Goal: Information Seeking & Learning: Learn about a topic

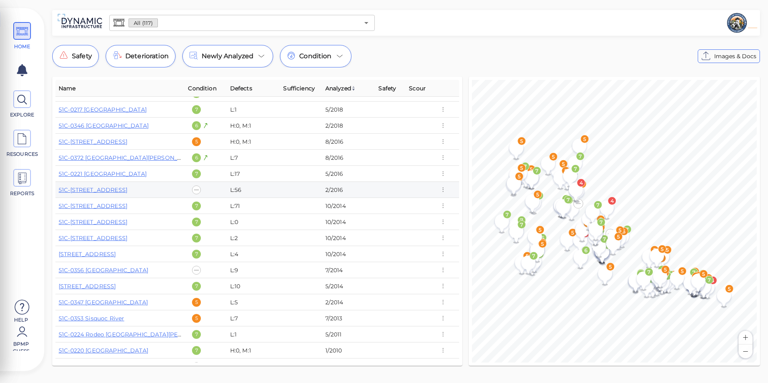
scroll to position [1613, 0]
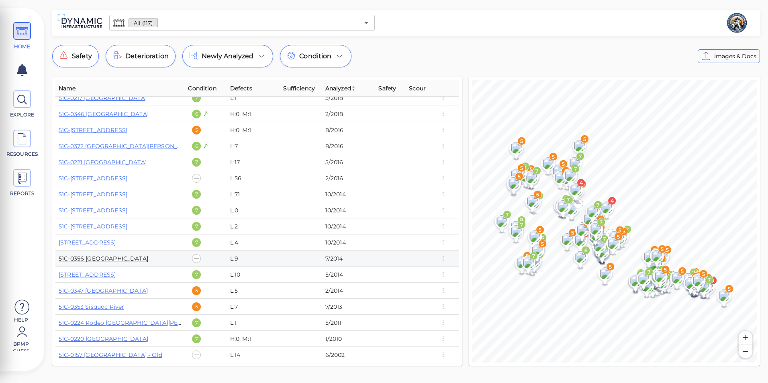
click at [108, 261] on link "51C-0356 [GEOGRAPHIC_DATA]" at bounding box center [104, 258] width 90 height 7
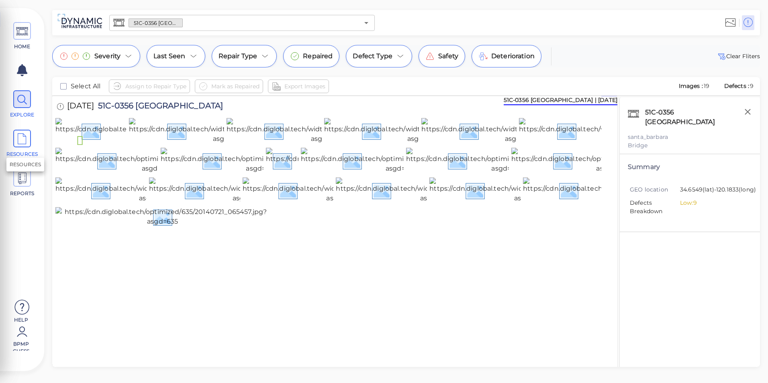
click at [24, 136] on icon at bounding box center [22, 139] width 12 height 18
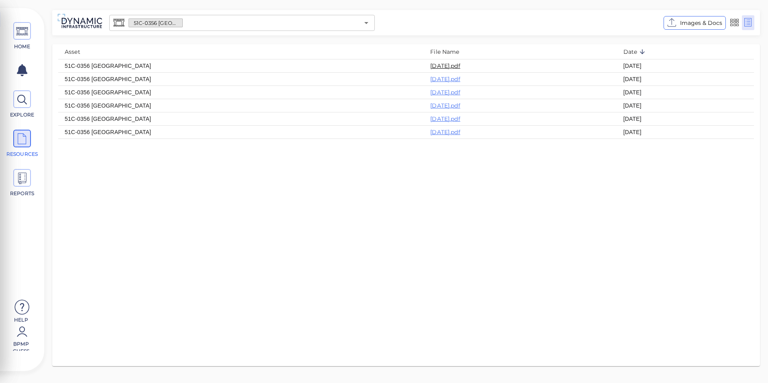
click at [430, 65] on link "[DATE].pdf" at bounding box center [445, 65] width 30 height 7
click at [21, 100] on icon at bounding box center [22, 100] width 12 height 18
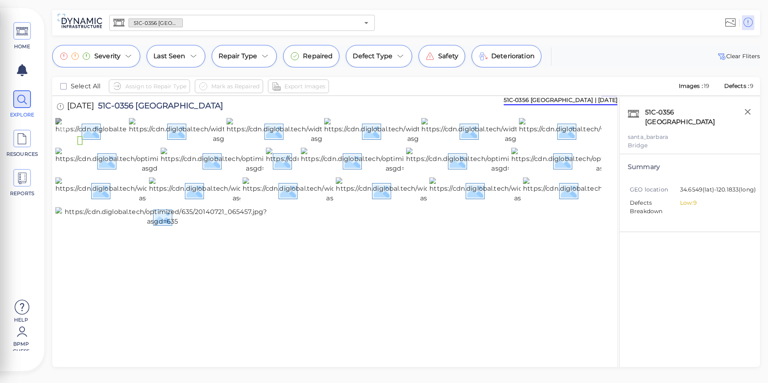
click at [110, 144] on img at bounding box center [207, 131] width 304 height 26
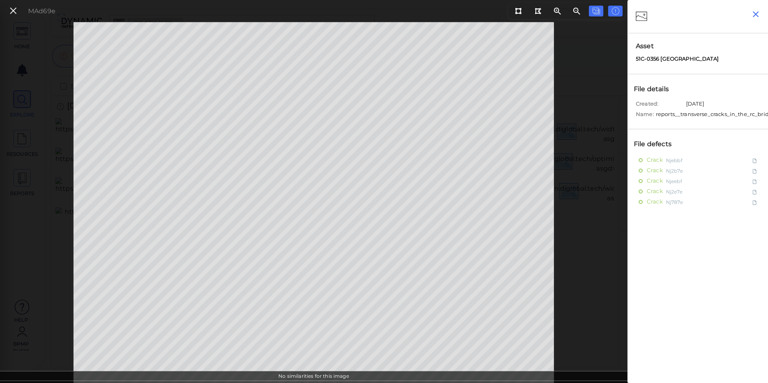
click at [759, 10] on icon "button" at bounding box center [755, 14] width 10 height 10
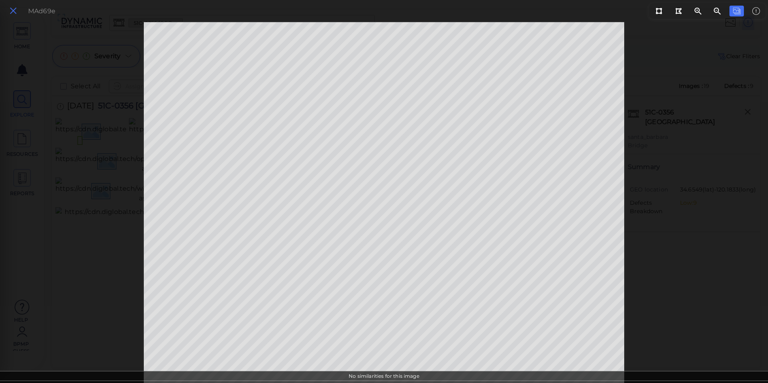
click at [14, 9] on icon at bounding box center [13, 11] width 9 height 11
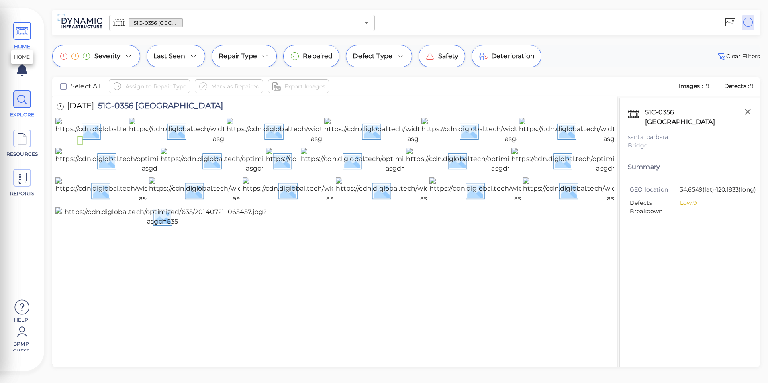
click at [14, 26] on span at bounding box center [22, 31] width 18 height 18
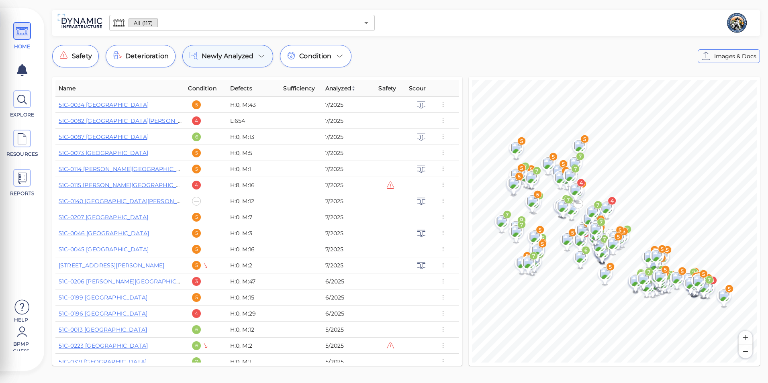
click at [260, 58] on icon at bounding box center [262, 56] width 10 height 10
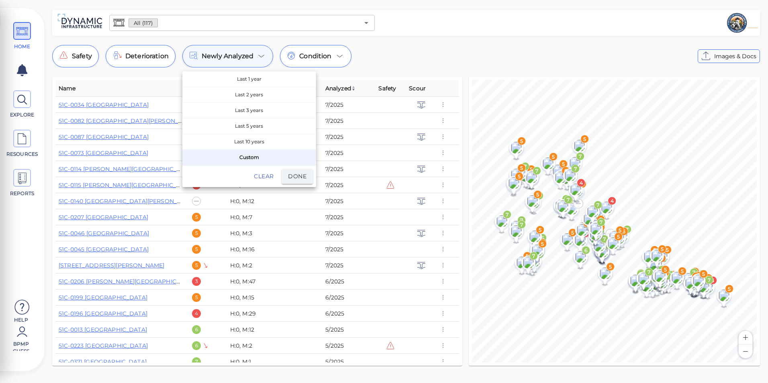
click at [260, 58] on div at bounding box center [384, 191] width 768 height 383
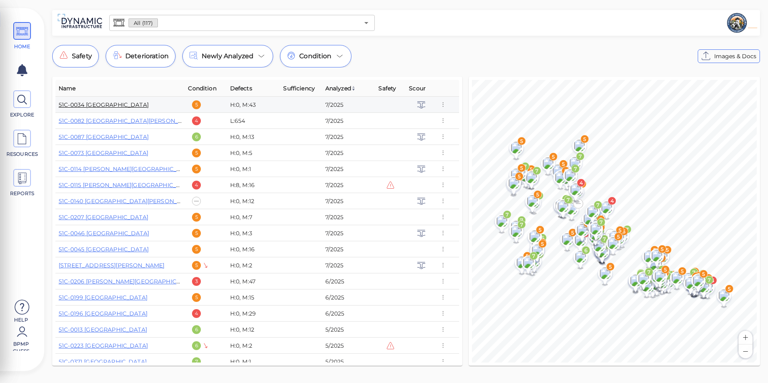
click at [114, 107] on link "51C-0034 [GEOGRAPHIC_DATA]" at bounding box center [104, 104] width 90 height 7
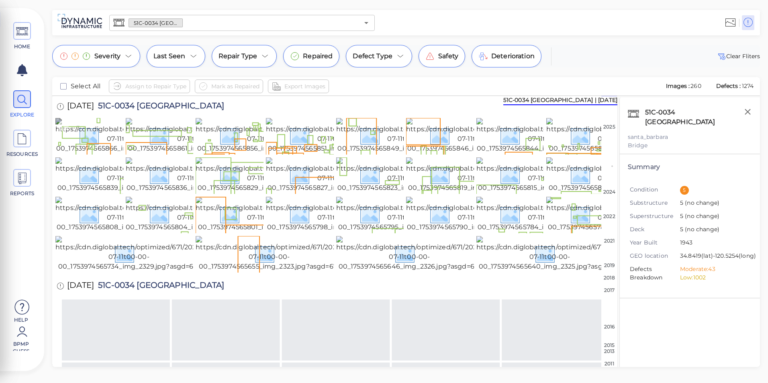
click at [109, 134] on img at bounding box center [127, 135] width 144 height 35
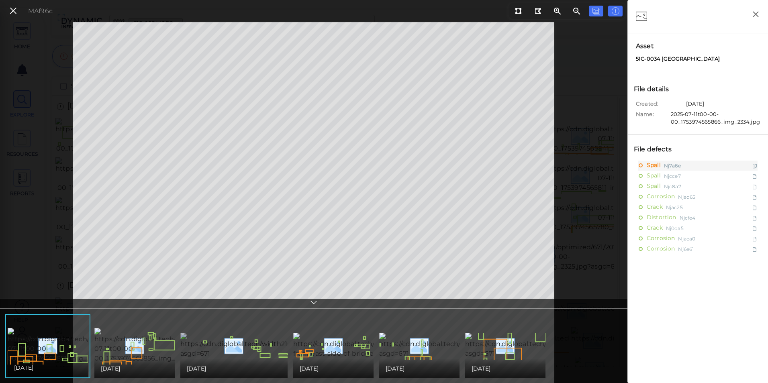
click at [263, 334] on img at bounding box center [279, 346] width 198 height 26
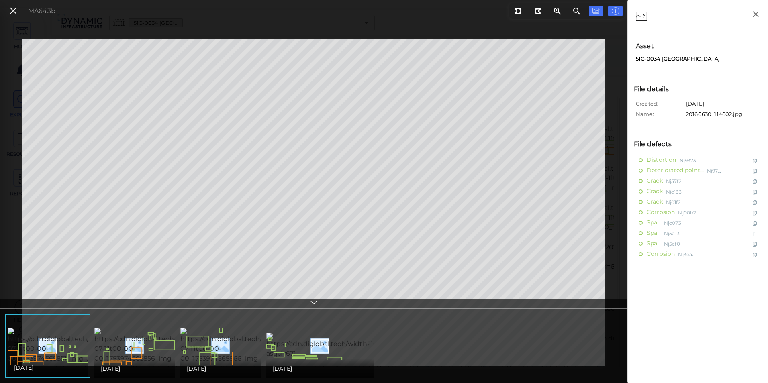
click at [21, 8] on div "MA643b" at bounding box center [30, 10] width 57 height 17
click at [12, 10] on icon at bounding box center [13, 11] width 9 height 11
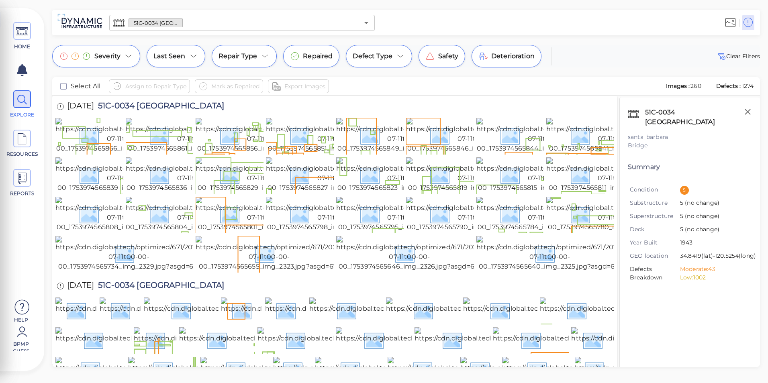
click at [359, 22] on div "51C-0034 [GEOGRAPHIC_DATA] ​" at bounding box center [241, 23] width 265 height 16
click at [362, 22] on icon "Open" at bounding box center [366, 23] width 10 height 10
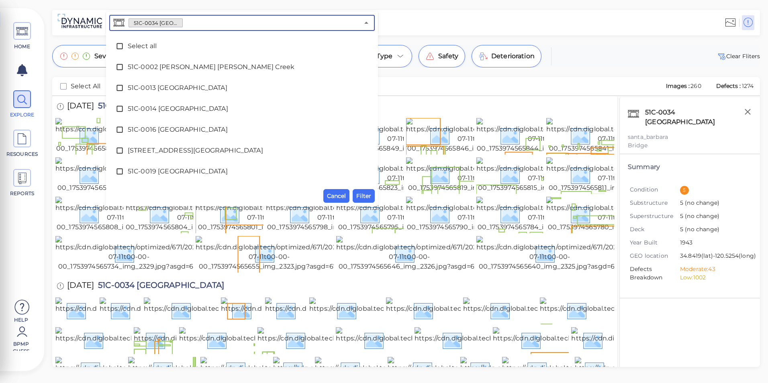
scroll to position [59, 0]
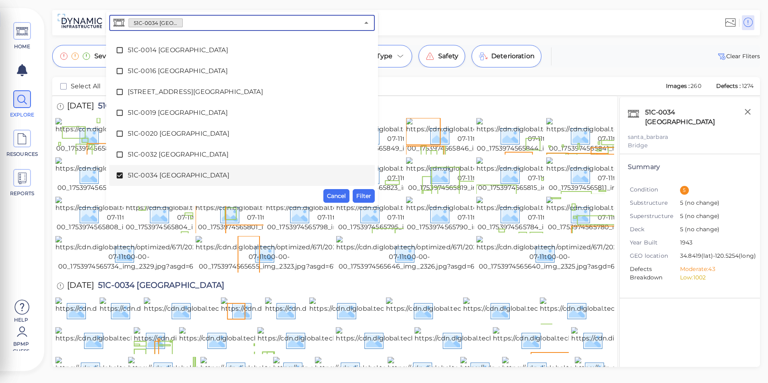
click at [131, 173] on span "51C-0034 [GEOGRAPHIC_DATA]" at bounding box center [242, 176] width 228 height 10
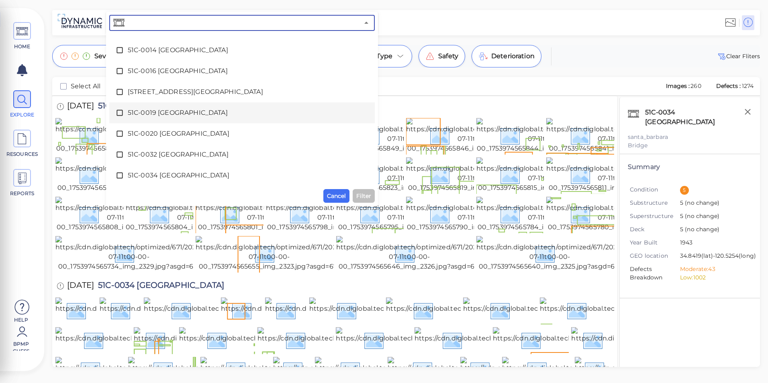
scroll to position [0, 0]
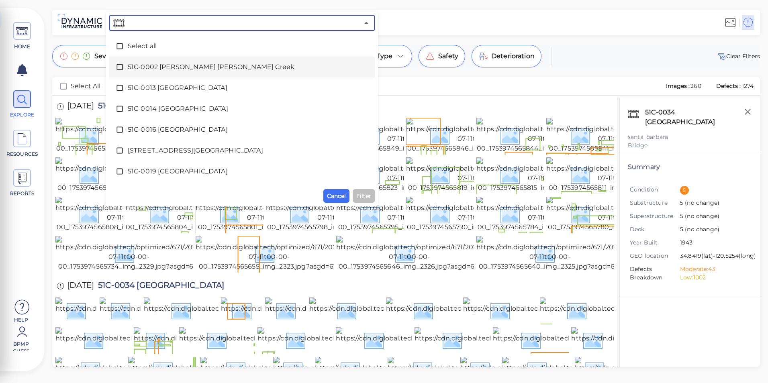
click at [178, 77] on li "51C-0002 [PERSON_NAME] [PERSON_NAME] Creek" at bounding box center [241, 67] width 265 height 21
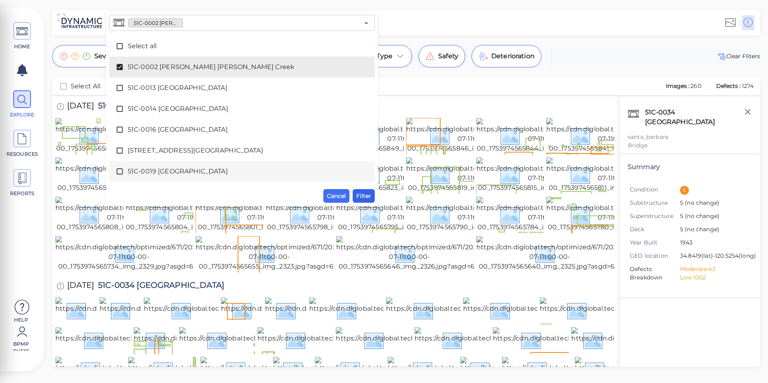
click at [364, 196] on span "Filter" at bounding box center [363, 196] width 15 height 10
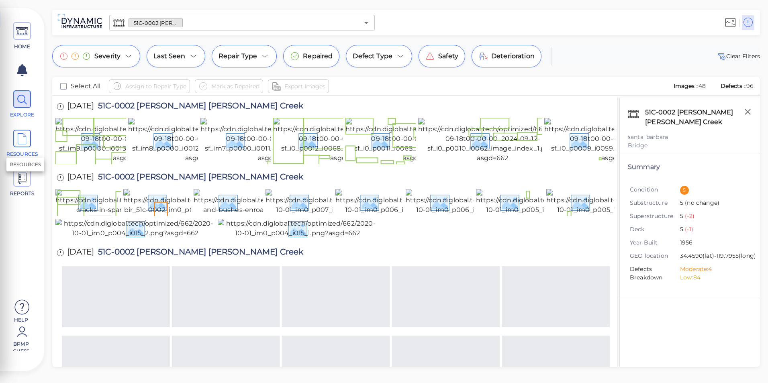
click at [20, 145] on icon at bounding box center [22, 139] width 12 height 18
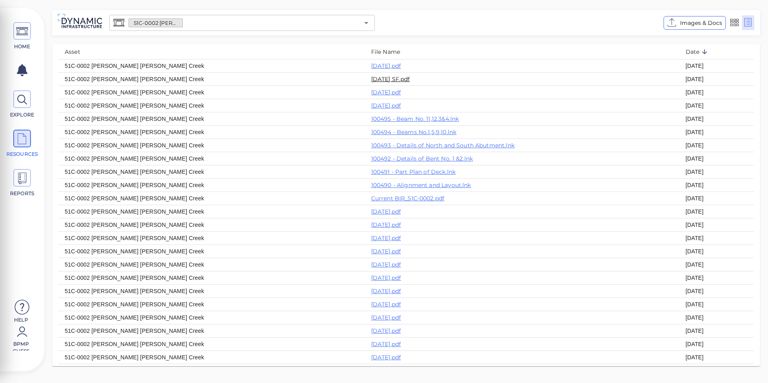
click at [371, 80] on link "[DATE] SF.pdf" at bounding box center [390, 78] width 39 height 7
click at [20, 106] on icon at bounding box center [22, 100] width 12 height 18
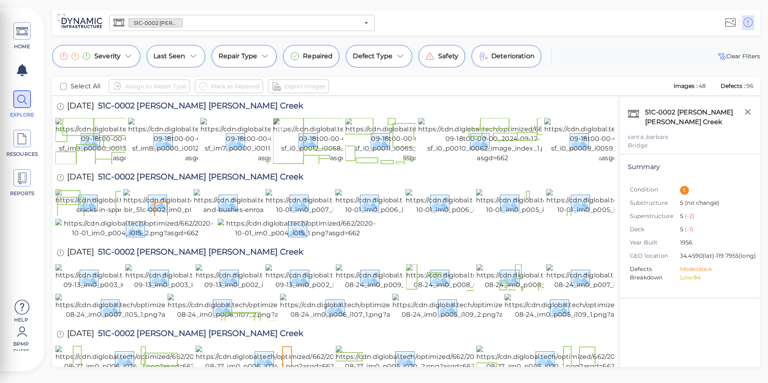
click at [303, 153] on img at bounding box center [346, 140] width 146 height 45
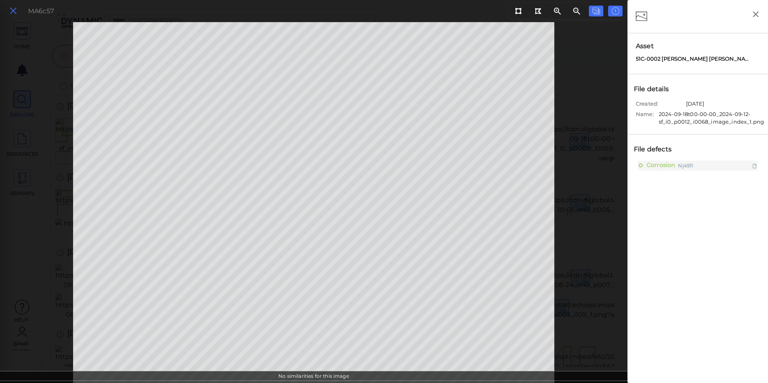
click at [17, 16] on icon at bounding box center [13, 11] width 9 height 11
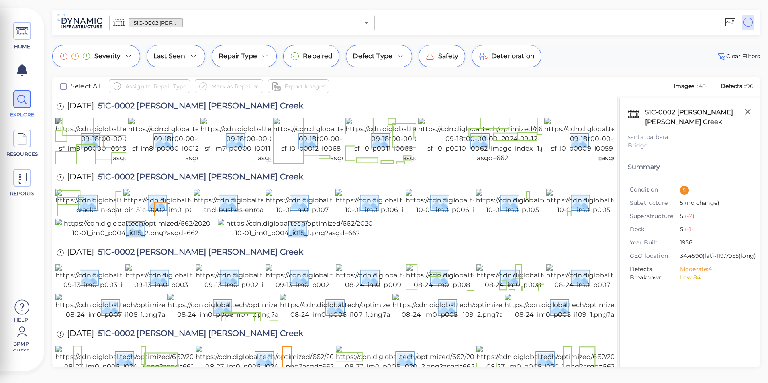
click at [107, 143] on img at bounding box center [128, 140] width 146 height 45
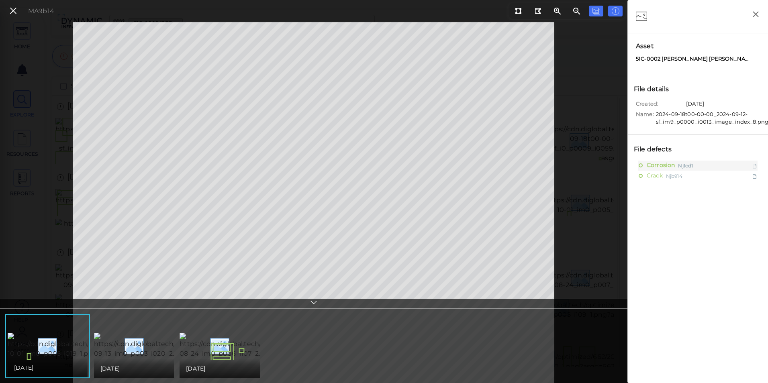
click at [325, 305] on div at bounding box center [313, 304] width 627 height 10
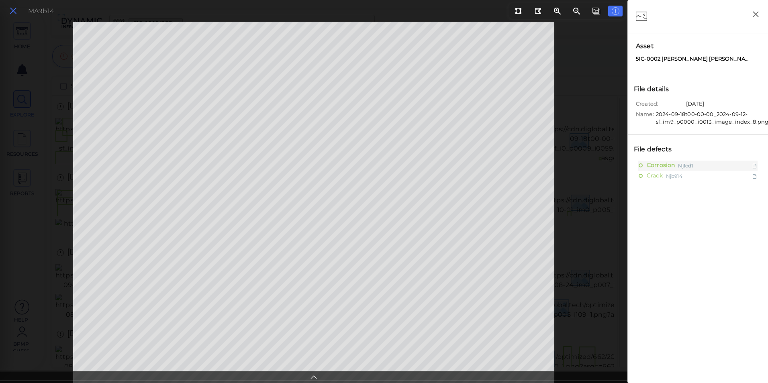
click at [13, 14] on icon at bounding box center [13, 11] width 9 height 11
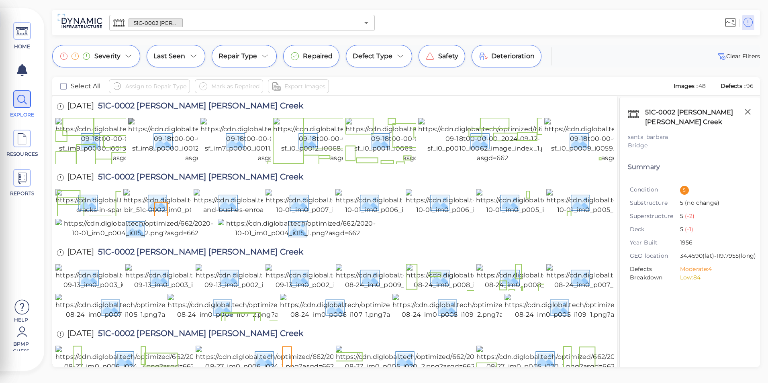
click at [167, 148] on img at bounding box center [201, 140] width 146 height 45
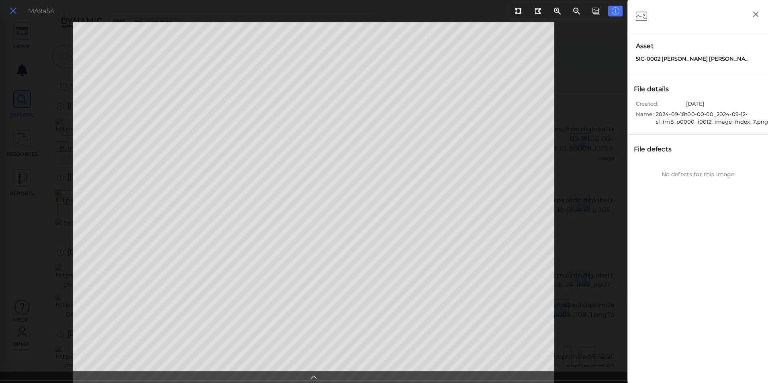
click at [10, 10] on icon at bounding box center [13, 11] width 9 height 11
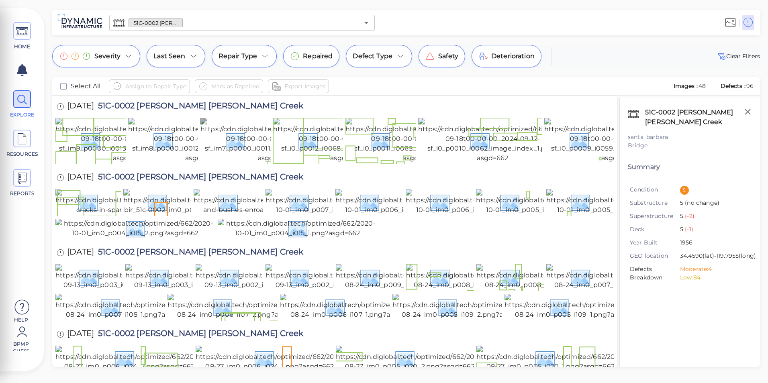
click at [231, 137] on img at bounding box center [273, 140] width 146 height 45
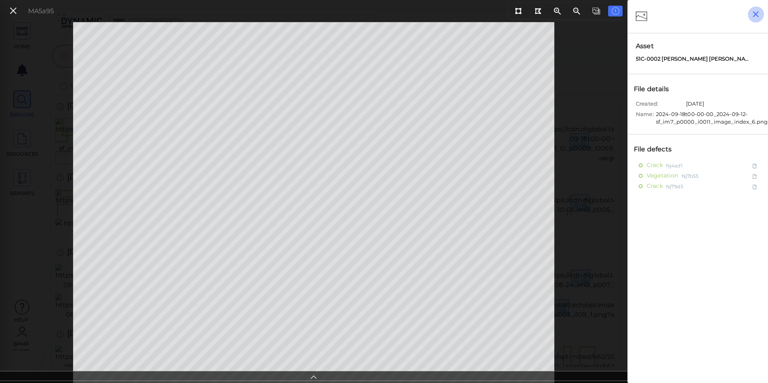
click at [759, 12] on icon "button" at bounding box center [755, 14] width 10 height 10
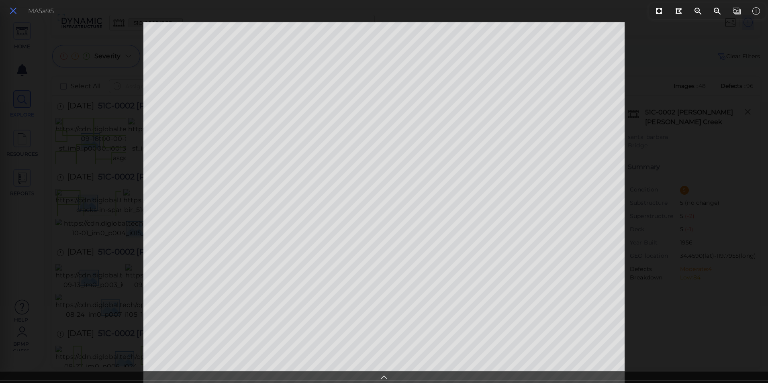
click at [12, 10] on icon at bounding box center [13, 11] width 9 height 11
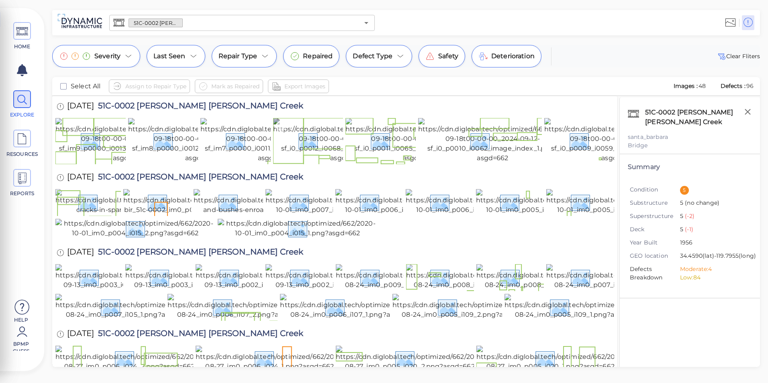
click at [314, 144] on img at bounding box center [346, 140] width 146 height 45
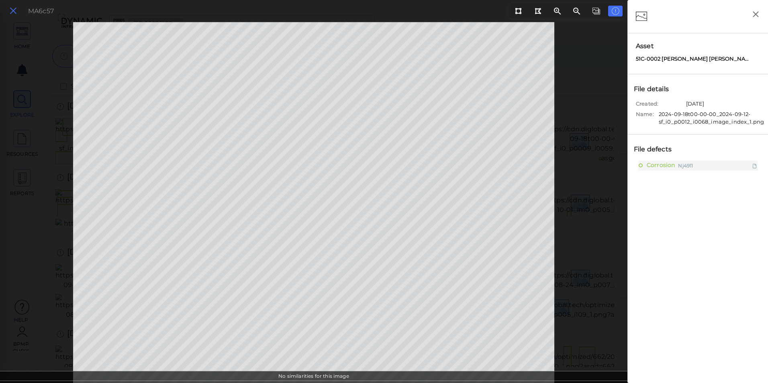
click at [16, 12] on icon at bounding box center [13, 11] width 9 height 11
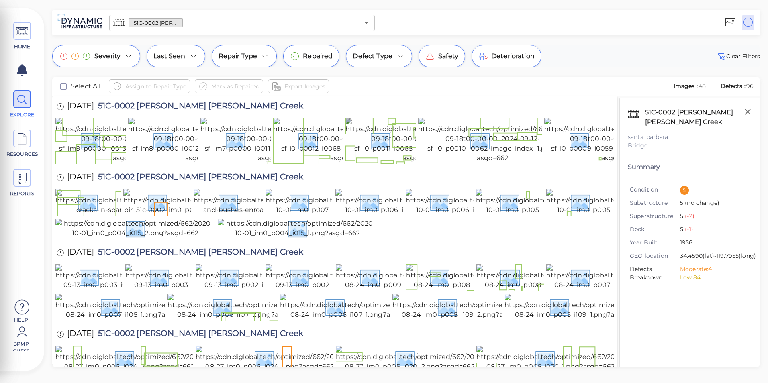
click at [391, 153] on img at bounding box center [418, 140] width 146 height 45
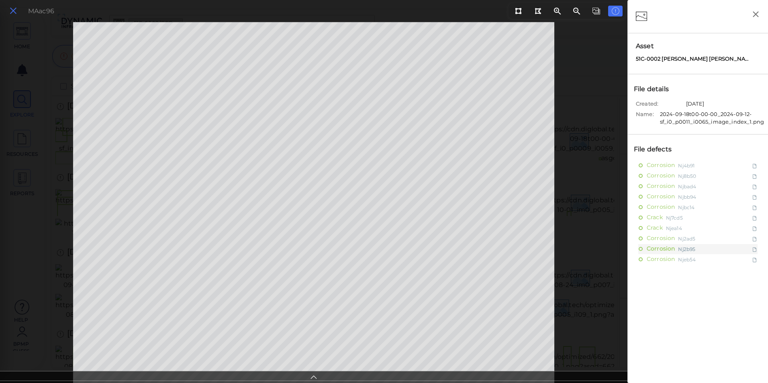
click at [13, 15] on icon at bounding box center [13, 11] width 9 height 11
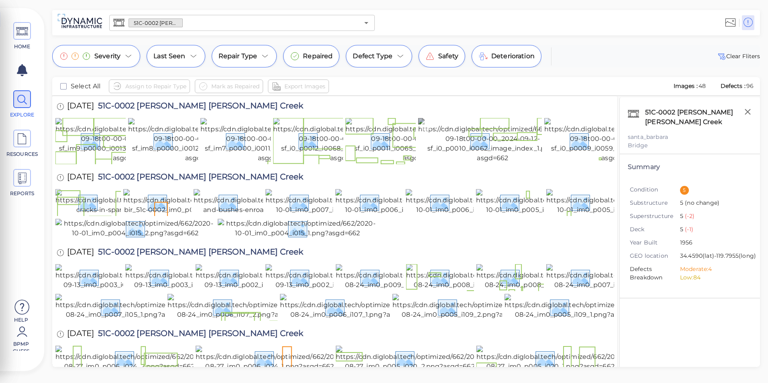
click at [461, 159] on img at bounding box center [492, 140] width 149 height 45
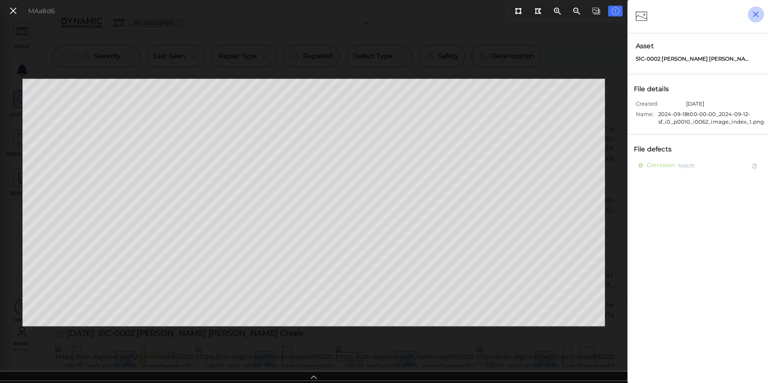
click at [758, 13] on icon "button" at bounding box center [755, 14] width 10 height 10
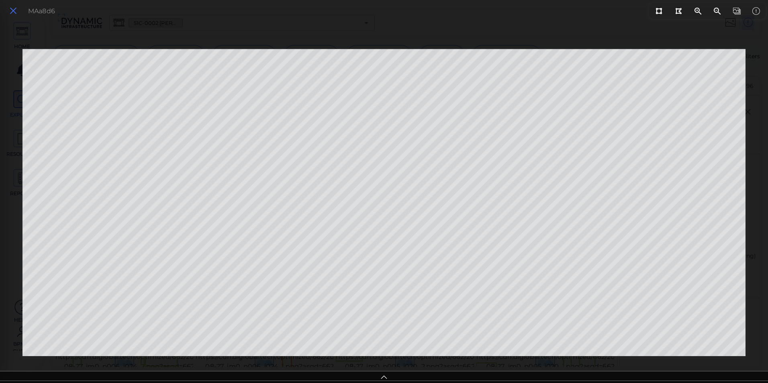
click at [16, 11] on icon at bounding box center [13, 11] width 9 height 11
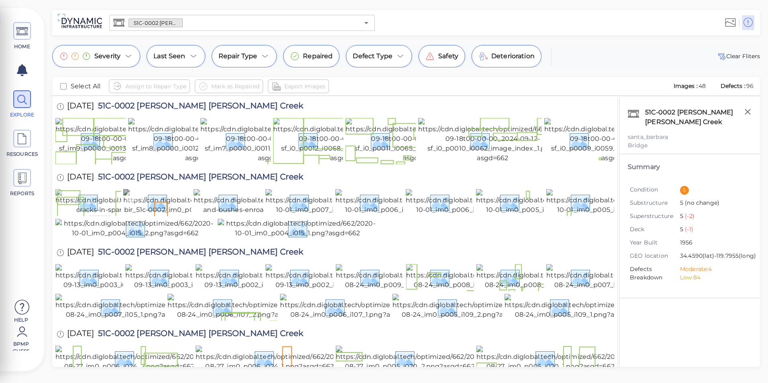
click at [167, 215] on img at bounding box center [200, 202] width 154 height 26
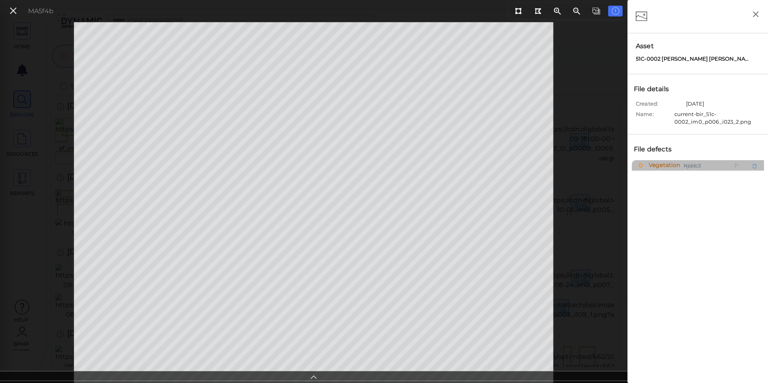
click at [756, 165] on icon at bounding box center [754, 165] width 4 height 5
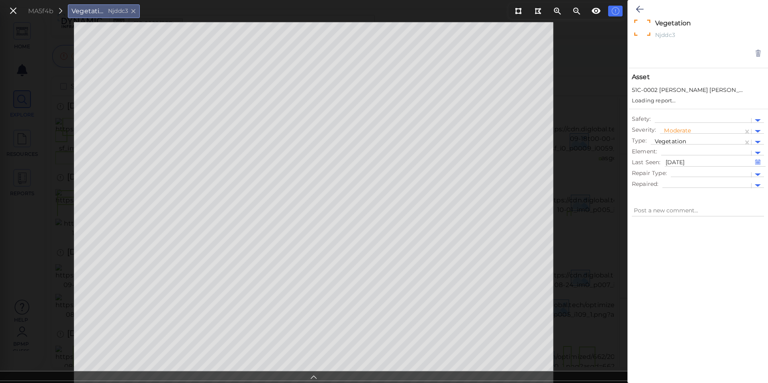
type textarea "x"
click at [757, 122] on div at bounding box center [757, 123] width 6 height 3
click at [686, 152] on div "Low" at bounding box center [682, 149] width 44 height 12
type textarea "x"
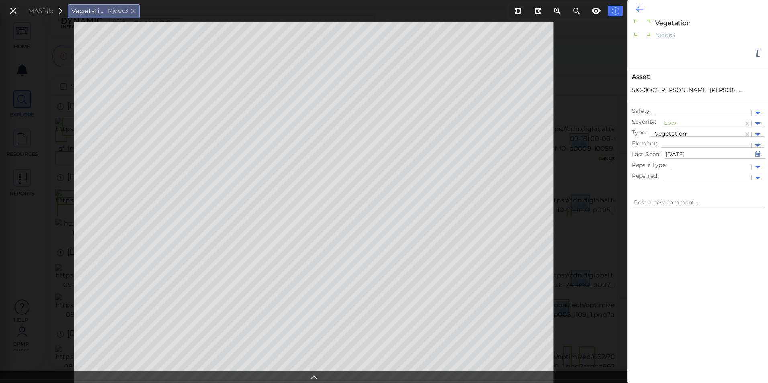
click at [639, 12] on icon at bounding box center [640, 9] width 8 height 10
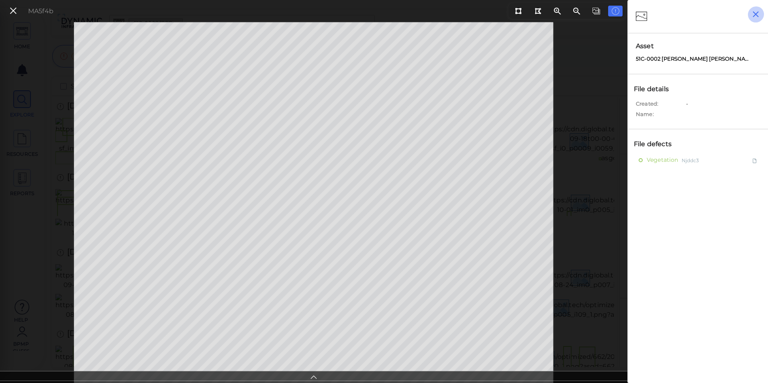
click at [753, 13] on icon "button" at bounding box center [755, 14] width 10 height 10
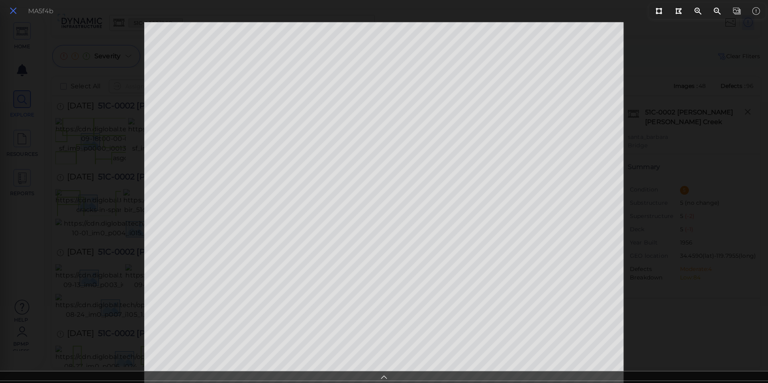
click at [16, 8] on icon at bounding box center [13, 11] width 9 height 11
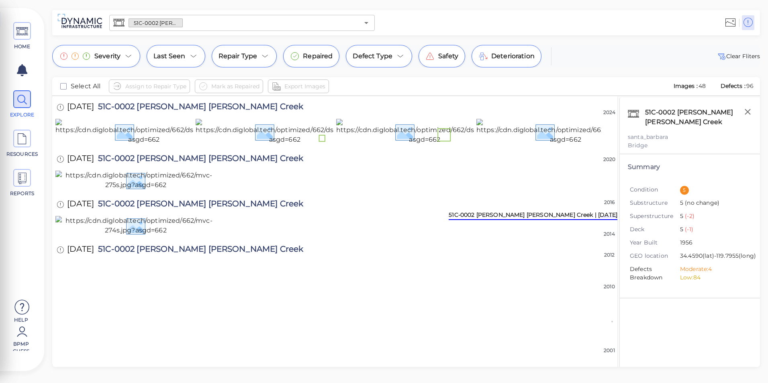
scroll to position [442, 0]
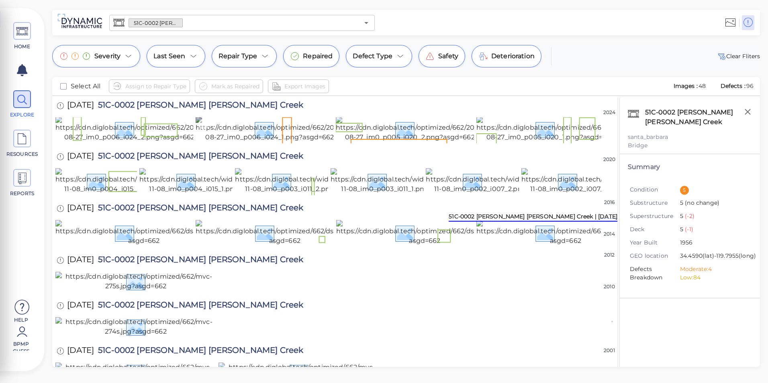
click at [235, 142] on img at bounding box center [270, 129] width 148 height 26
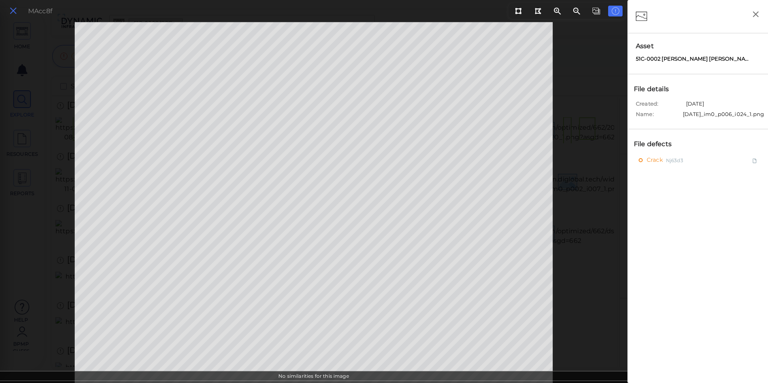
click at [14, 7] on icon at bounding box center [13, 11] width 9 height 11
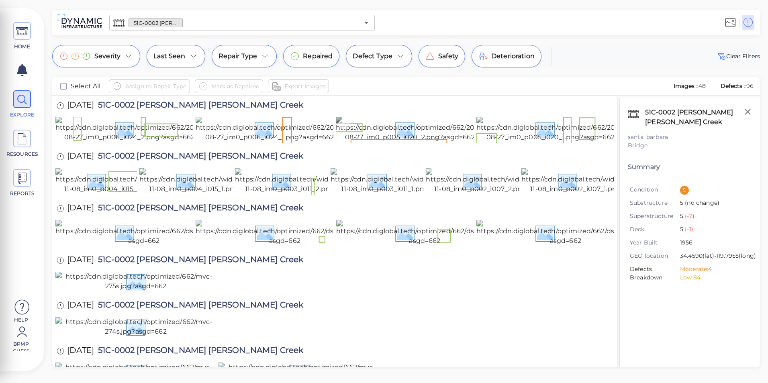
click at [431, 142] on img at bounding box center [410, 129] width 148 height 26
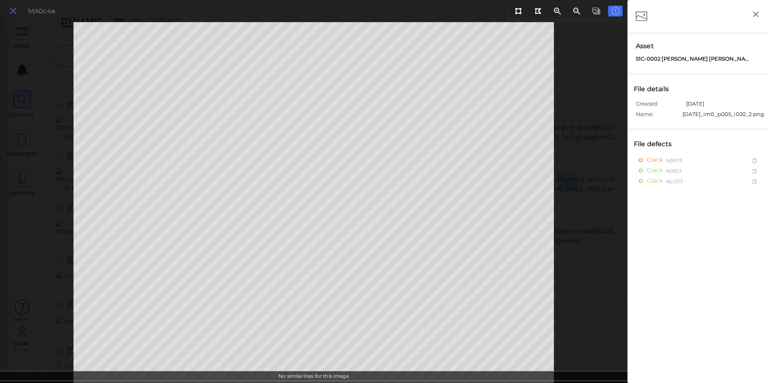
click at [15, 7] on icon at bounding box center [13, 11] width 9 height 11
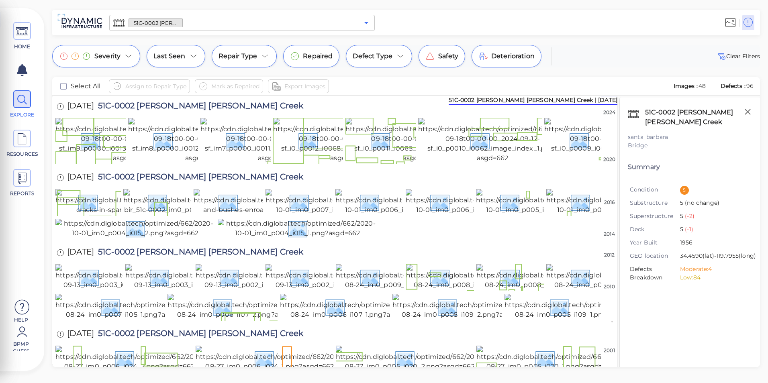
click at [365, 21] on icon "Open" at bounding box center [366, 23] width 10 height 10
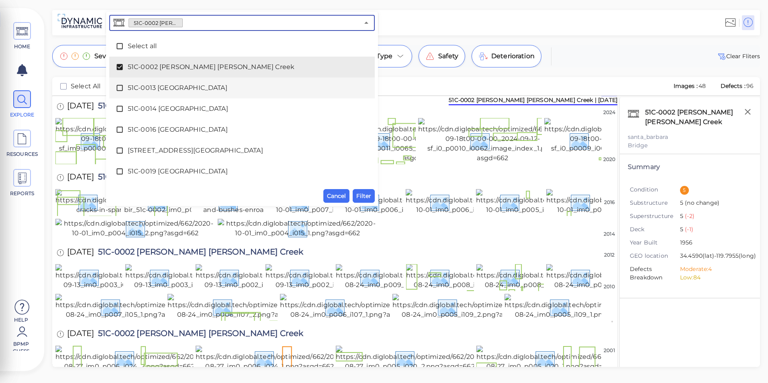
click at [147, 85] on span "51C-0013 [GEOGRAPHIC_DATA]" at bounding box center [242, 88] width 228 height 10
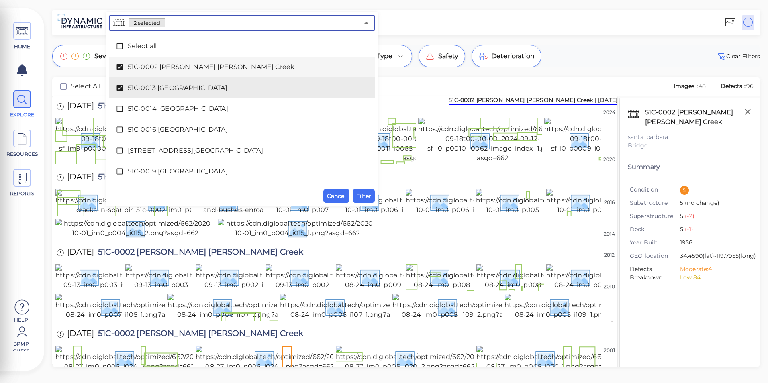
click at [155, 73] on div "51C-0002 [PERSON_NAME] [PERSON_NAME] Creek" at bounding box center [242, 67] width 253 height 16
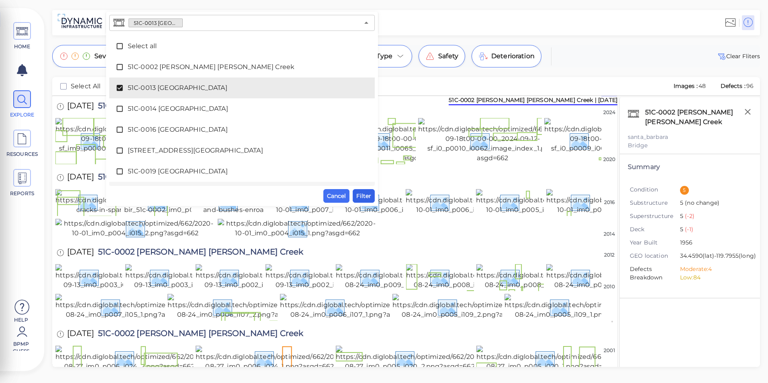
click at [367, 196] on span "Filter" at bounding box center [363, 196] width 15 height 10
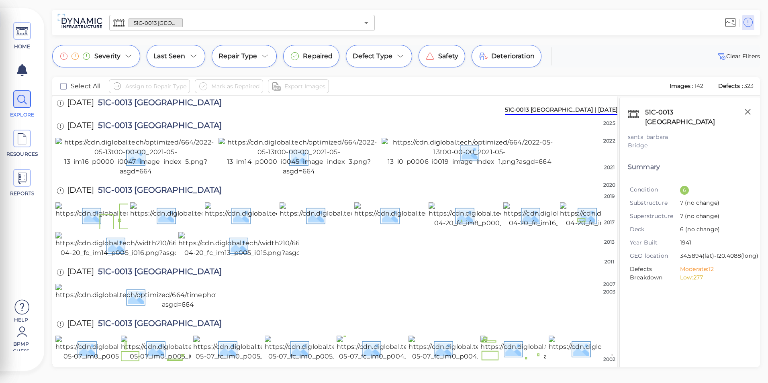
scroll to position [80, 0]
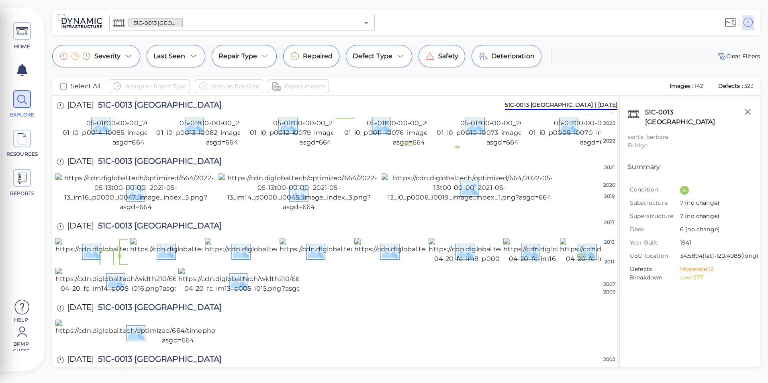
click at [487, 147] on img at bounding box center [502, 124] width 146 height 45
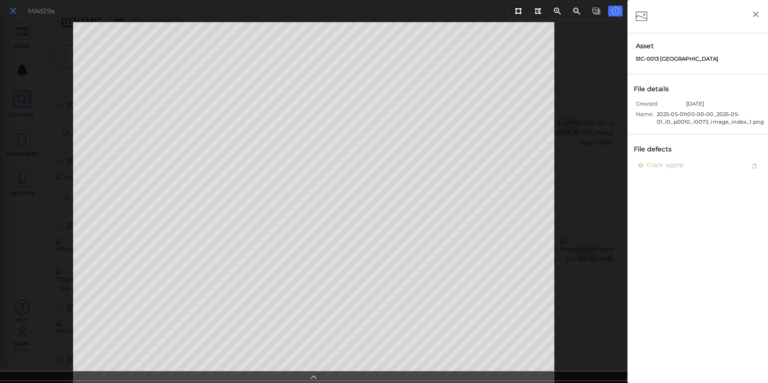
click at [12, 7] on icon at bounding box center [13, 11] width 9 height 11
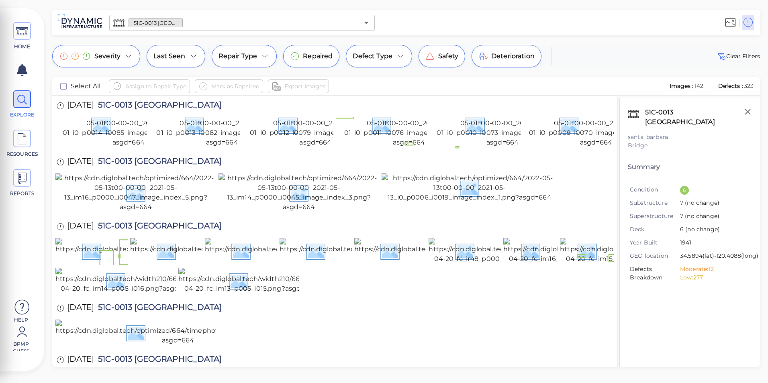
click at [377, 147] on img at bounding box center [409, 124] width 146 height 45
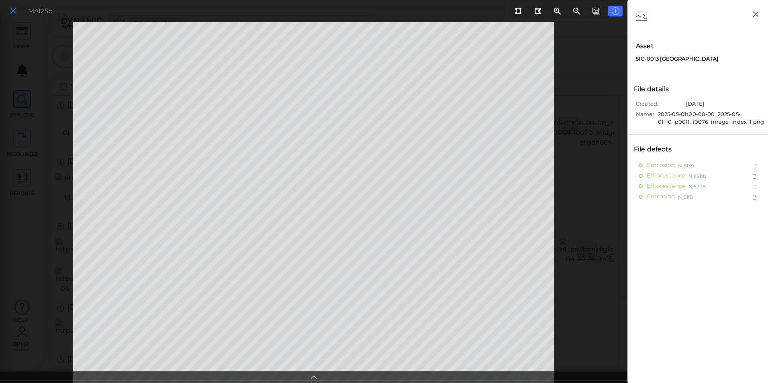
click at [18, 12] on button at bounding box center [13, 11] width 14 height 12
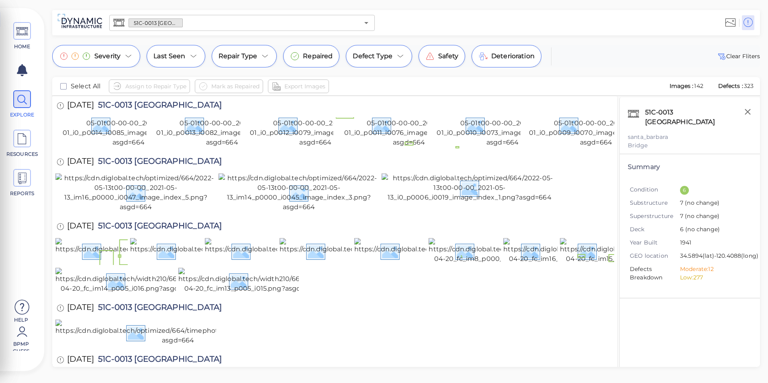
click at [363, 147] on img at bounding box center [409, 124] width 146 height 45
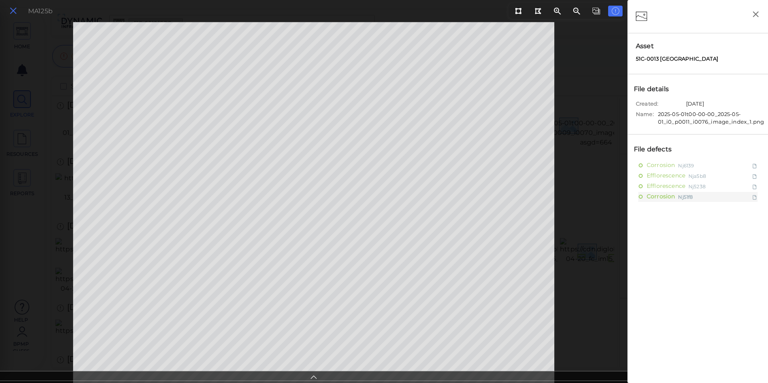
click at [16, 10] on icon at bounding box center [13, 11] width 9 height 11
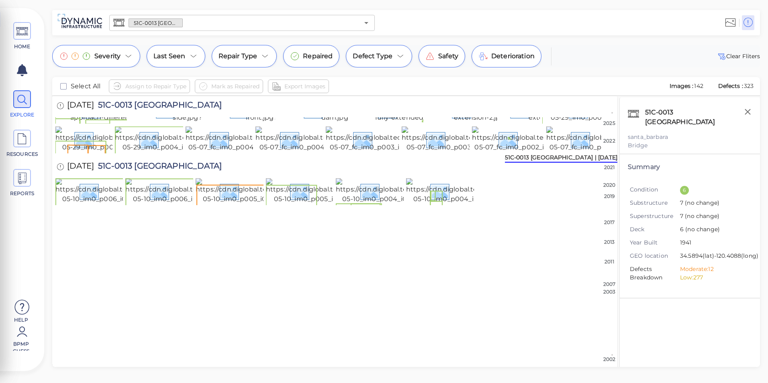
scroll to position [522, 0]
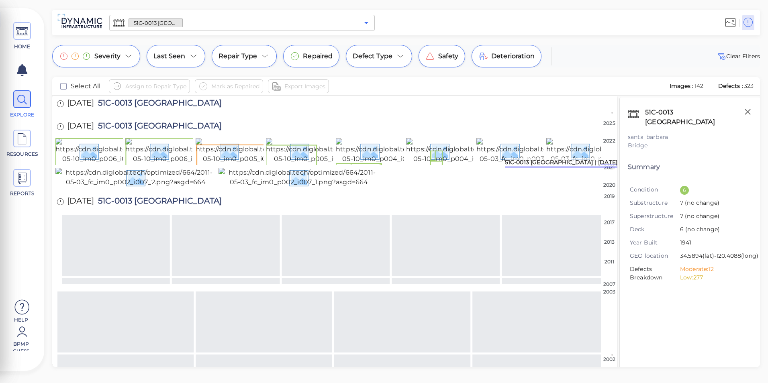
click at [366, 24] on icon "Open" at bounding box center [366, 23] width 4 height 2
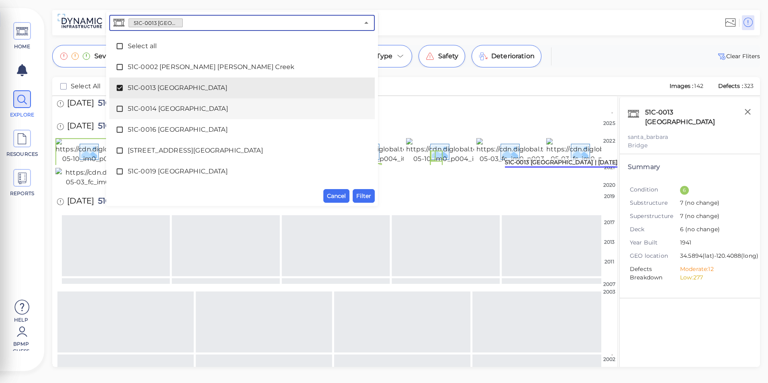
click at [213, 108] on span "51C-0014 [GEOGRAPHIC_DATA]" at bounding box center [242, 109] width 228 height 10
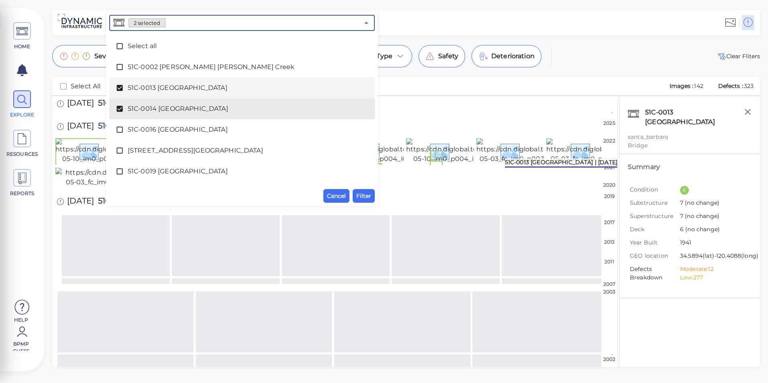
click at [213, 92] on span "51C-0013 [GEOGRAPHIC_DATA]" at bounding box center [242, 88] width 228 height 10
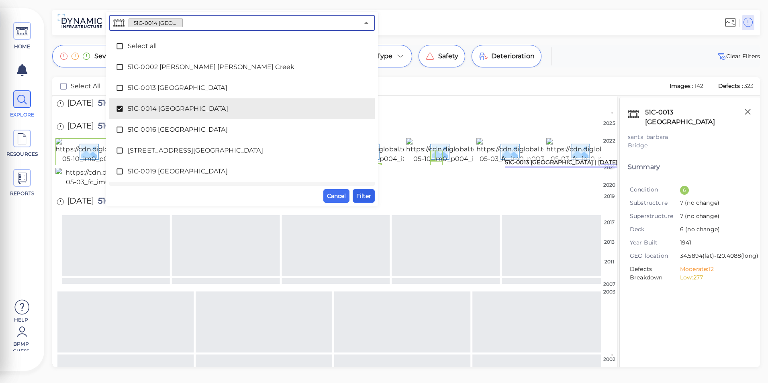
click at [364, 194] on span "Filter" at bounding box center [363, 196] width 15 height 10
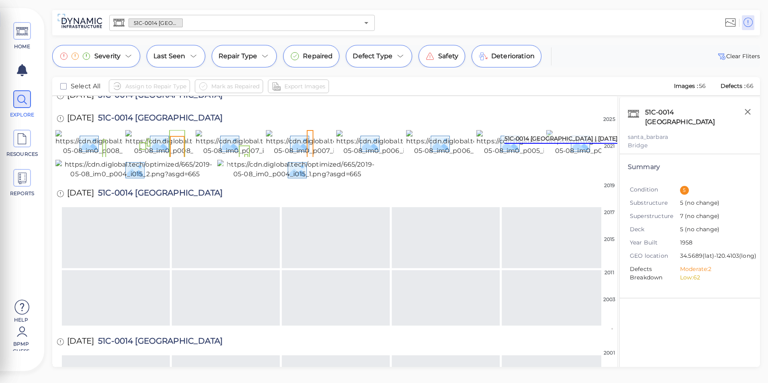
scroll to position [202, 0]
click at [169, 154] on img at bounding box center [197, 141] width 145 height 26
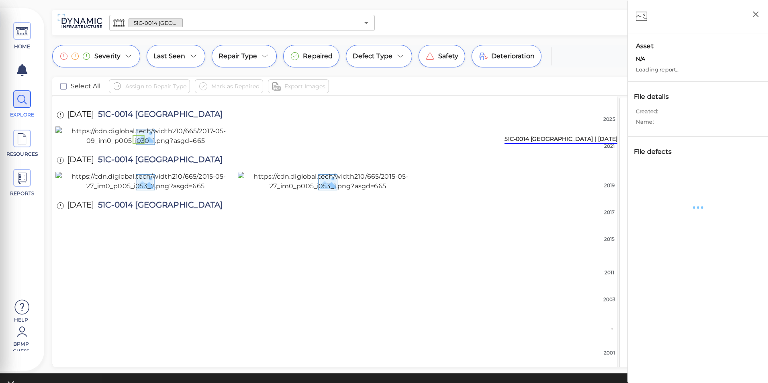
scroll to position [201, 0]
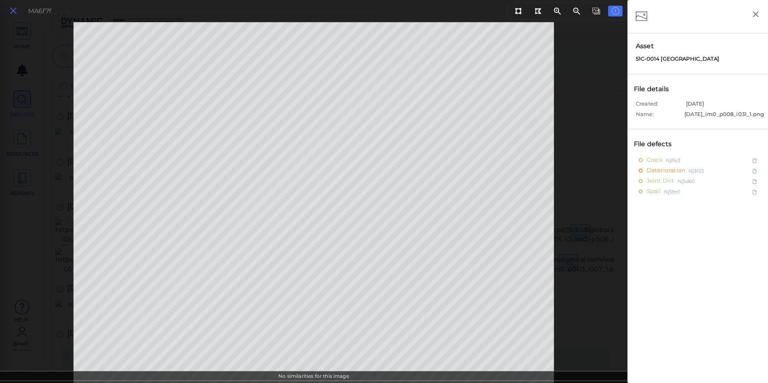
click at [16, 14] on icon at bounding box center [13, 11] width 9 height 11
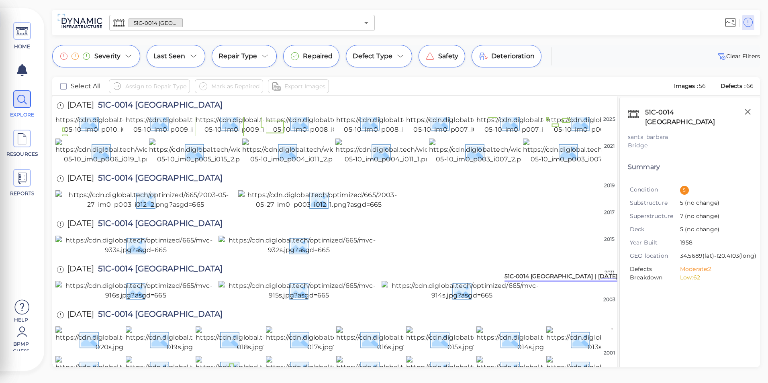
scroll to position [809, 0]
click at [361, 24] on icon "Open" at bounding box center [366, 23] width 10 height 10
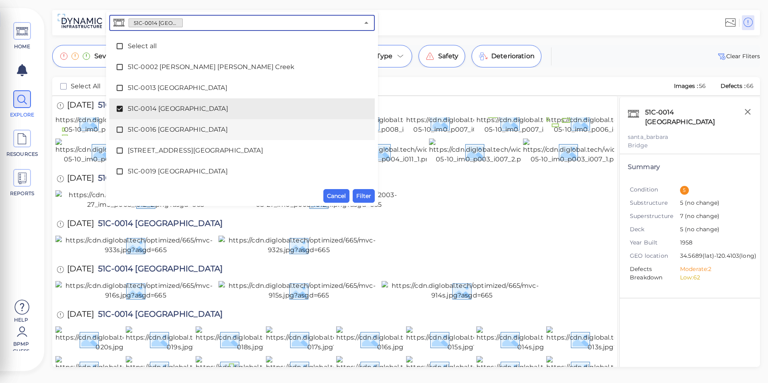
click at [217, 130] on span "51C-0016 [GEOGRAPHIC_DATA]" at bounding box center [242, 130] width 228 height 10
click at [217, 110] on span "51C-0014 [GEOGRAPHIC_DATA]" at bounding box center [242, 109] width 228 height 10
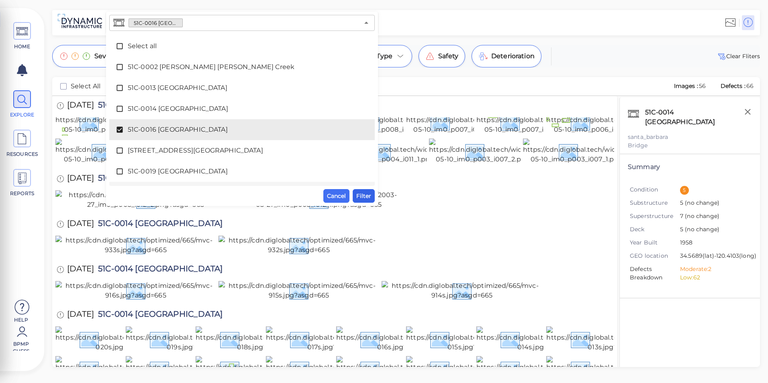
click at [362, 195] on span "Filter" at bounding box center [363, 196] width 15 height 10
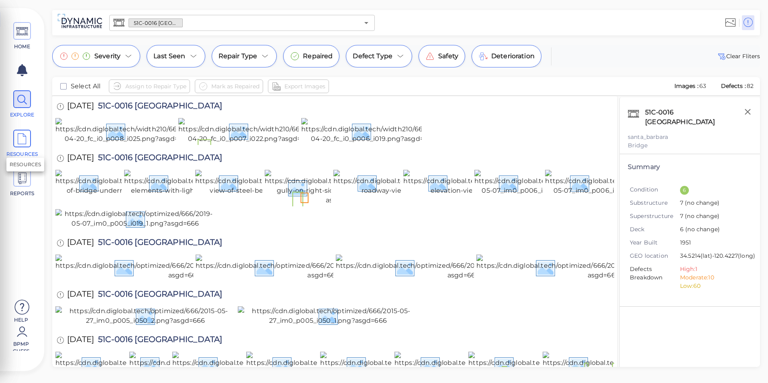
click at [22, 137] on icon at bounding box center [22, 139] width 12 height 18
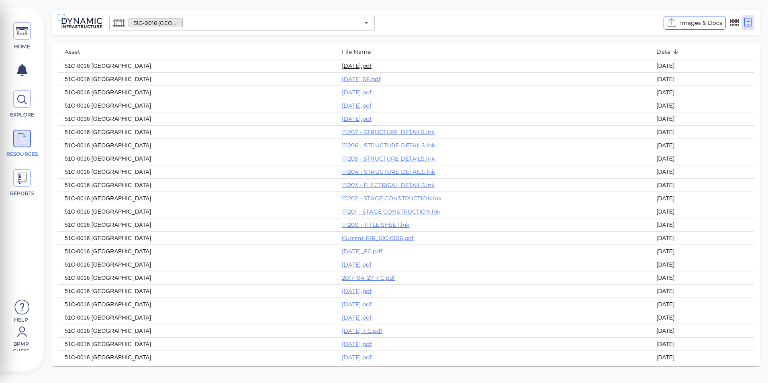
click at [342, 65] on link "[DATE].pdf" at bounding box center [357, 65] width 30 height 7
click at [16, 108] on icon at bounding box center [22, 100] width 12 height 18
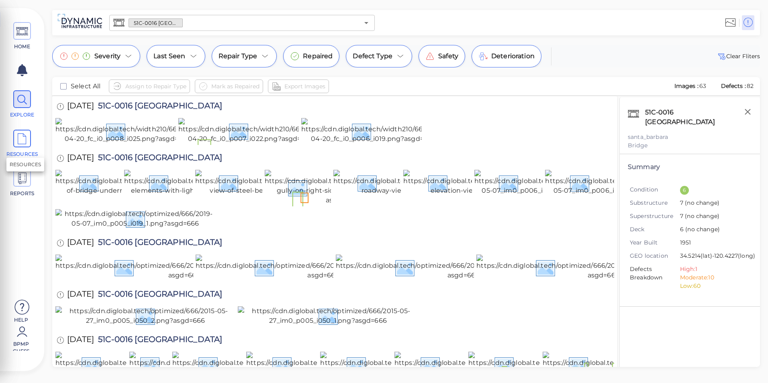
click at [26, 151] on span "RESOURCES" at bounding box center [22, 154] width 34 height 7
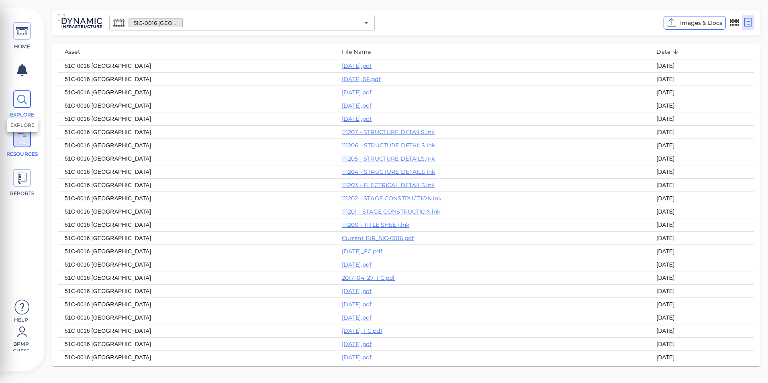
click at [20, 110] on span "EXPLORE" at bounding box center [22, 104] width 36 height 28
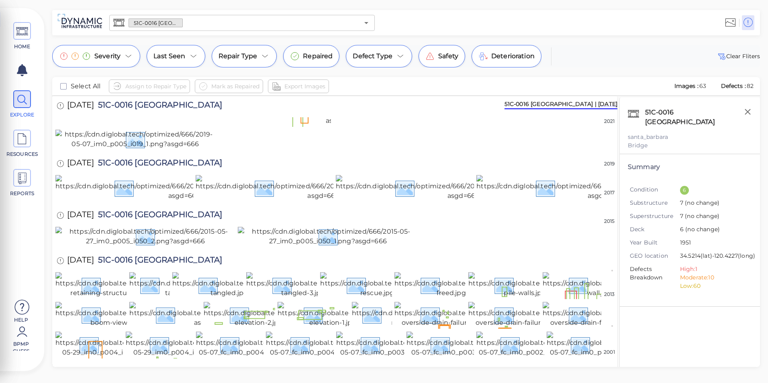
scroll to position [80, 0]
click at [309, 125] on img at bounding box center [342, 107] width 154 height 35
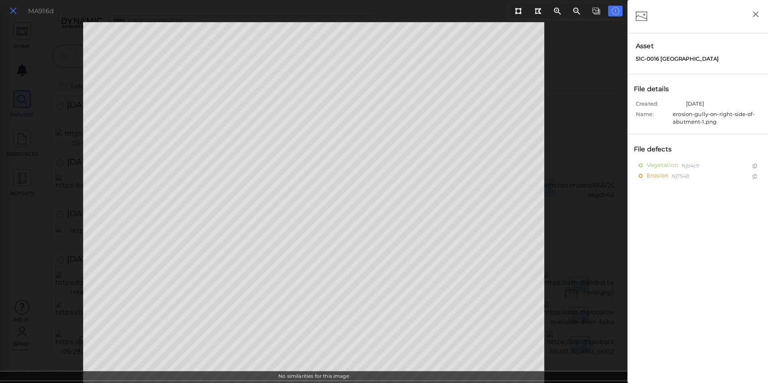
click at [9, 11] on icon at bounding box center [13, 11] width 9 height 11
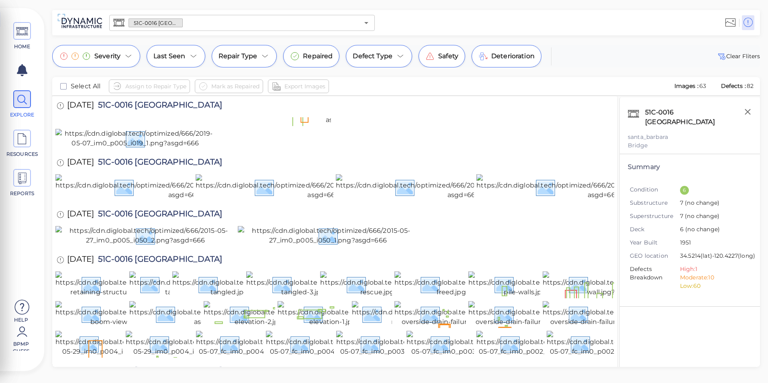
click at [369, 115] on img at bounding box center [409, 103] width 152 height 26
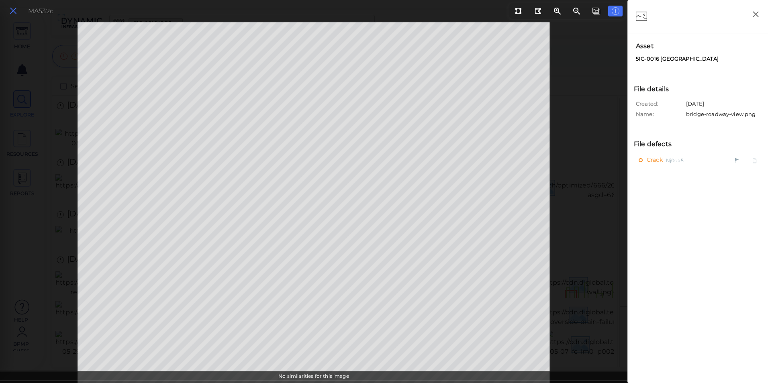
click at [9, 8] on icon at bounding box center [13, 11] width 9 height 11
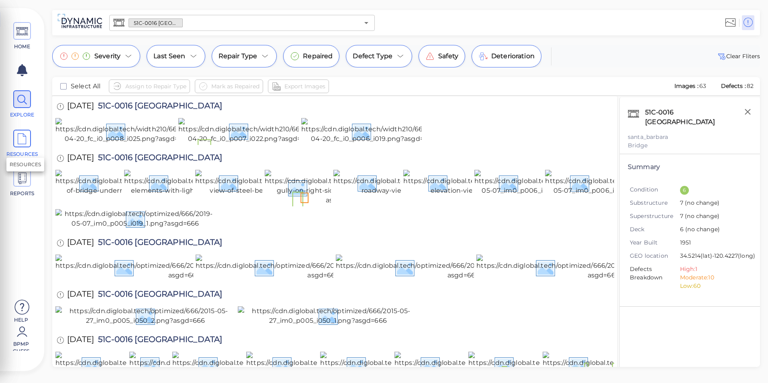
click at [20, 141] on icon at bounding box center [22, 139] width 12 height 18
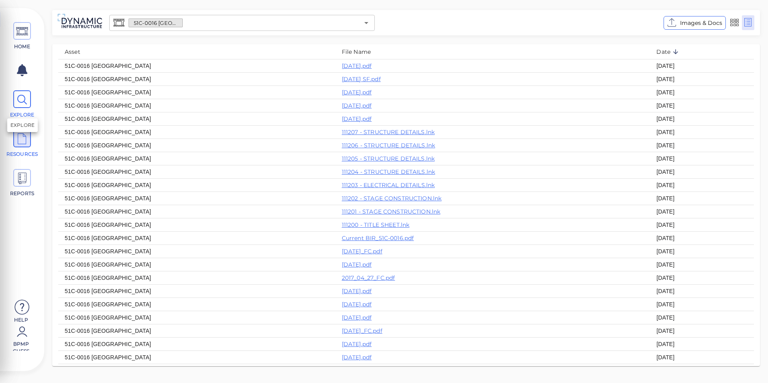
click at [20, 114] on span "EXPLORE" at bounding box center [22, 114] width 34 height 7
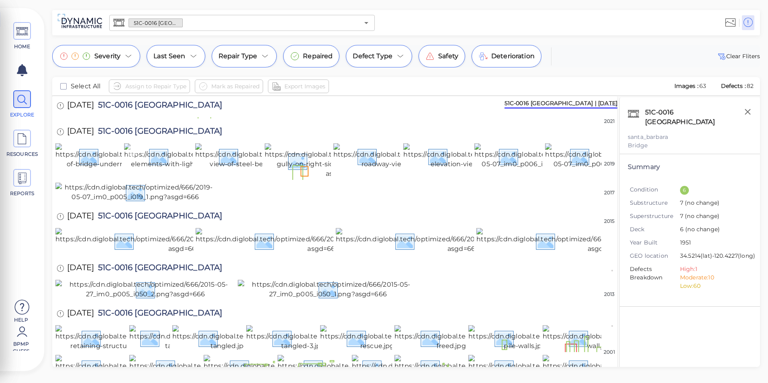
scroll to position [40, 0]
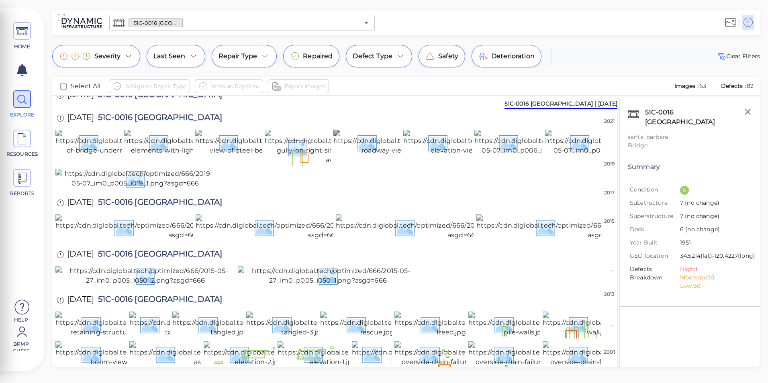
click at [374, 155] on img at bounding box center [409, 143] width 152 height 26
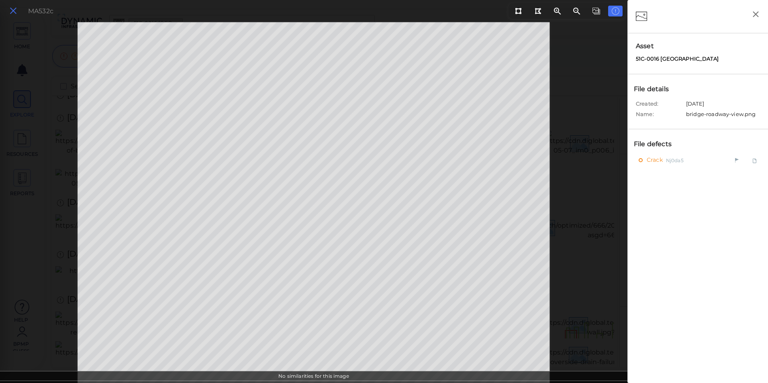
click at [18, 8] on button at bounding box center [13, 11] width 14 height 12
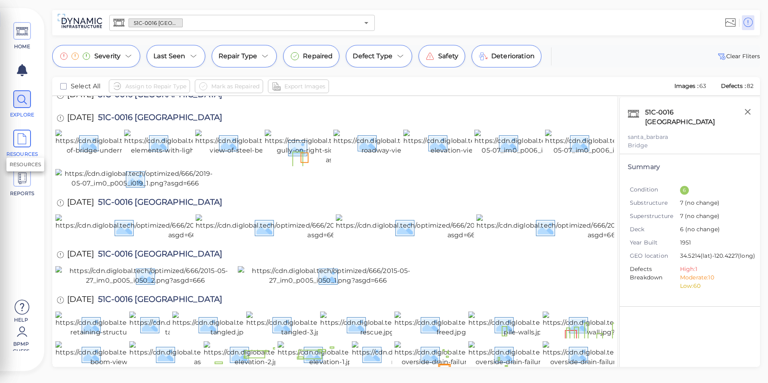
click at [31, 139] on span at bounding box center [22, 139] width 18 height 18
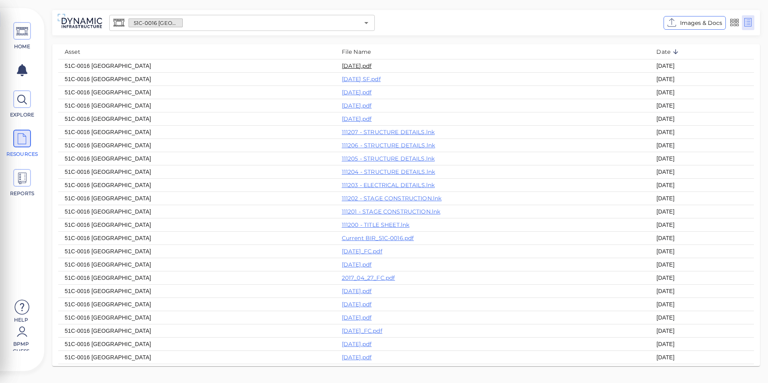
click at [342, 65] on link "[DATE].pdf" at bounding box center [357, 65] width 30 height 7
click at [367, 22] on icon "Open" at bounding box center [366, 23] width 10 height 10
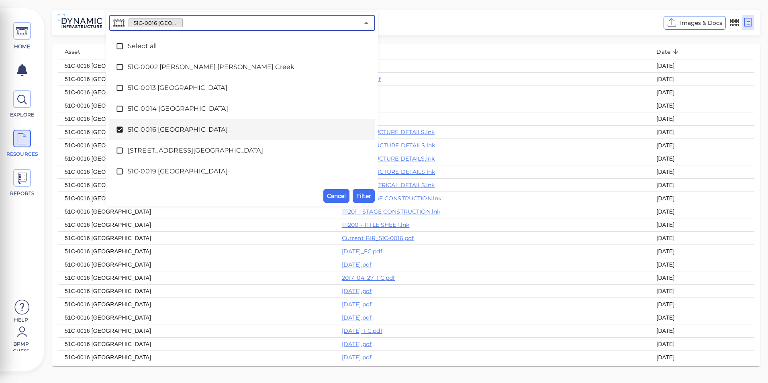
click at [187, 135] on div "51C-0016 [GEOGRAPHIC_DATA]" at bounding box center [242, 130] width 253 height 16
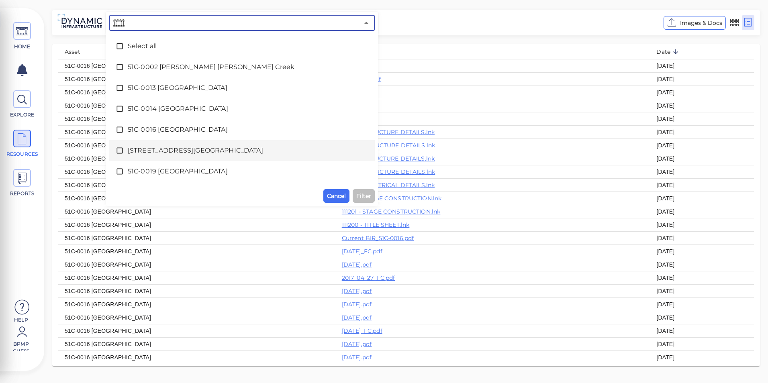
click at [186, 151] on span "[STREET_ADDRESS][GEOGRAPHIC_DATA]" at bounding box center [242, 151] width 228 height 10
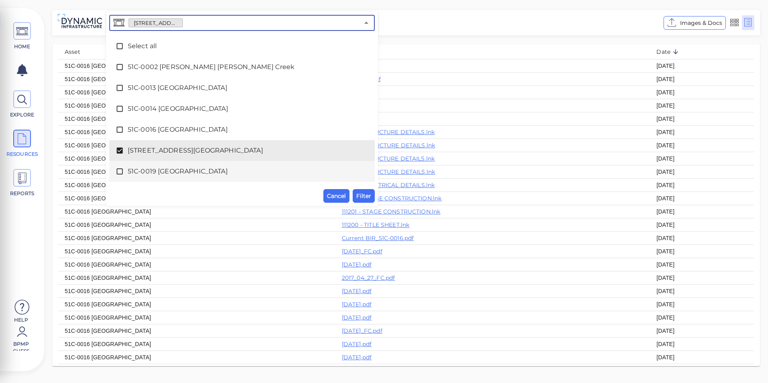
click at [202, 170] on span "51C-0019 [GEOGRAPHIC_DATA]" at bounding box center [242, 172] width 228 height 10
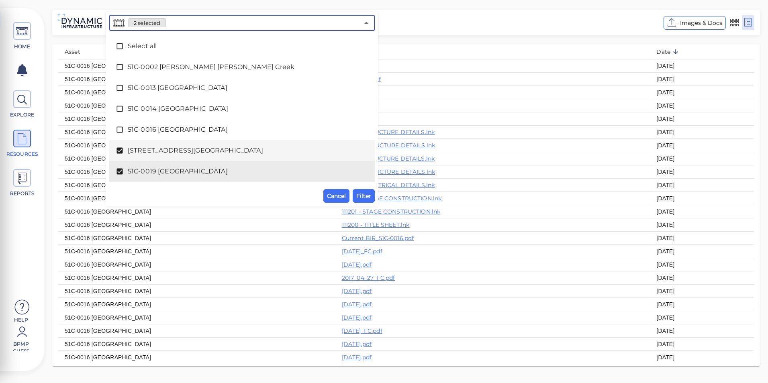
click at [195, 154] on span "[STREET_ADDRESS][GEOGRAPHIC_DATA]" at bounding box center [242, 151] width 228 height 10
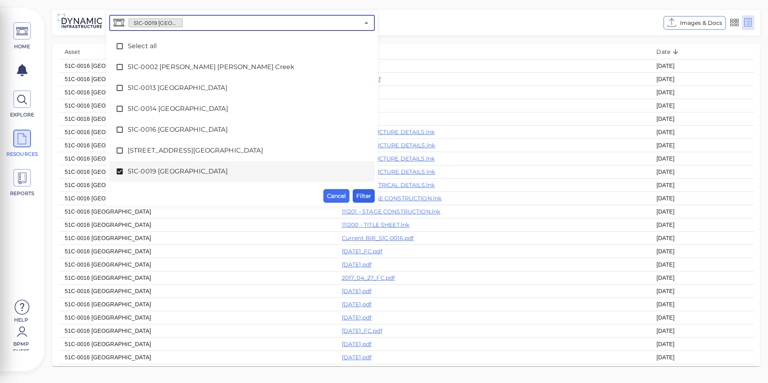
click at [367, 195] on span "Filter" at bounding box center [363, 196] width 15 height 10
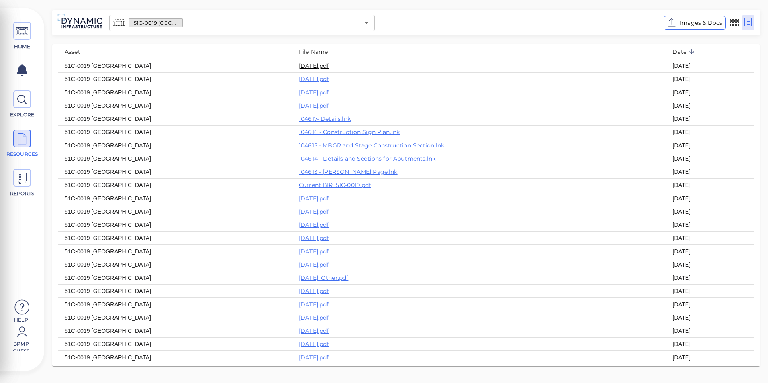
click at [299, 67] on link "[DATE].pdf" at bounding box center [314, 65] width 30 height 7
click at [25, 98] on icon at bounding box center [22, 100] width 12 height 18
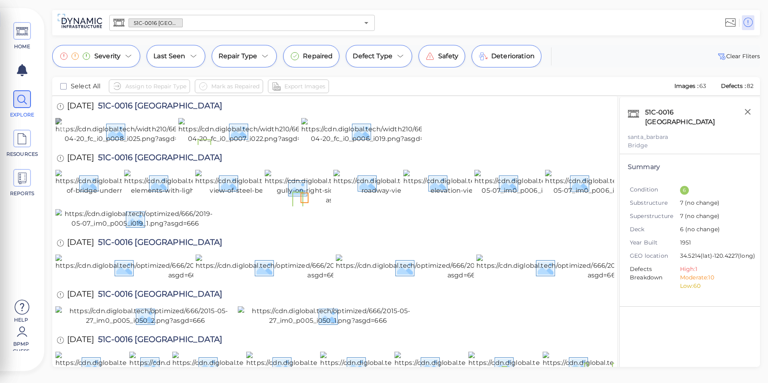
click at [143, 144] on img at bounding box center [127, 131] width 145 height 26
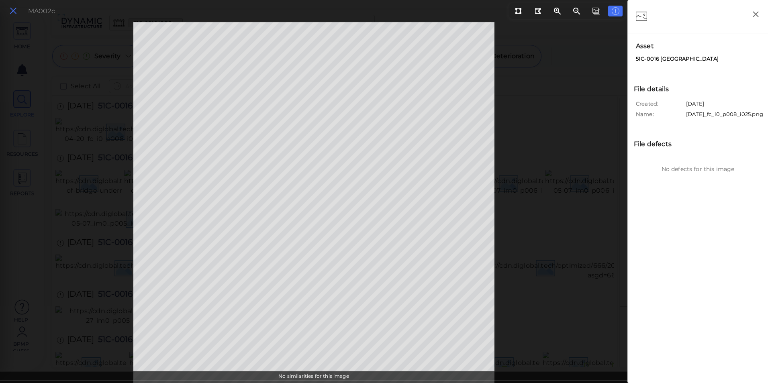
click at [14, 6] on icon at bounding box center [13, 11] width 9 height 11
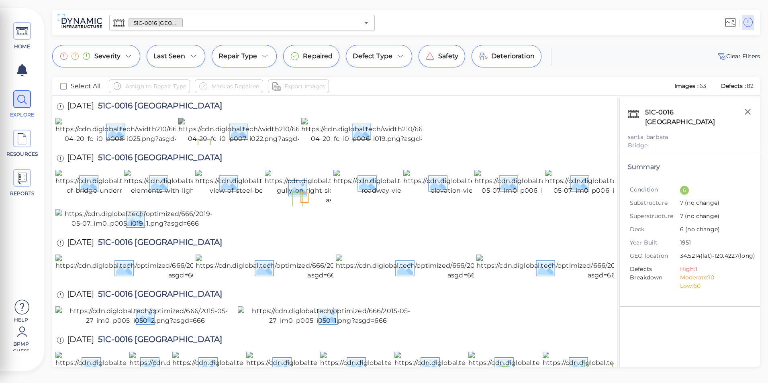
click at [242, 144] on img at bounding box center [250, 131] width 145 height 26
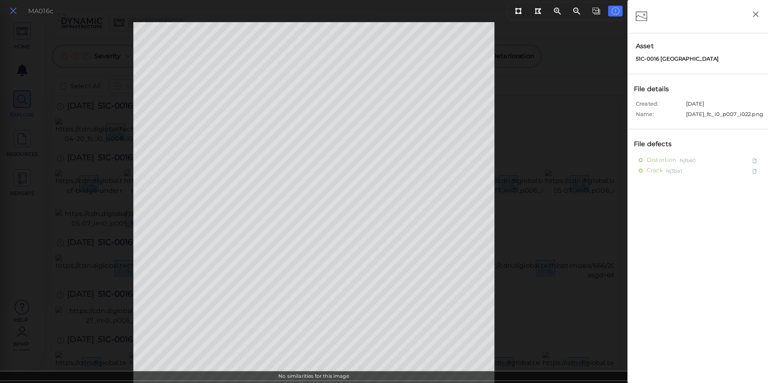
click at [12, 7] on icon at bounding box center [13, 11] width 9 height 11
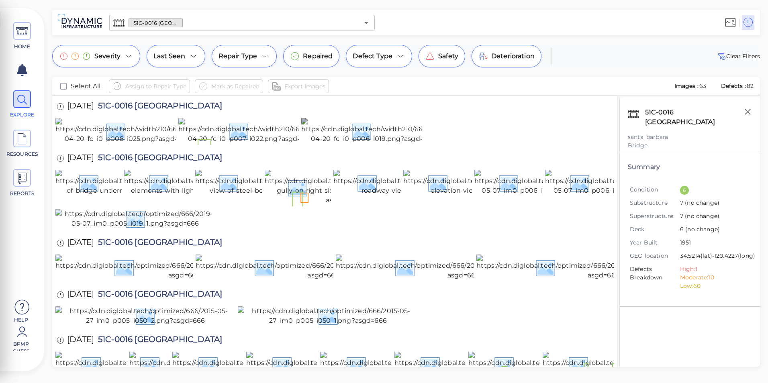
click at [343, 144] on img at bounding box center [373, 131] width 145 height 26
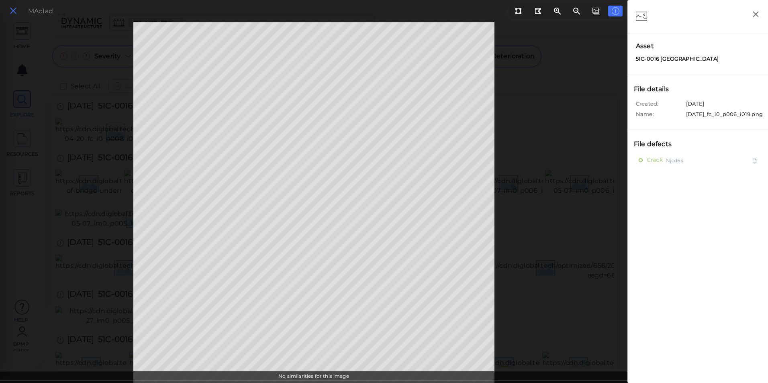
click at [12, 9] on icon at bounding box center [13, 11] width 9 height 11
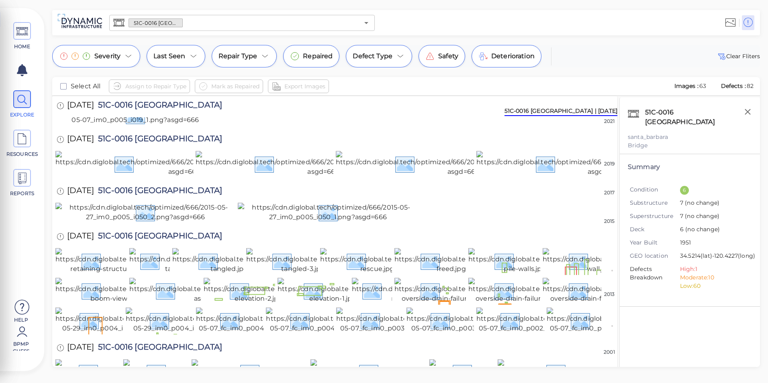
scroll to position [120, 0]
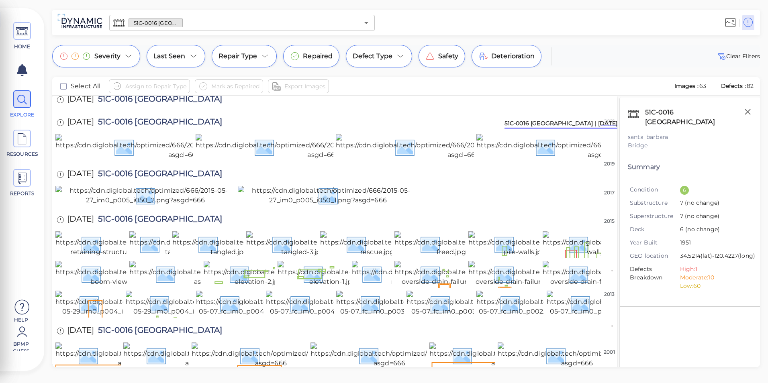
click at [98, 75] on img at bounding box center [127, 62] width 145 height 26
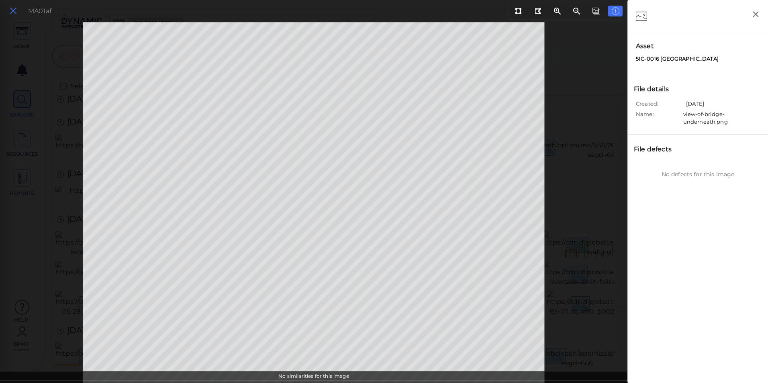
click at [14, 12] on icon at bounding box center [13, 11] width 9 height 11
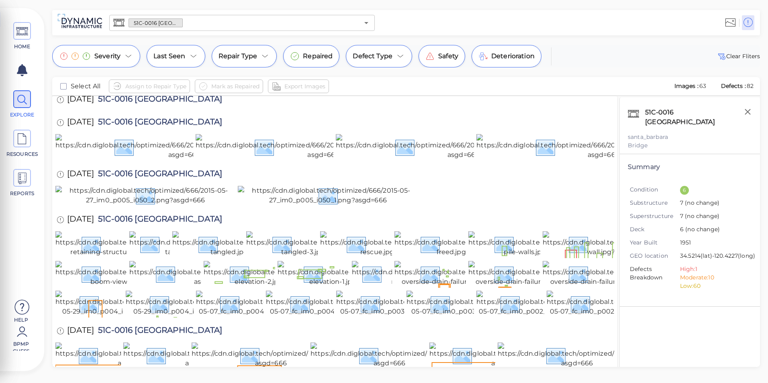
click at [313, 85] on img at bounding box center [342, 66] width 154 height 35
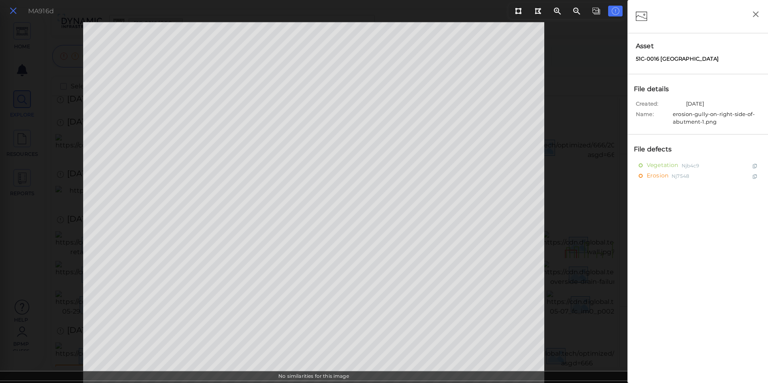
click at [15, 11] on icon at bounding box center [13, 11] width 9 height 11
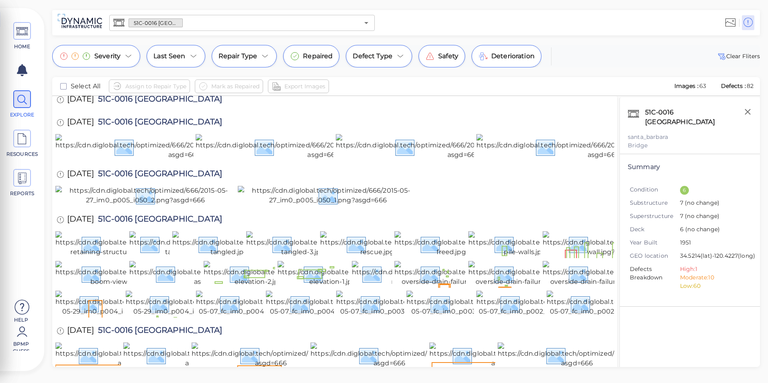
click at [369, 75] on img at bounding box center [409, 62] width 152 height 26
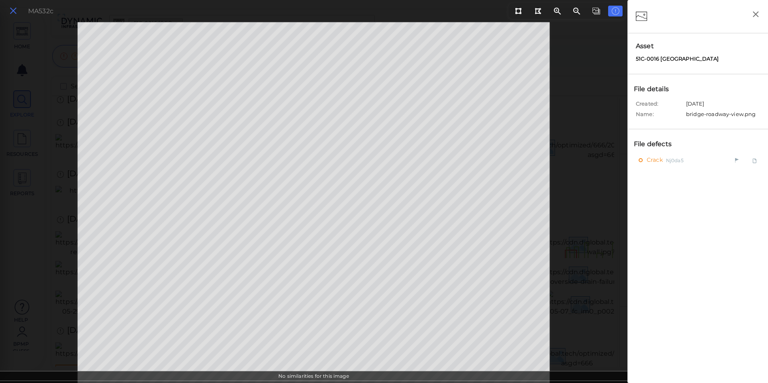
click at [11, 9] on icon at bounding box center [13, 11] width 9 height 11
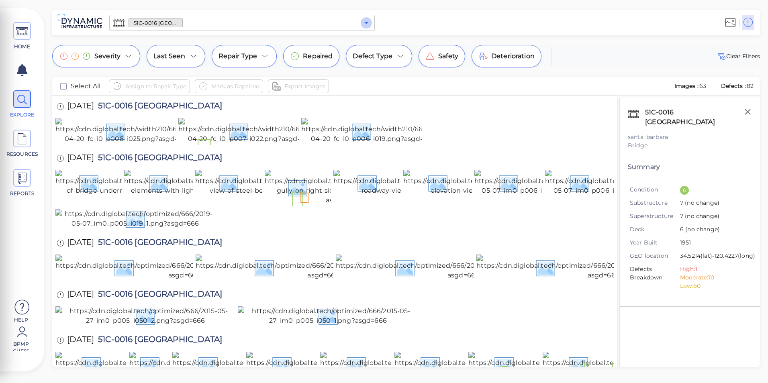
click at [369, 23] on icon "Open" at bounding box center [366, 23] width 10 height 10
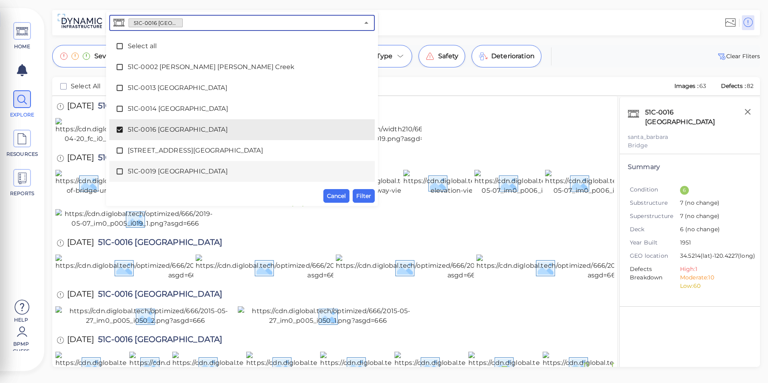
click at [191, 173] on span "51C-0019 [GEOGRAPHIC_DATA]" at bounding box center [242, 172] width 228 height 10
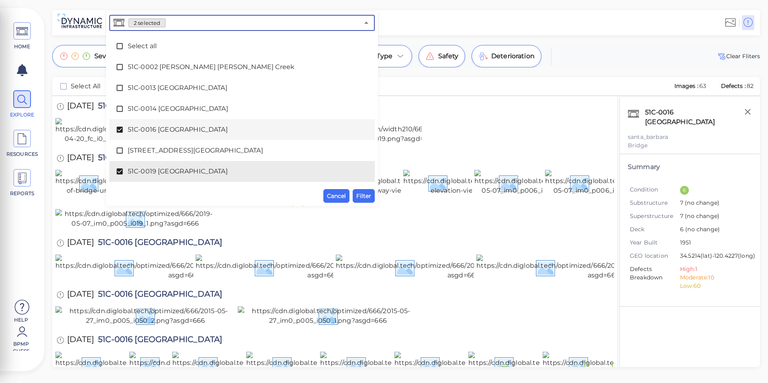
click at [191, 124] on div "51C-0016 [GEOGRAPHIC_DATA]" at bounding box center [242, 130] width 253 height 16
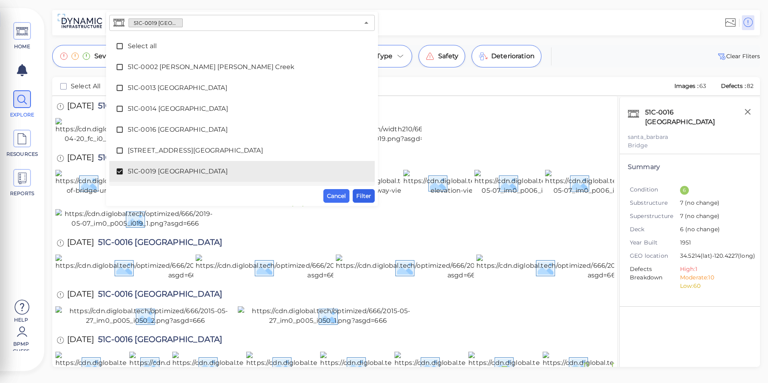
click at [365, 193] on span "Filter" at bounding box center [363, 196] width 15 height 10
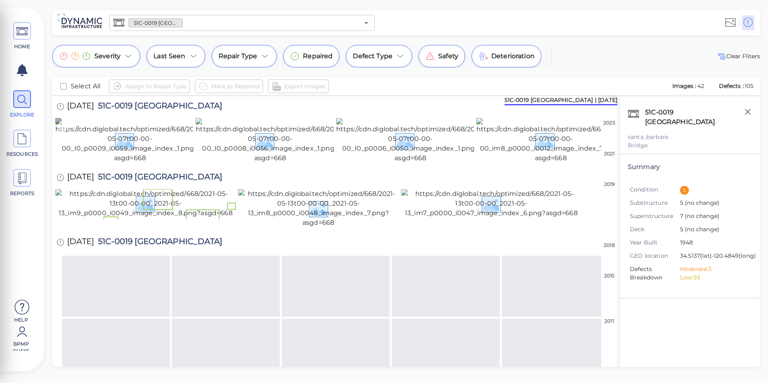
click at [152, 163] on img at bounding box center [129, 140] width 149 height 45
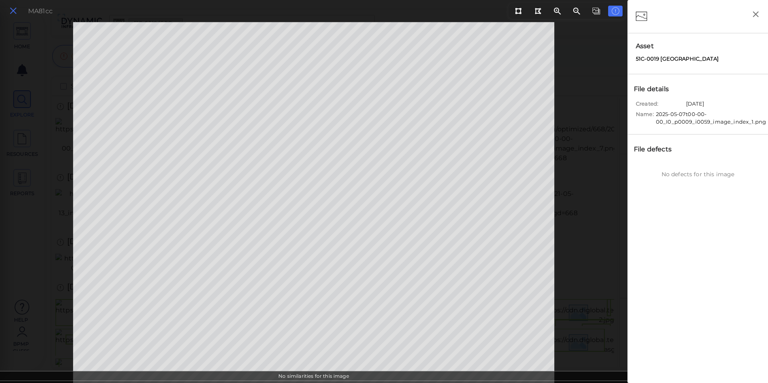
click at [13, 12] on icon at bounding box center [13, 11] width 9 height 11
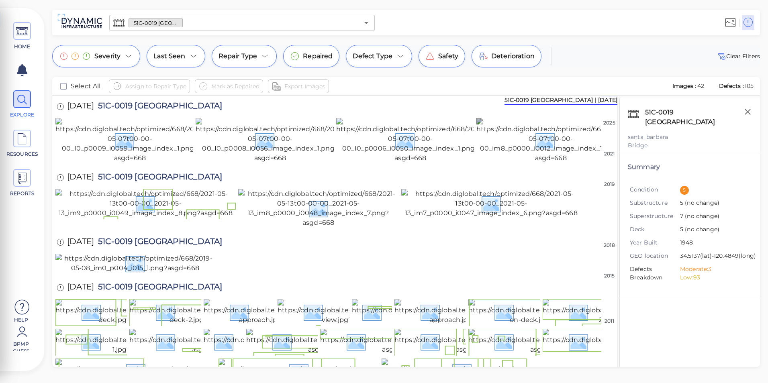
click at [551, 163] on img at bounding box center [550, 140] width 149 height 45
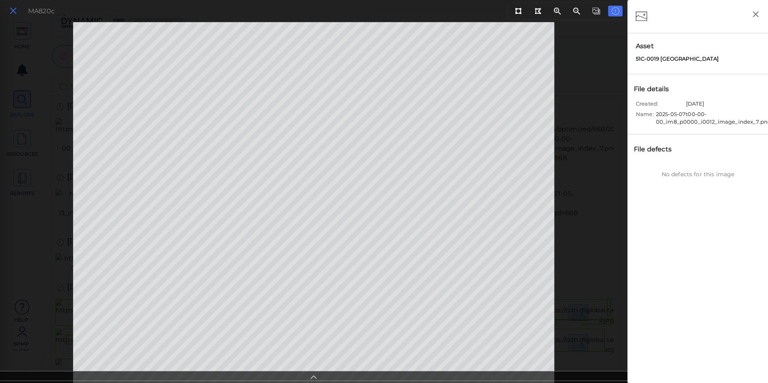
click at [16, 15] on icon at bounding box center [13, 11] width 9 height 11
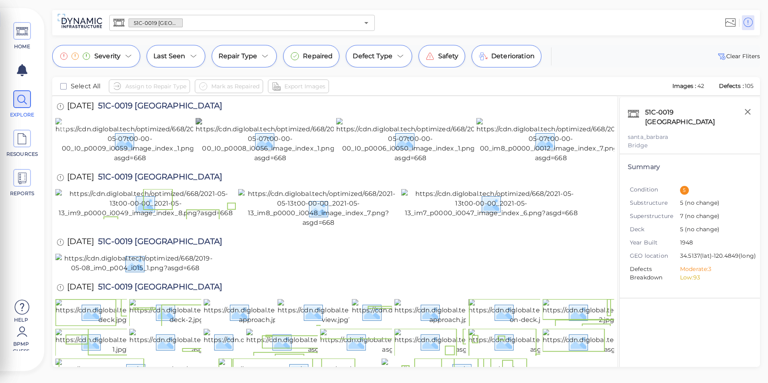
drag, startPoint x: 121, startPoint y: 147, endPoint x: 231, endPoint y: 147, distance: 110.0
click at [121, 147] on img at bounding box center [129, 140] width 149 height 45
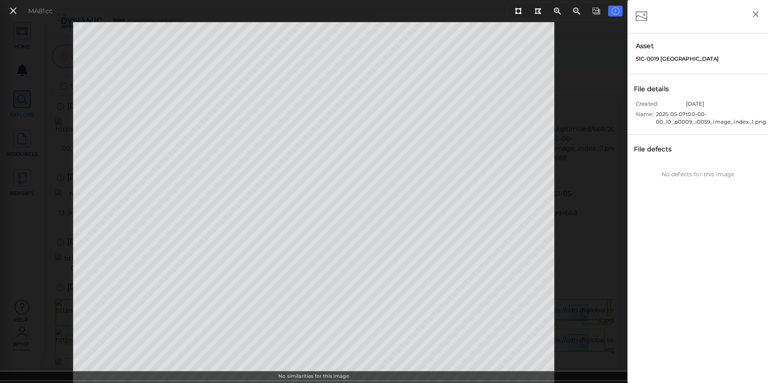
click at [642, 15] on icon at bounding box center [643, 16] width 15 height 17
click at [682, 169] on div "No defects for this image" at bounding box center [698, 327] width 132 height 335
click at [652, 149] on div "File defects" at bounding box center [657, 150] width 50 height 14
click at [668, 147] on div "File defects" at bounding box center [657, 150] width 50 height 14
click at [16, 12] on icon at bounding box center [13, 11] width 9 height 11
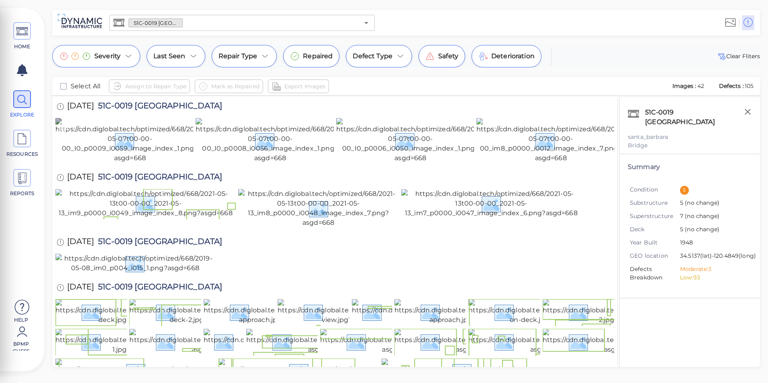
click at [151, 158] on img at bounding box center [129, 140] width 149 height 45
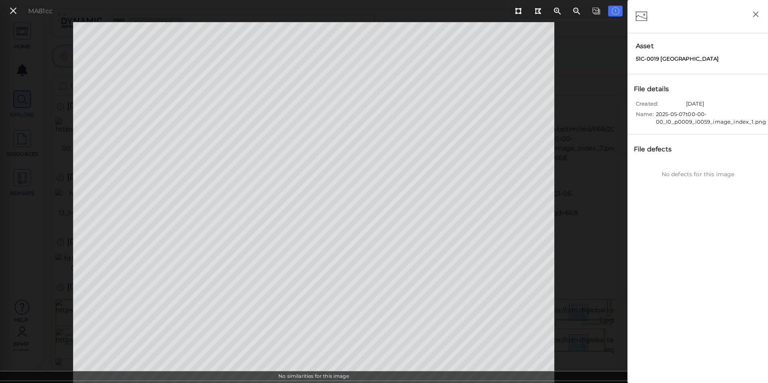
click at [361, 378] on div "MA81cc No similarities for this image" at bounding box center [313, 202] width 627 height 361
click at [355, 375] on div "No similarities for this image" at bounding box center [313, 377] width 627 height 12
click at [14, 8] on icon at bounding box center [13, 11] width 9 height 11
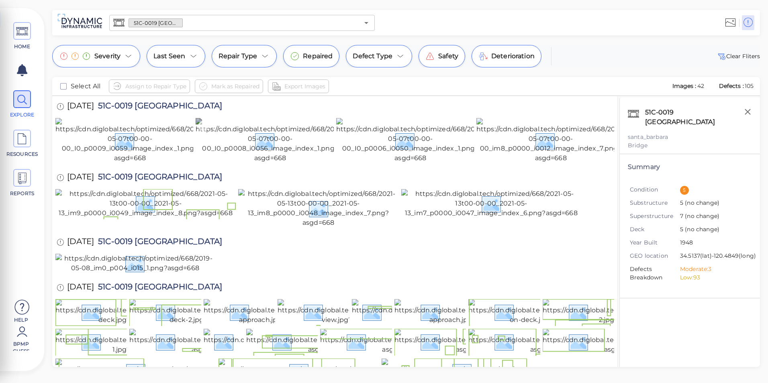
click at [255, 163] on img at bounding box center [270, 140] width 149 height 45
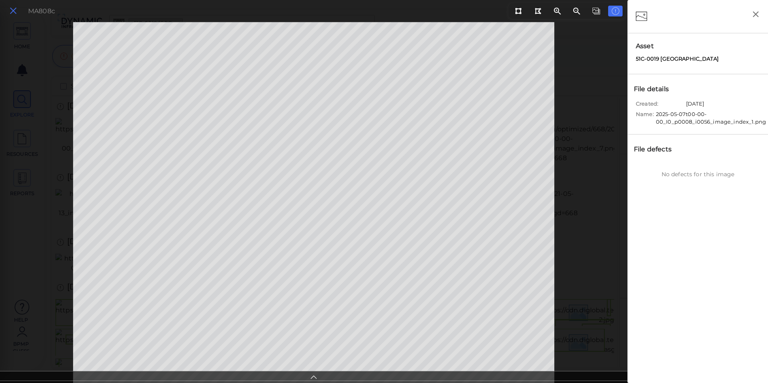
click at [15, 10] on icon at bounding box center [13, 11] width 9 height 11
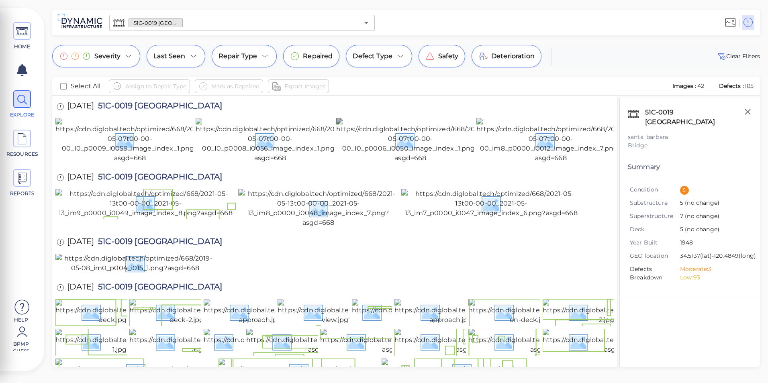
click at [461, 163] on img at bounding box center [410, 140] width 149 height 45
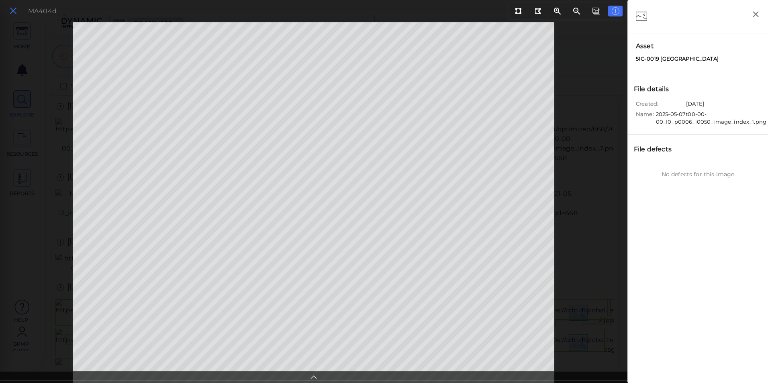
click at [12, 10] on icon at bounding box center [13, 11] width 9 height 11
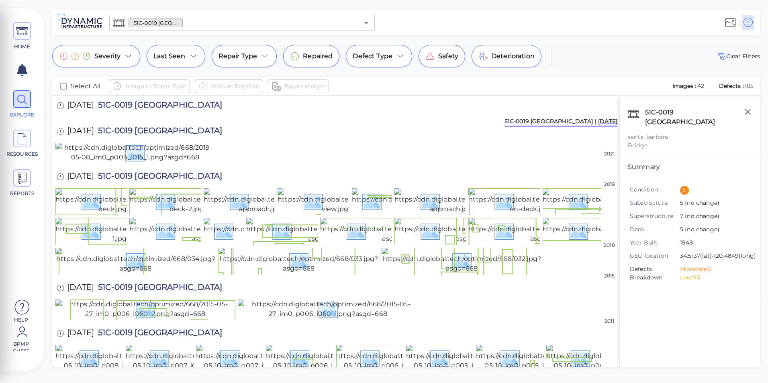
scroll to position [120, 0]
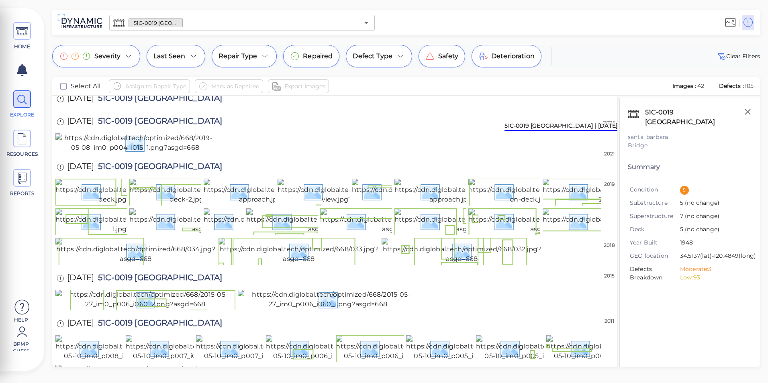
click at [475, 98] on img at bounding box center [491, 83] width 180 height 29
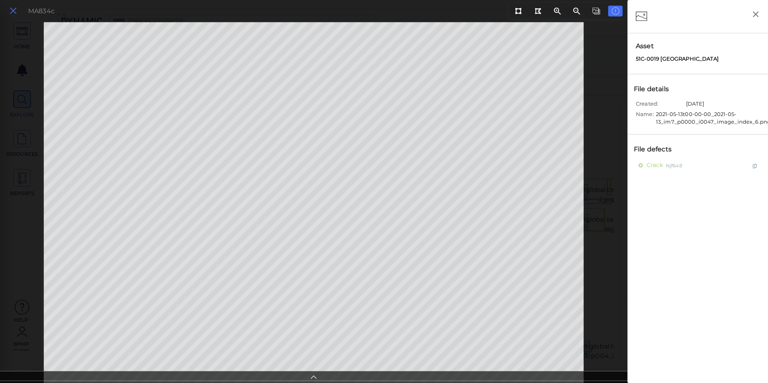
click at [17, 11] on icon at bounding box center [13, 11] width 9 height 11
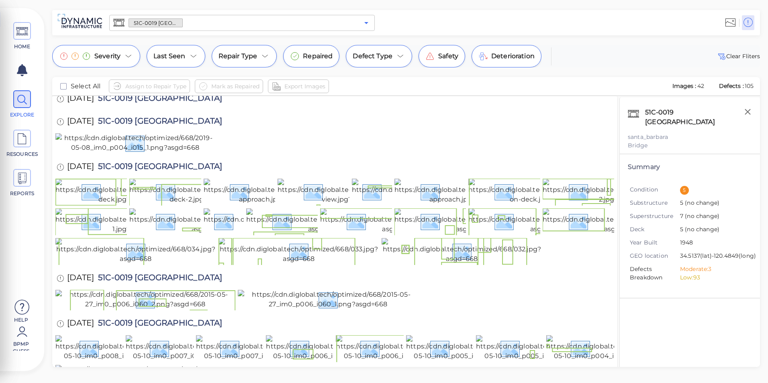
click at [361, 22] on icon "Open" at bounding box center [366, 23] width 10 height 10
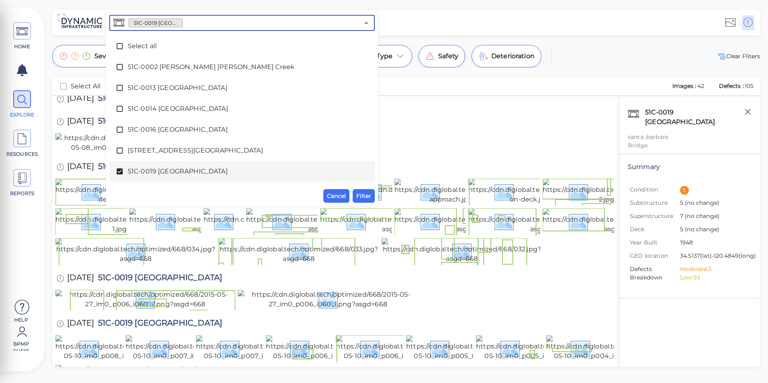
click at [180, 169] on span "51C-0019 [GEOGRAPHIC_DATA]" at bounding box center [242, 172] width 228 height 10
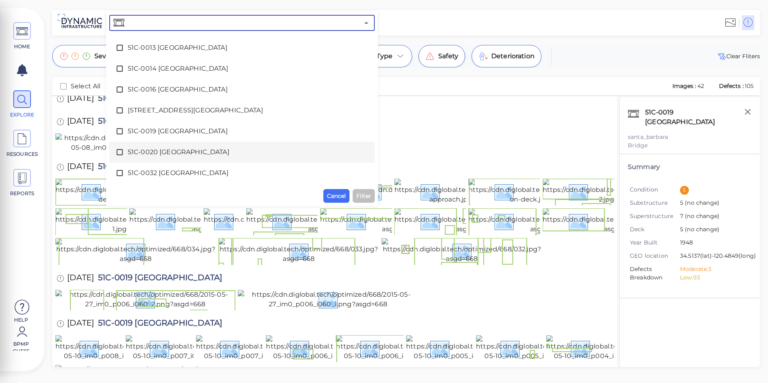
click at [177, 155] on span "51C-0020 [GEOGRAPHIC_DATA]" at bounding box center [242, 152] width 228 height 10
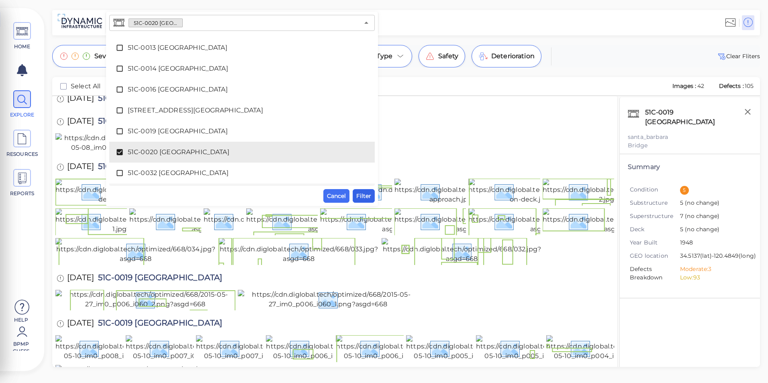
click at [361, 196] on span "Filter" at bounding box center [363, 196] width 15 height 10
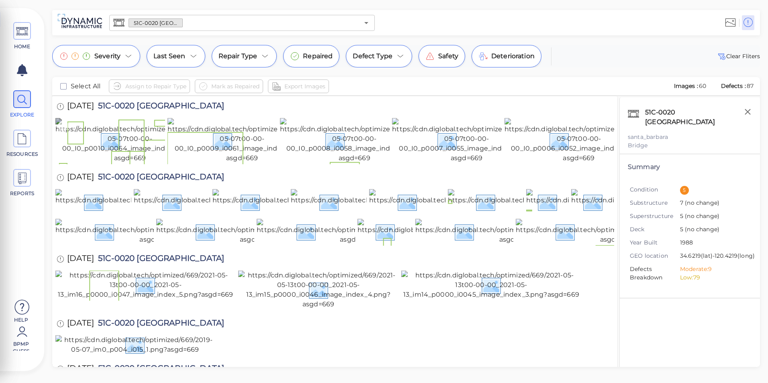
click at [130, 152] on img at bounding box center [129, 140] width 149 height 45
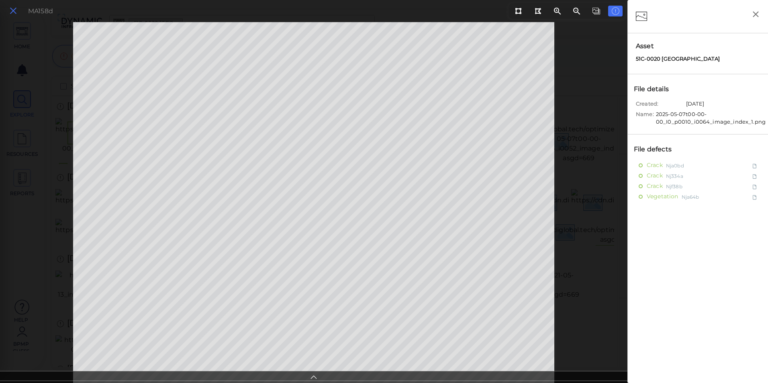
click at [16, 15] on icon at bounding box center [13, 11] width 9 height 11
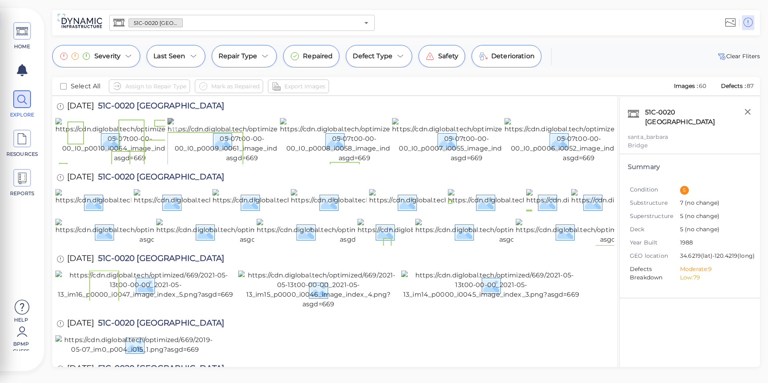
click at [223, 163] on img at bounding box center [241, 140] width 149 height 45
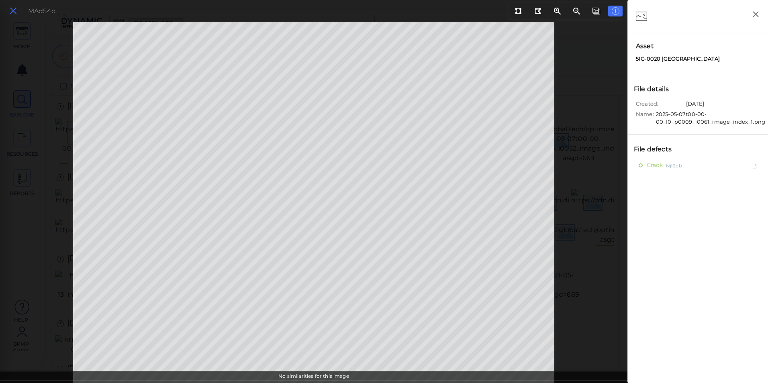
click at [14, 10] on icon at bounding box center [13, 11] width 9 height 11
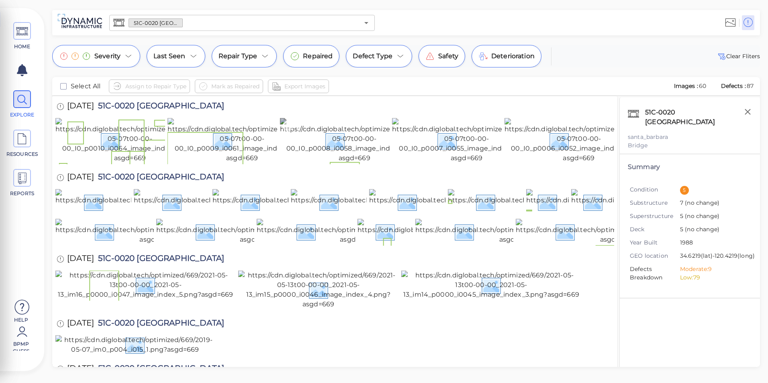
click at [342, 163] on img at bounding box center [354, 140] width 149 height 45
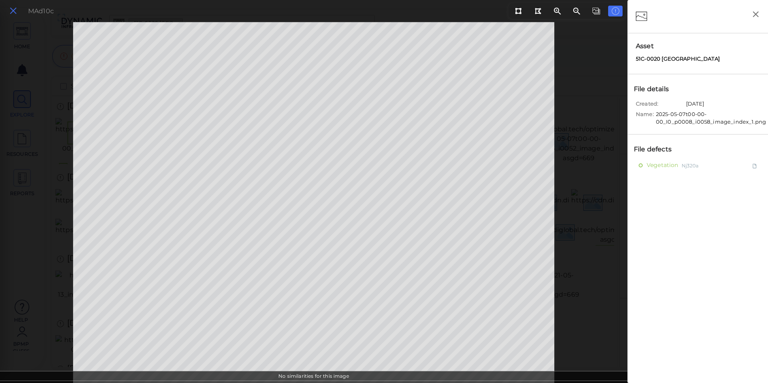
click at [16, 14] on icon at bounding box center [13, 11] width 9 height 11
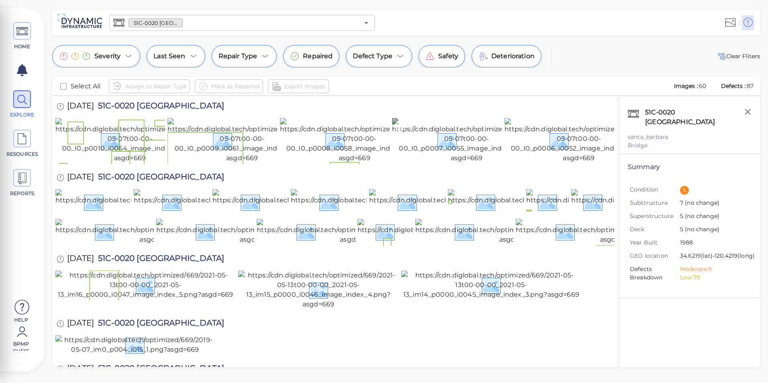
click at [442, 163] on img at bounding box center [466, 140] width 149 height 45
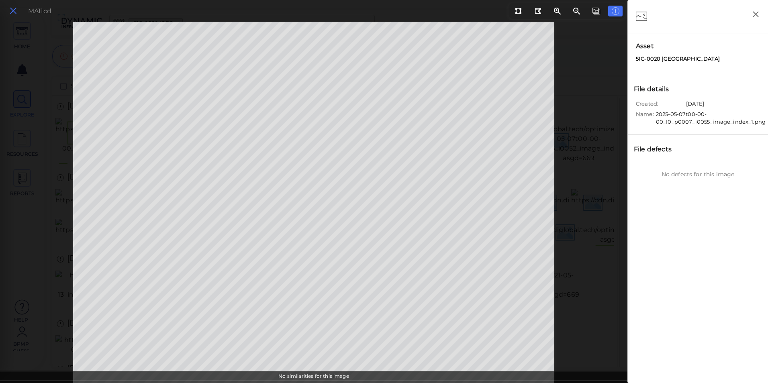
click at [16, 10] on icon at bounding box center [13, 11] width 9 height 11
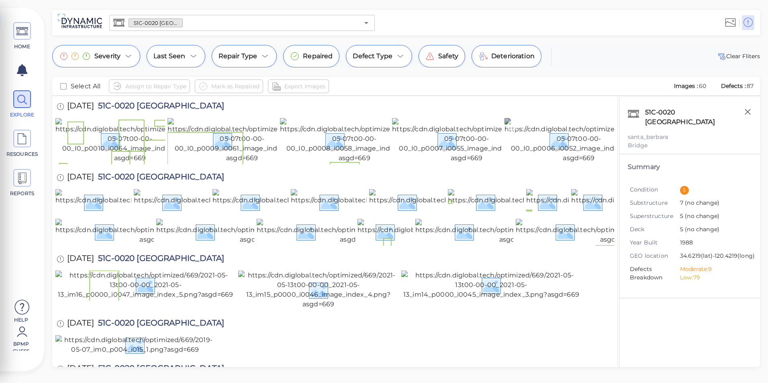
click at [562, 163] on img at bounding box center [578, 140] width 149 height 45
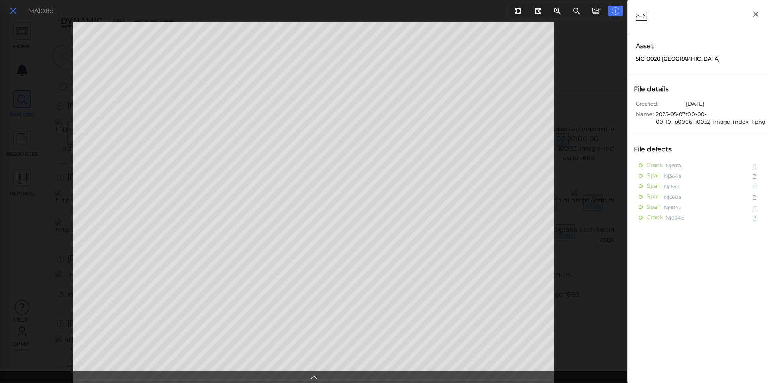
click at [10, 12] on icon at bounding box center [13, 11] width 9 height 11
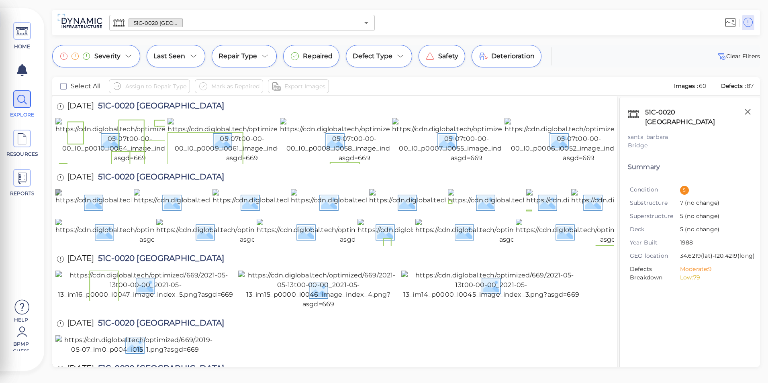
click at [100, 215] on img at bounding box center [153, 202] width 197 height 26
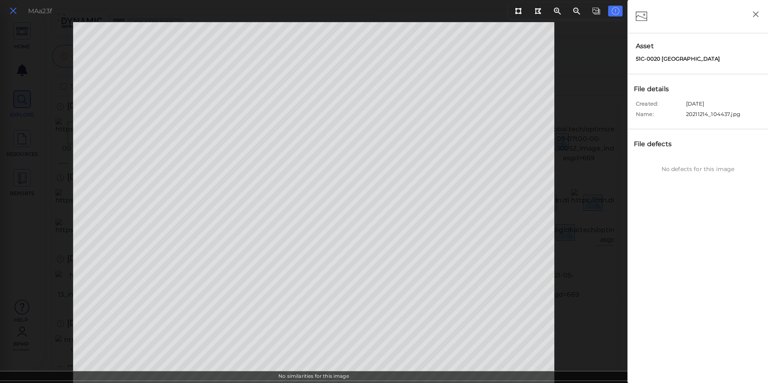
click at [10, 9] on icon at bounding box center [13, 11] width 9 height 11
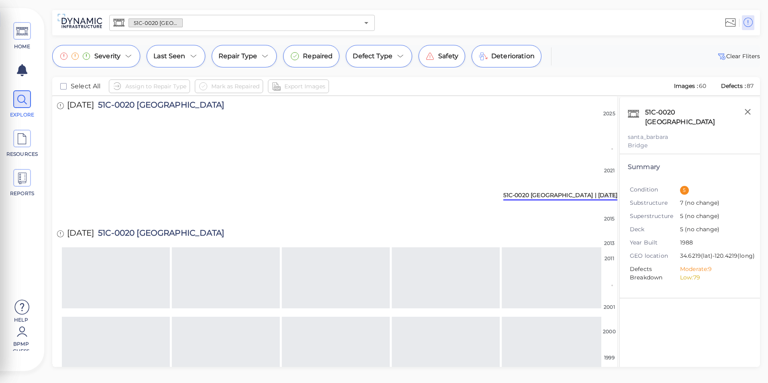
scroll to position [522, 0]
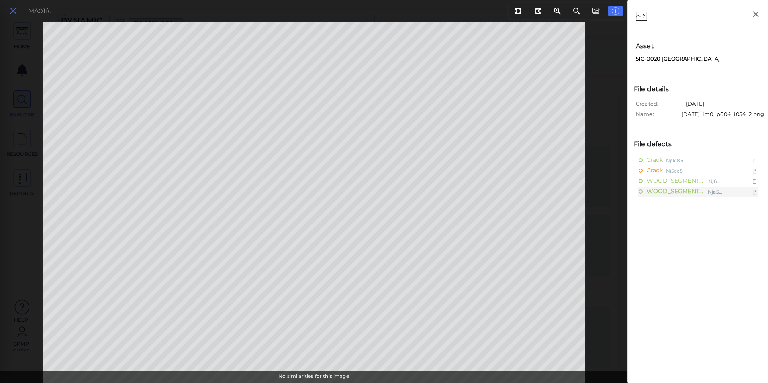
click at [10, 12] on icon at bounding box center [13, 11] width 9 height 11
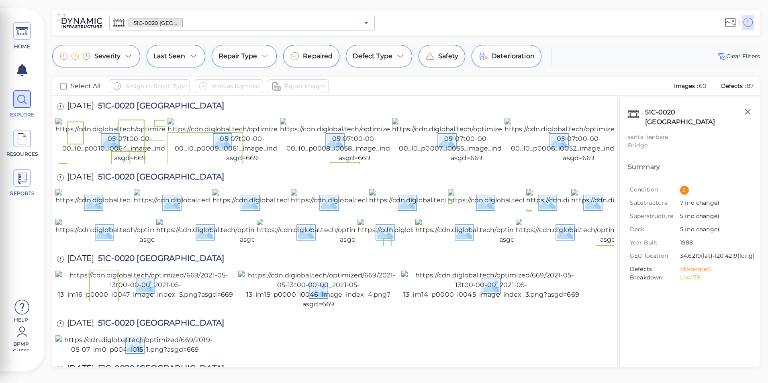
click at [365, 24] on icon "Open" at bounding box center [366, 23] width 10 height 10
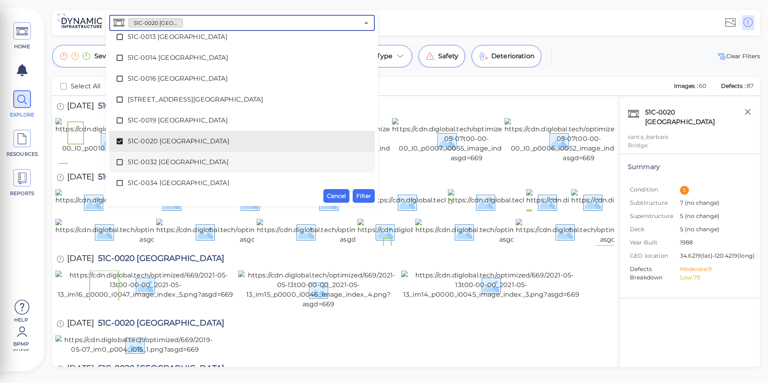
scroll to position [97, 0]
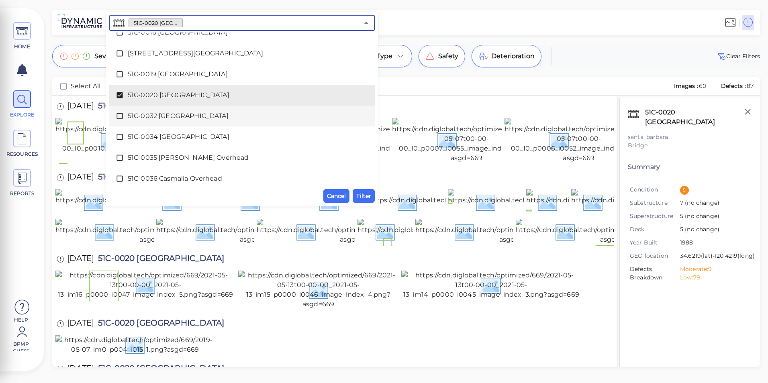
click at [173, 114] on span "51C-0032 [GEOGRAPHIC_DATA]" at bounding box center [242, 116] width 228 height 10
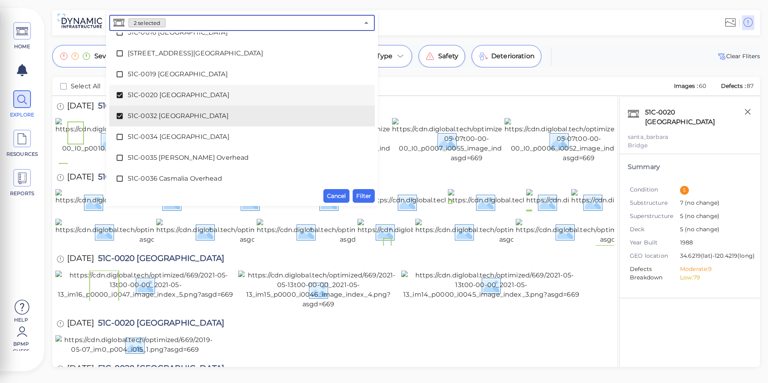
click at [178, 97] on span "51C-0020 [GEOGRAPHIC_DATA]" at bounding box center [242, 95] width 228 height 10
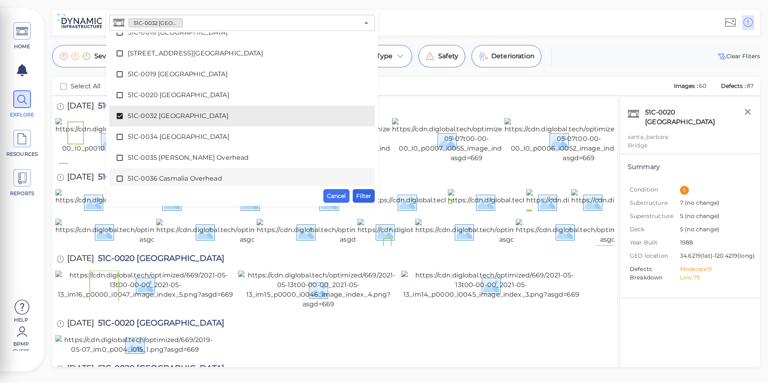
click at [361, 193] on span "Filter" at bounding box center [363, 196] width 15 height 10
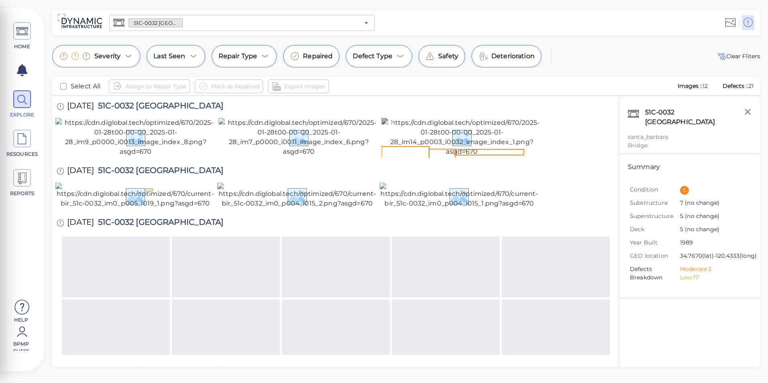
click at [462, 157] on img at bounding box center [461, 137] width 161 height 39
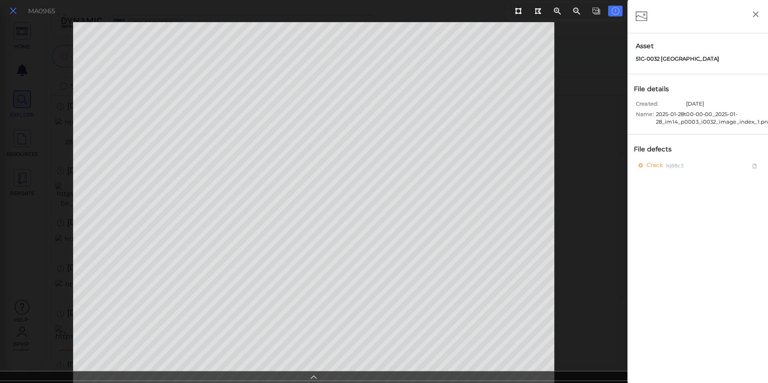
click at [18, 8] on button at bounding box center [13, 11] width 14 height 12
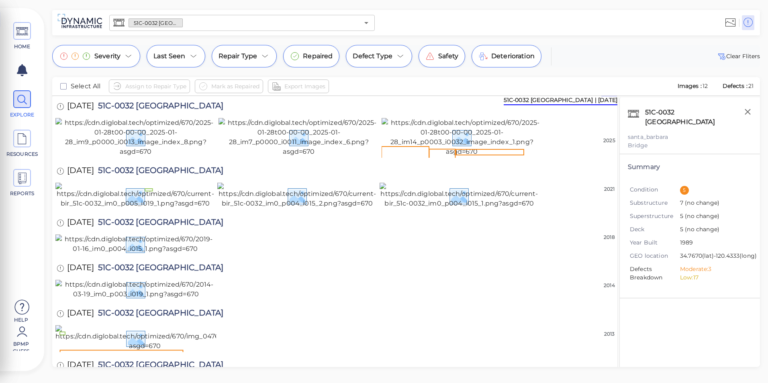
click at [241, 23] on input "text" at bounding box center [271, 22] width 176 height 11
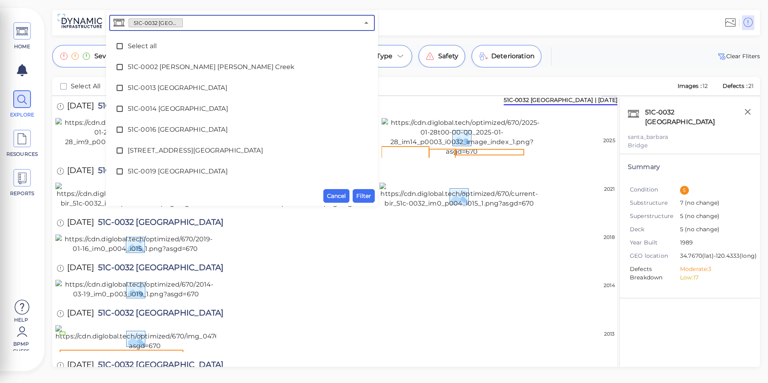
scroll to position [38, 0]
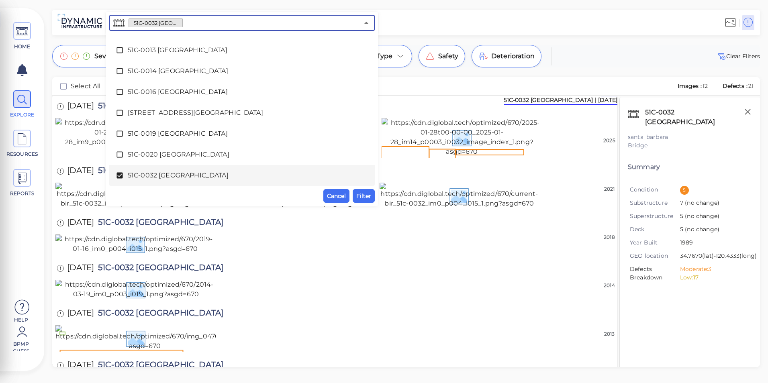
click at [194, 173] on span "51C-0032 [GEOGRAPHIC_DATA]" at bounding box center [242, 176] width 228 height 10
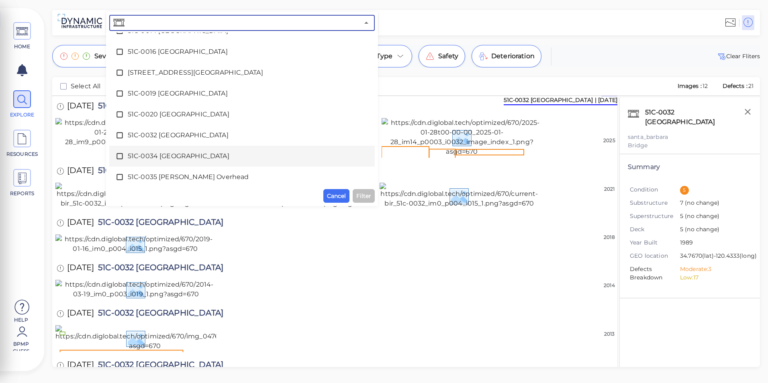
click at [167, 161] on div "51C-0034 [GEOGRAPHIC_DATA]" at bounding box center [242, 156] width 253 height 16
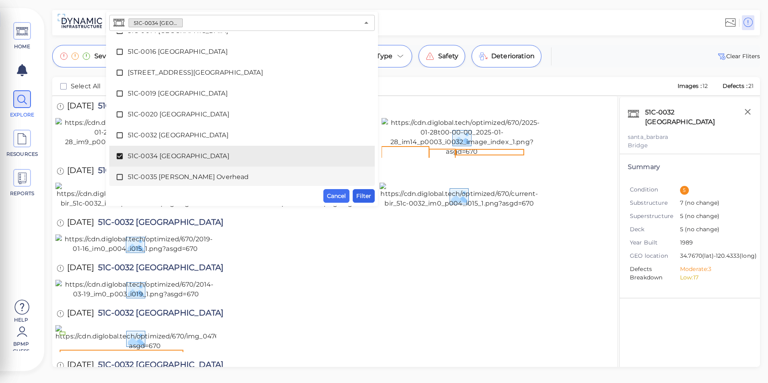
click at [364, 194] on span "Filter" at bounding box center [363, 196] width 15 height 10
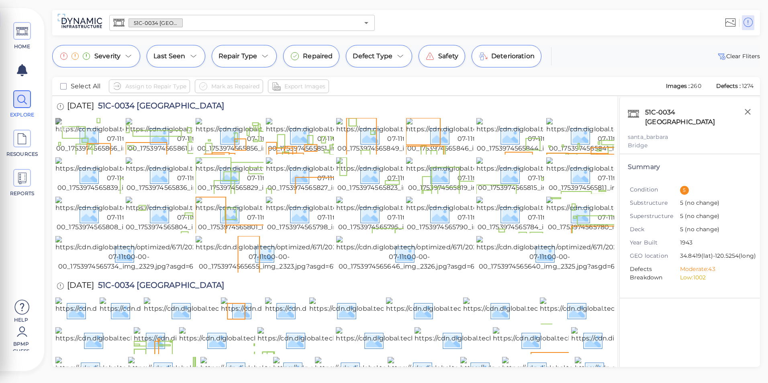
click at [93, 122] on img at bounding box center [127, 135] width 144 height 35
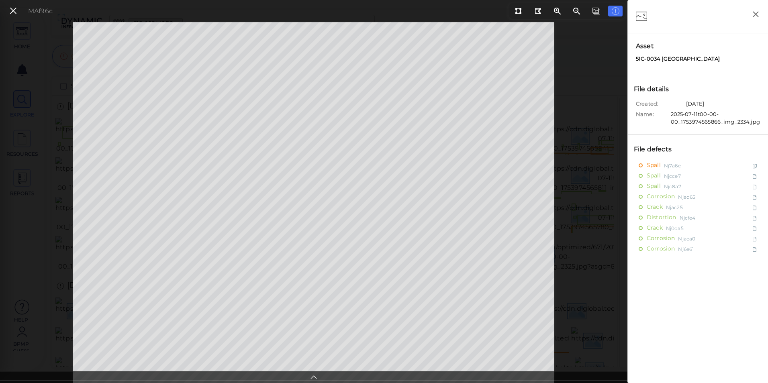
click at [314, 376] on icon at bounding box center [314, 375] width 8 height 9
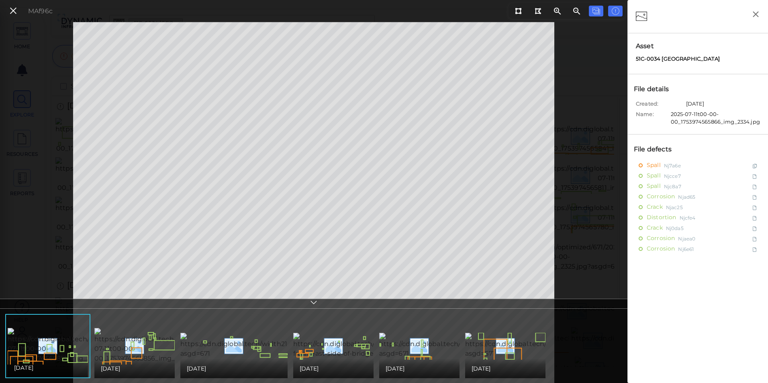
click at [68, 362] on div "[DATE]" at bounding box center [48, 367] width 80 height 19
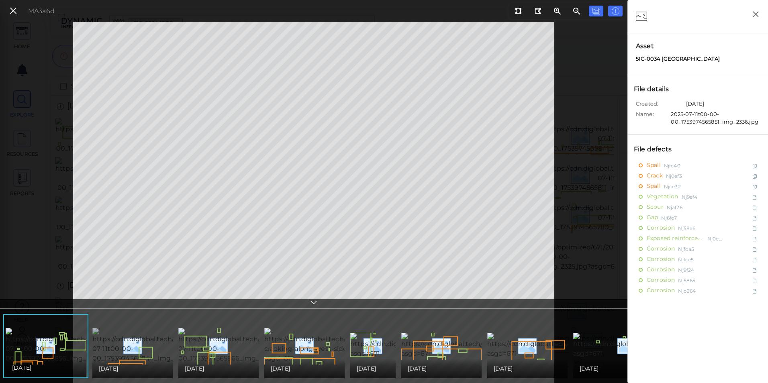
click at [147, 328] on img at bounding box center [164, 345] width 144 height 35
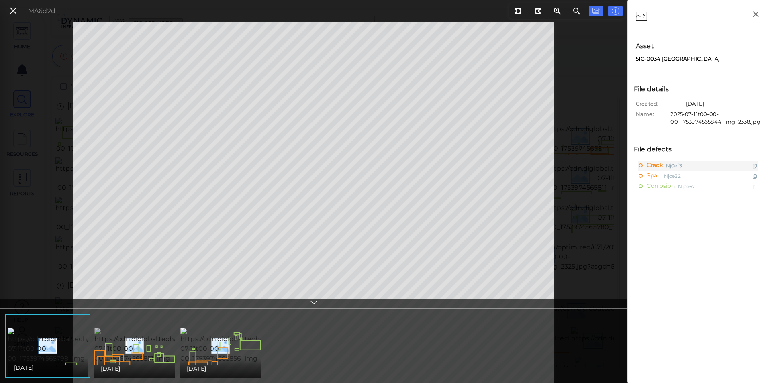
click at [151, 345] on img at bounding box center [166, 345] width 144 height 35
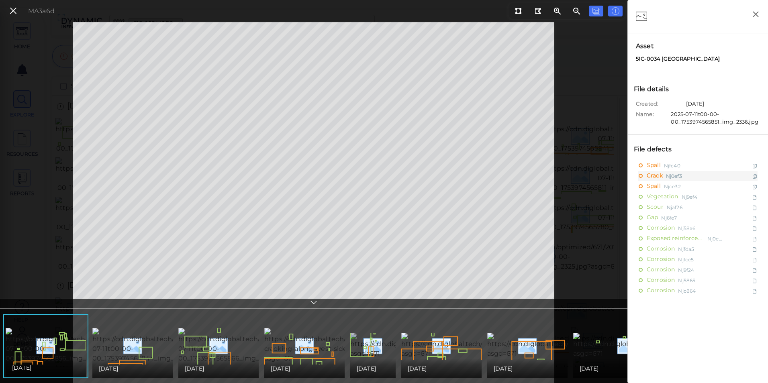
click at [374, 351] on img at bounding box center [436, 346] width 173 height 26
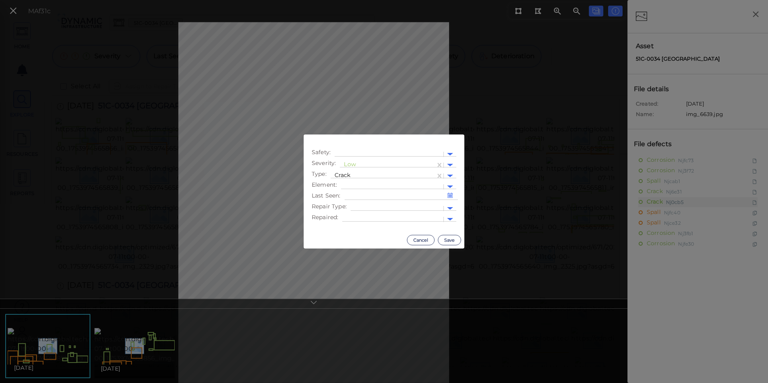
click at [245, 0] on body "This app is not optimized for mobile screens. Please access using a desktop or …" at bounding box center [384, 0] width 768 height 0
click at [448, 186] on div at bounding box center [450, 186] width 6 height 3
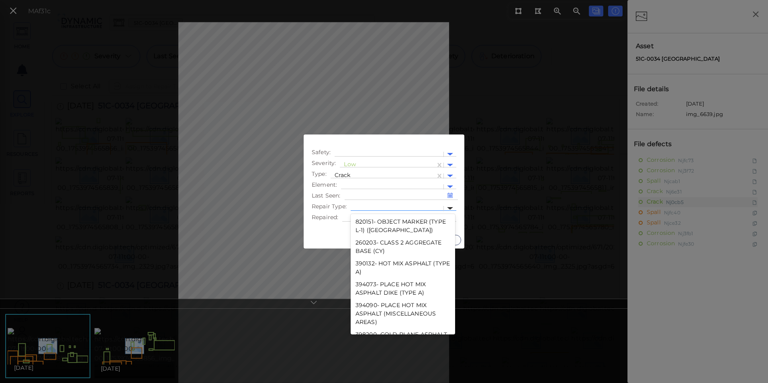
click at [450, 209] on div at bounding box center [450, 208] width 6 height 3
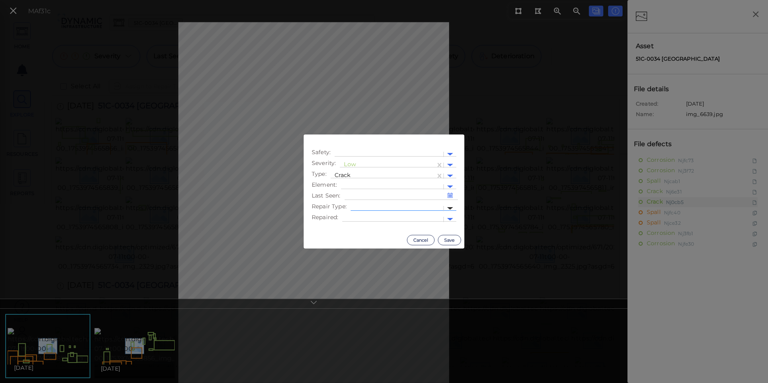
click at [450, 209] on div at bounding box center [450, 208] width 6 height 3
click at [452, 217] on div at bounding box center [450, 219] width 12 height 9
click at [425, 239] on button "Cancel" at bounding box center [421, 240] width 28 height 10
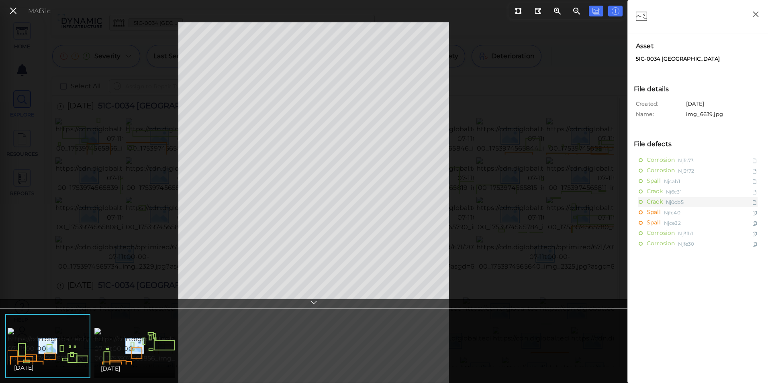
click at [318, 304] on icon at bounding box center [314, 303] width 8 height 9
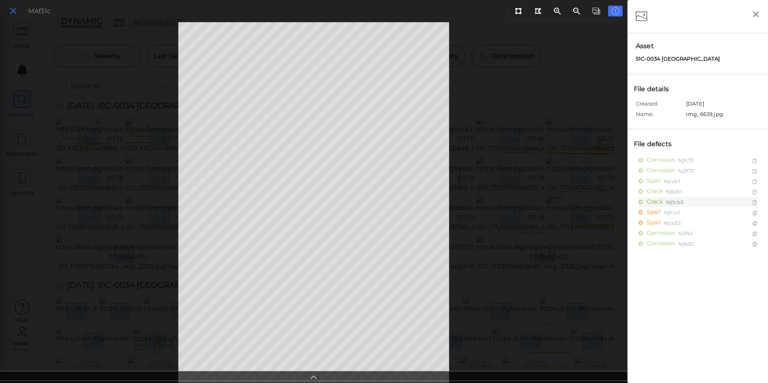
click at [9, 15] on icon at bounding box center [13, 11] width 9 height 11
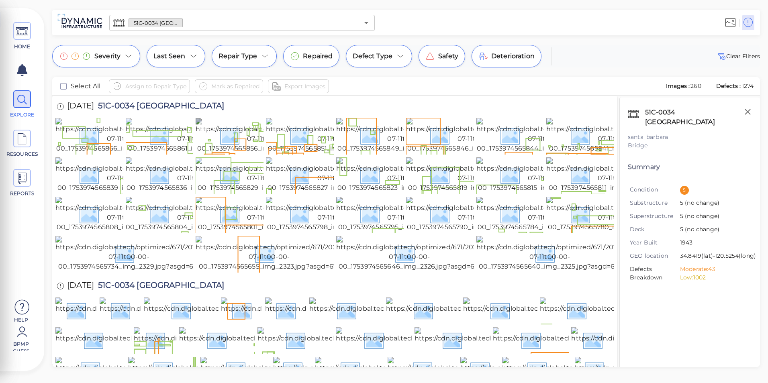
click at [235, 153] on img at bounding box center [268, 135] width 144 height 35
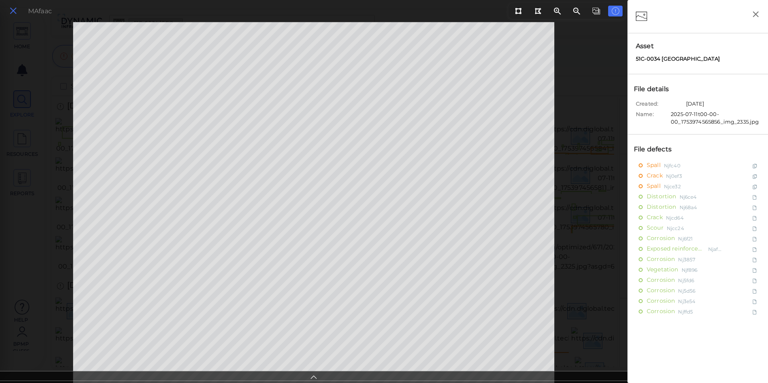
click at [15, 14] on icon at bounding box center [13, 11] width 9 height 11
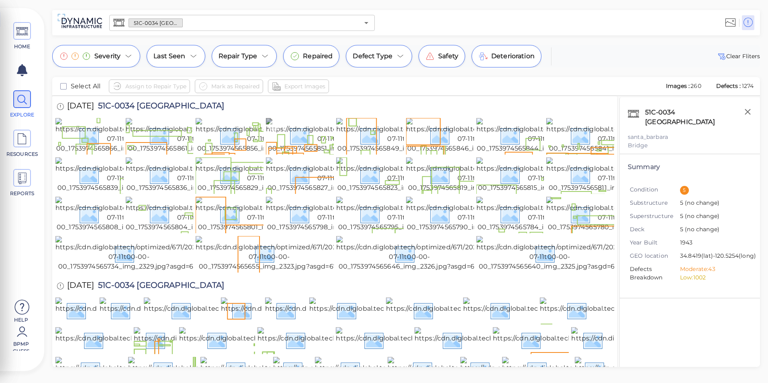
click at [314, 153] on img at bounding box center [338, 135] width 144 height 35
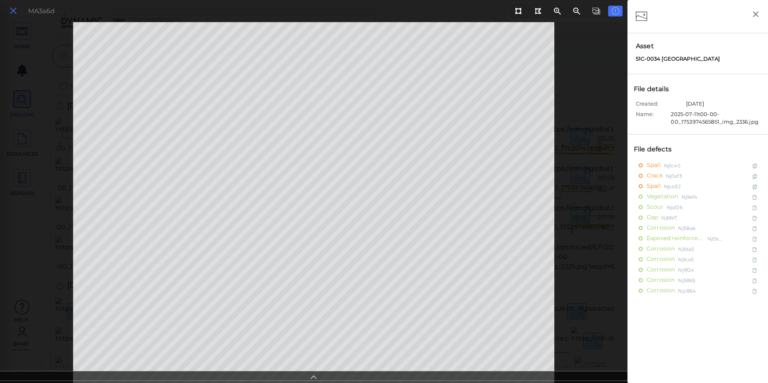
click at [8, 10] on button at bounding box center [13, 11] width 14 height 12
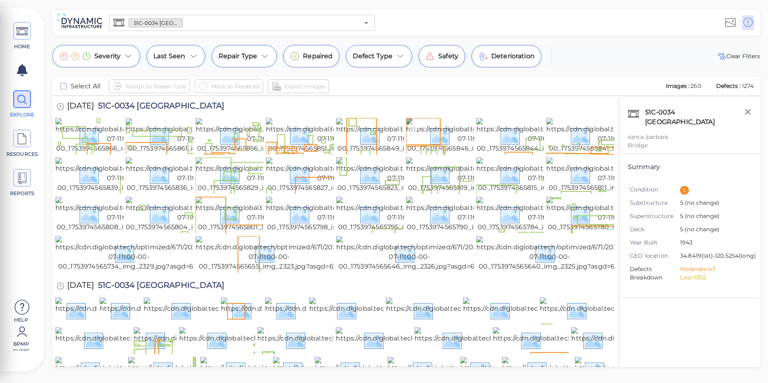
click at [464, 153] on img at bounding box center [478, 135] width 144 height 35
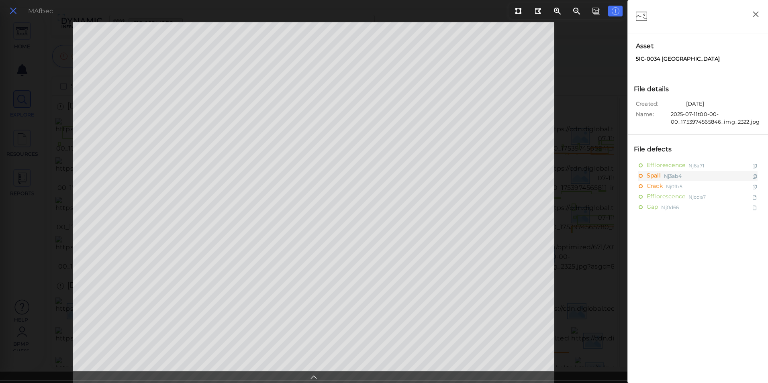
click at [11, 12] on icon at bounding box center [13, 11] width 9 height 11
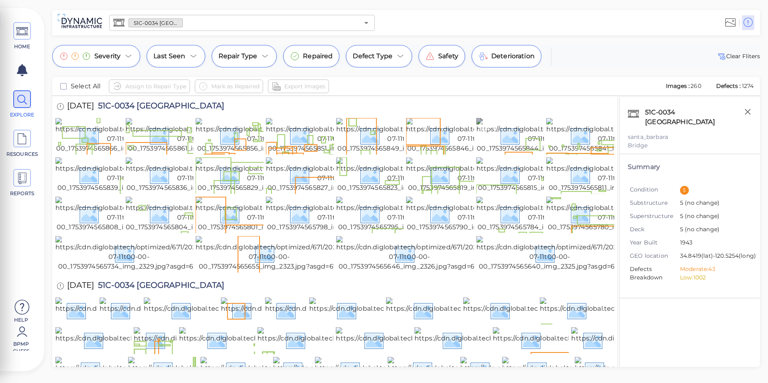
click at [502, 139] on img at bounding box center [548, 135] width 144 height 35
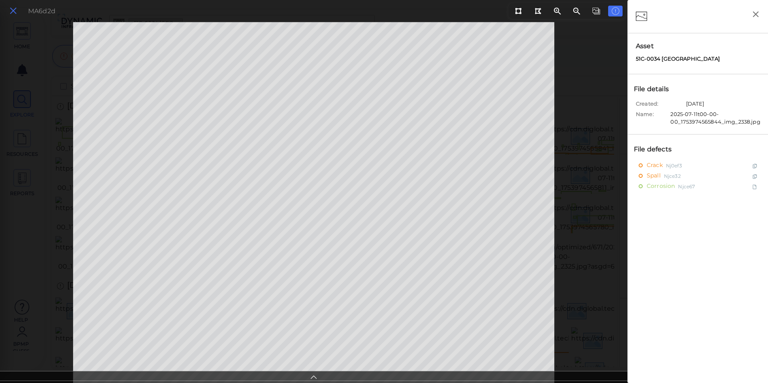
click at [12, 10] on icon at bounding box center [13, 11] width 9 height 11
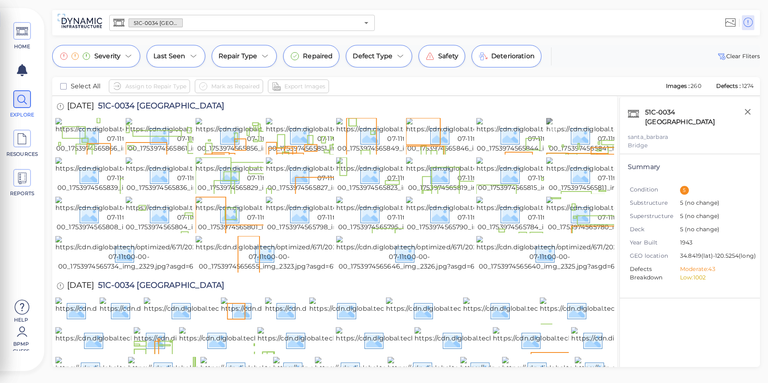
click at [580, 126] on img at bounding box center [618, 135] width 144 height 35
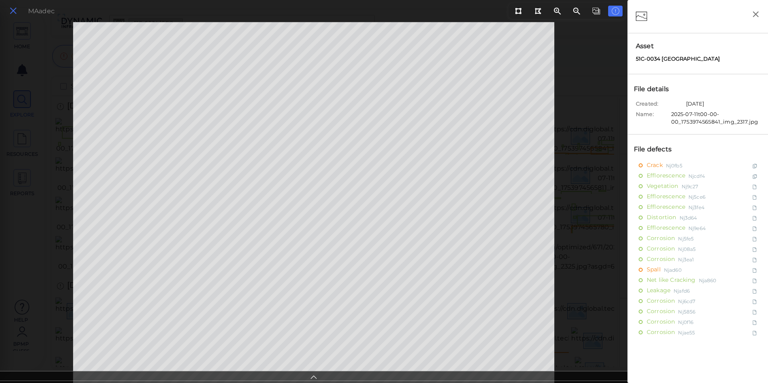
click at [12, 13] on icon at bounding box center [13, 11] width 9 height 11
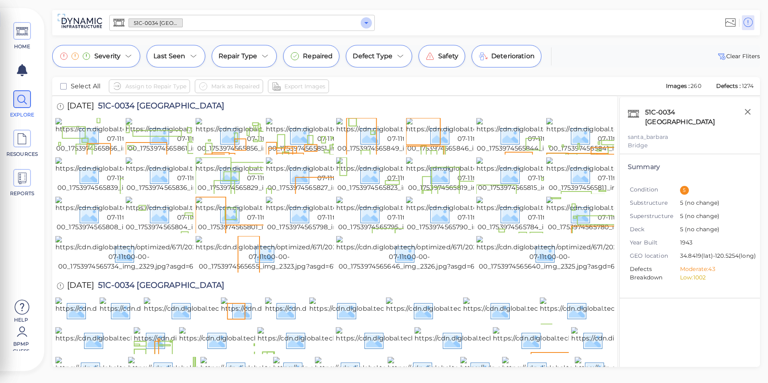
click at [367, 23] on icon "Open" at bounding box center [366, 23] width 10 height 10
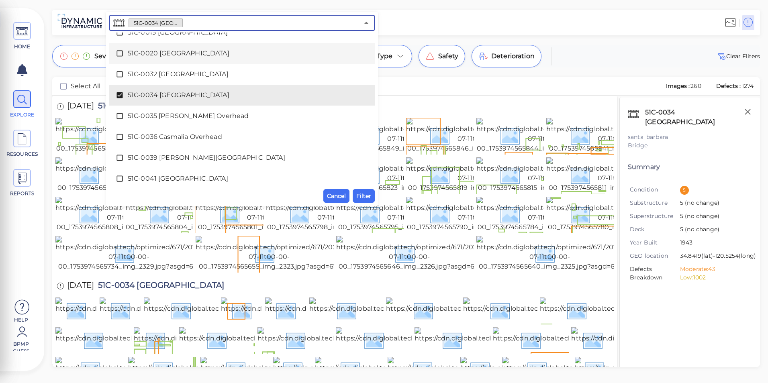
scroll to position [219, 0]
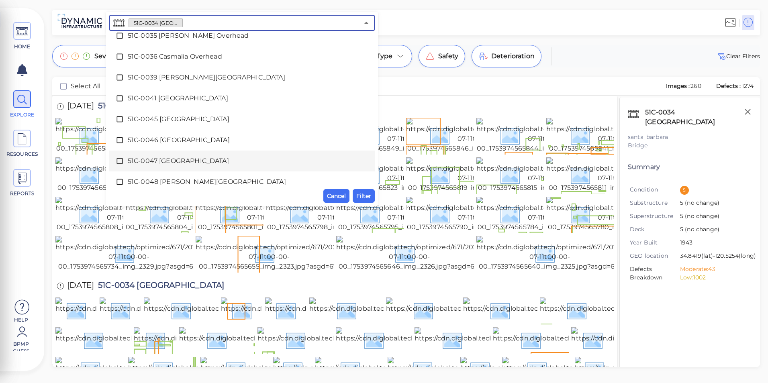
click at [169, 170] on li "51C-0047 [GEOGRAPHIC_DATA]" at bounding box center [241, 161] width 265 height 21
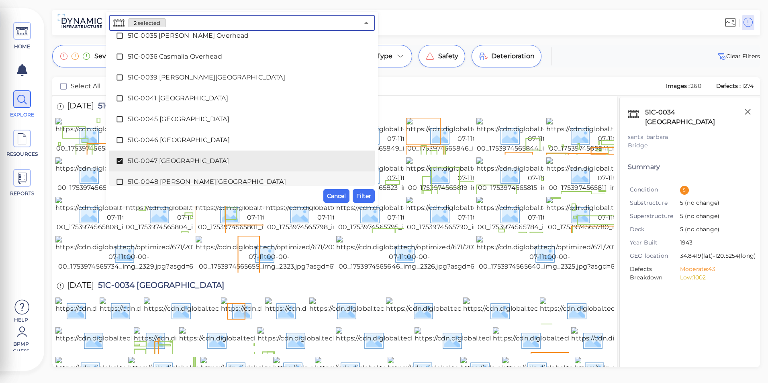
click at [168, 178] on span "51C-0048 [PERSON_NAME][GEOGRAPHIC_DATA]" at bounding box center [242, 182] width 228 height 10
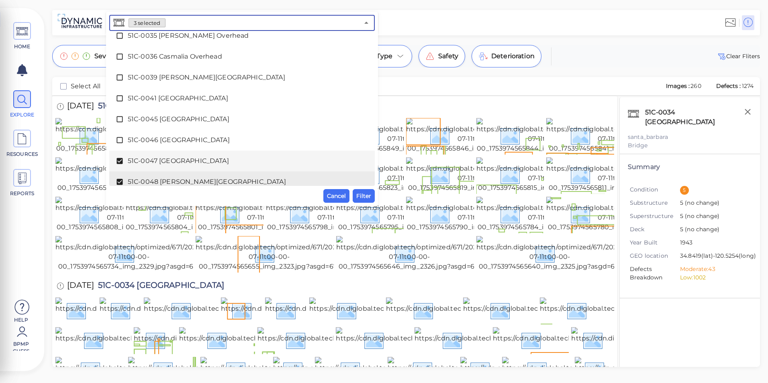
click at [166, 163] on span "51C-0047 [GEOGRAPHIC_DATA]" at bounding box center [242, 161] width 228 height 10
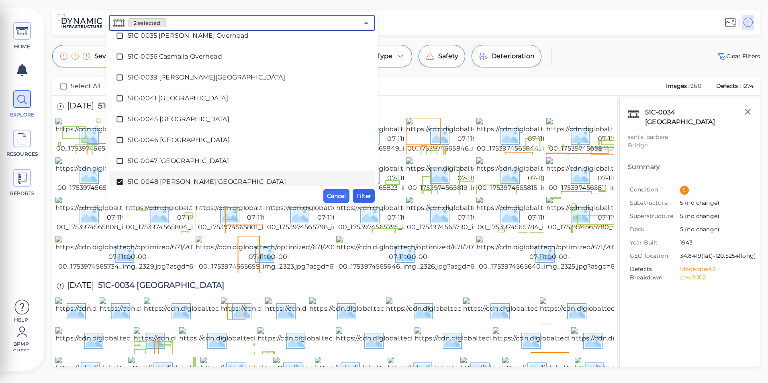
click at [360, 191] on span "Filter" at bounding box center [363, 196] width 15 height 10
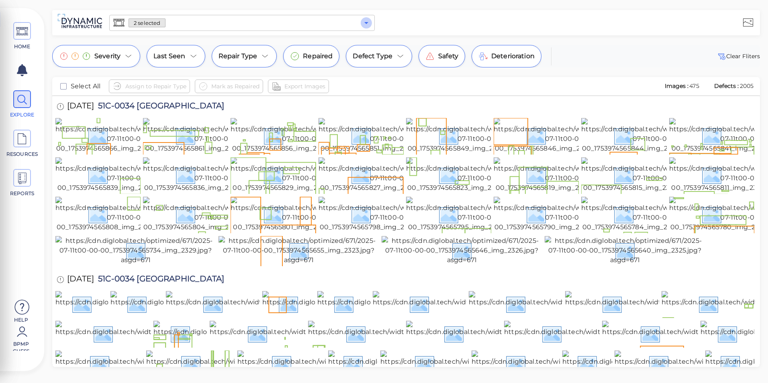
click at [370, 25] on icon "Open" at bounding box center [366, 23] width 10 height 10
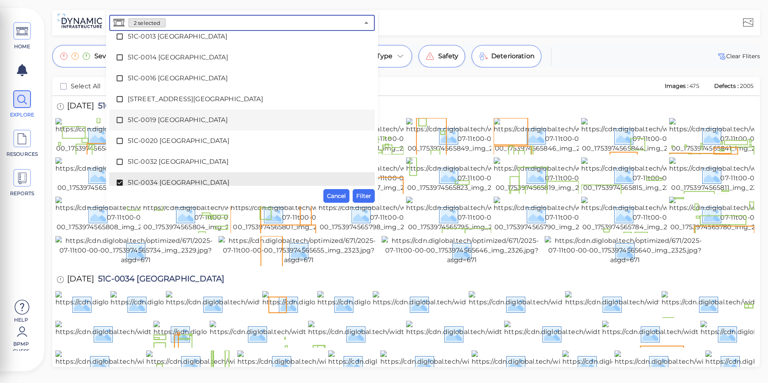
scroll to position [120, 0]
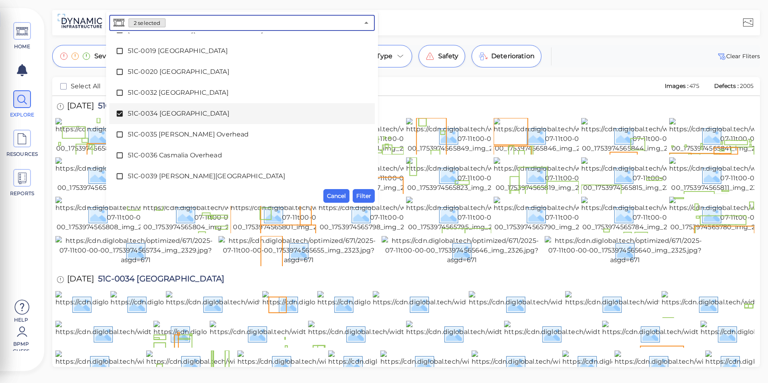
click at [202, 118] on span "51C-0034 [GEOGRAPHIC_DATA]" at bounding box center [242, 114] width 228 height 10
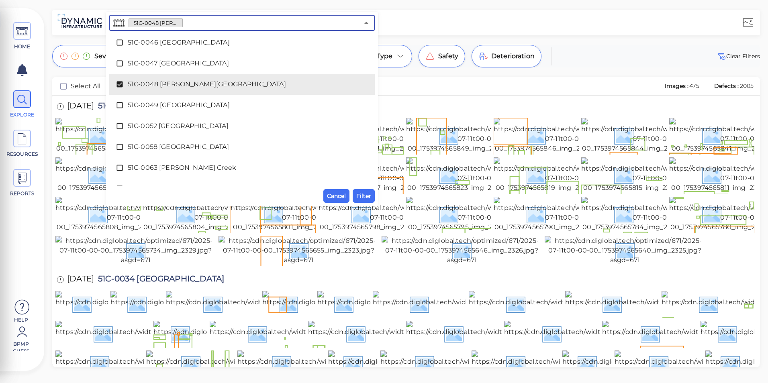
scroll to position [321, 0]
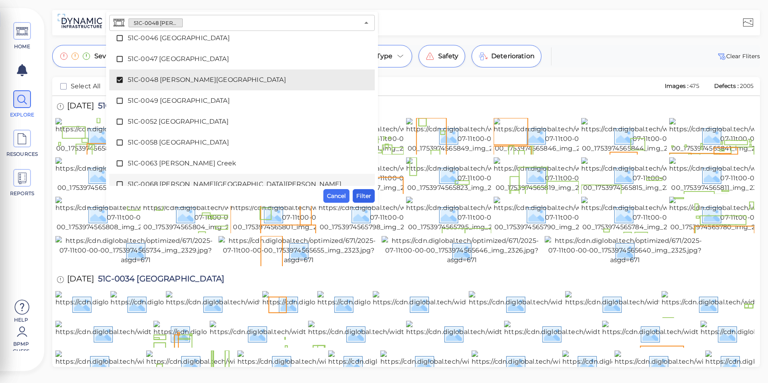
click at [362, 195] on span "Filter" at bounding box center [363, 196] width 15 height 10
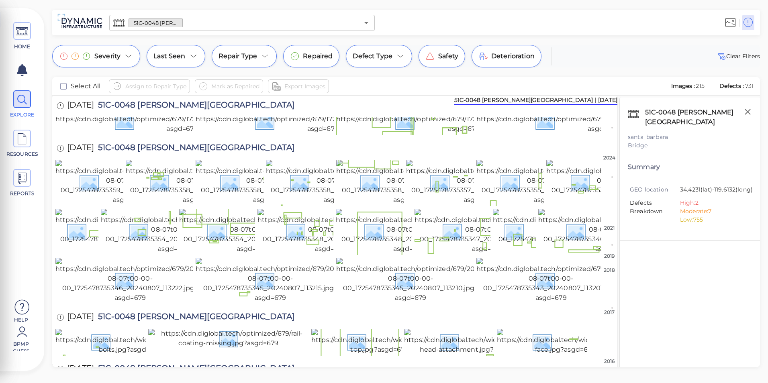
scroll to position [80, 0]
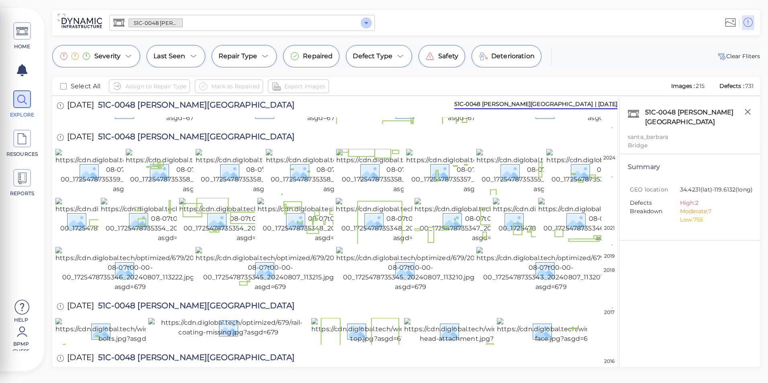
click at [365, 20] on icon "Open" at bounding box center [366, 23] width 10 height 10
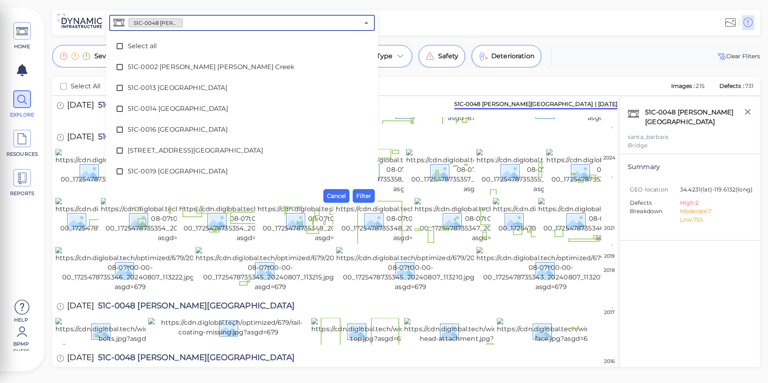
scroll to position [226, 0]
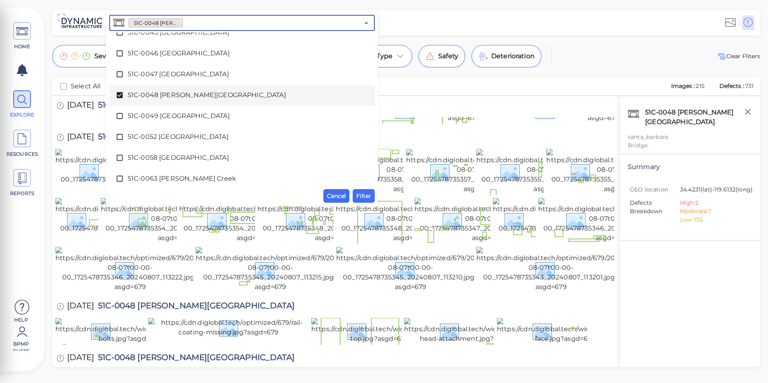
click at [218, 89] on div "51C-0048 [PERSON_NAME][GEOGRAPHIC_DATA]" at bounding box center [242, 95] width 253 height 16
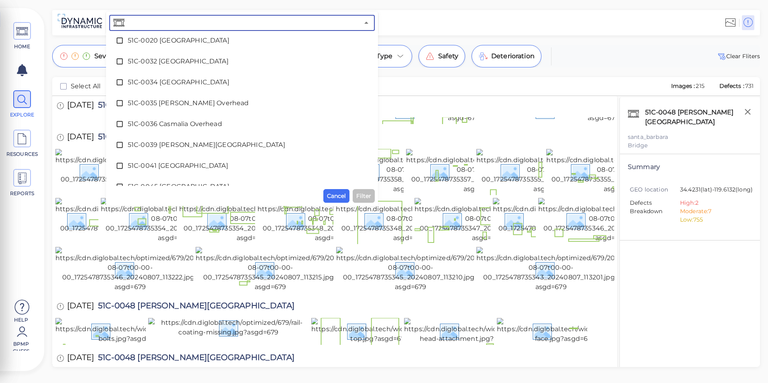
scroll to position [145, 0]
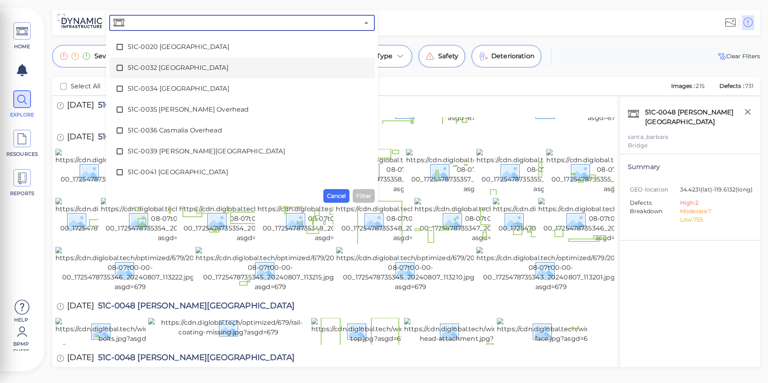
click at [221, 72] on span "51C-0032 [GEOGRAPHIC_DATA]" at bounding box center [242, 68] width 228 height 10
click at [363, 191] on span "Filter" at bounding box center [363, 196] width 15 height 10
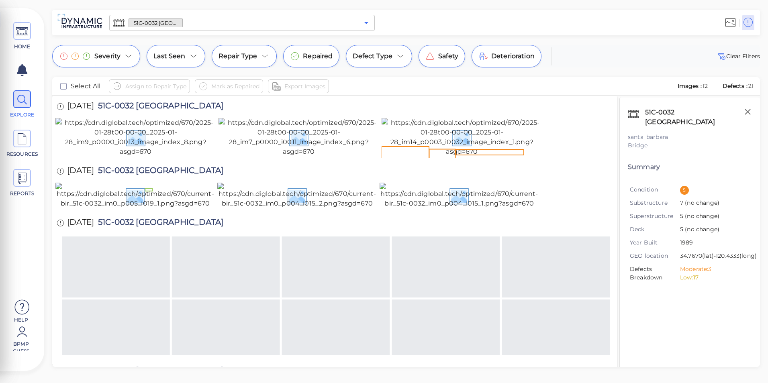
click at [364, 21] on icon "Open" at bounding box center [366, 23] width 10 height 10
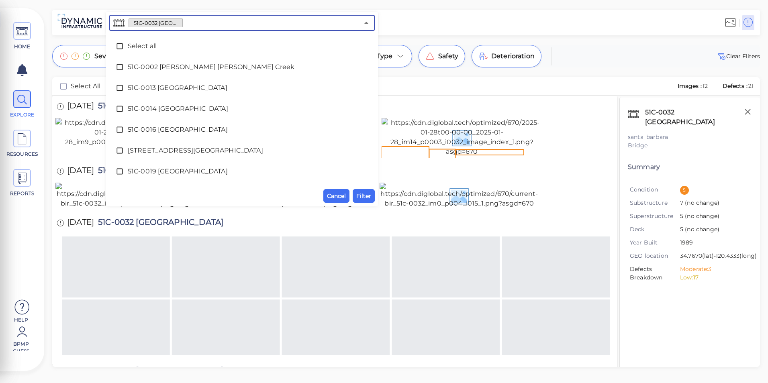
scroll to position [38, 0]
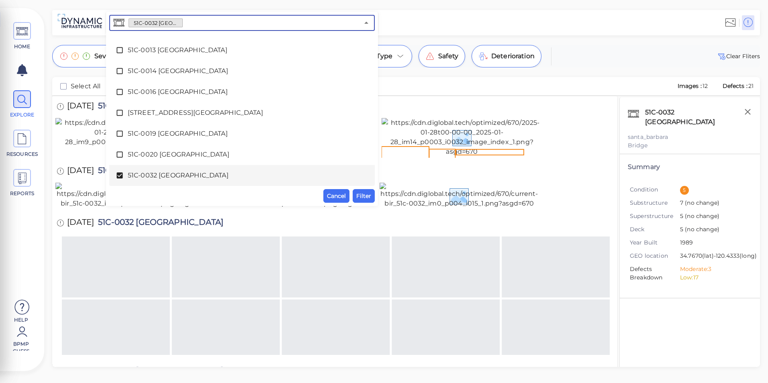
click at [257, 178] on span "51C-0032 [GEOGRAPHIC_DATA]" at bounding box center [242, 176] width 228 height 10
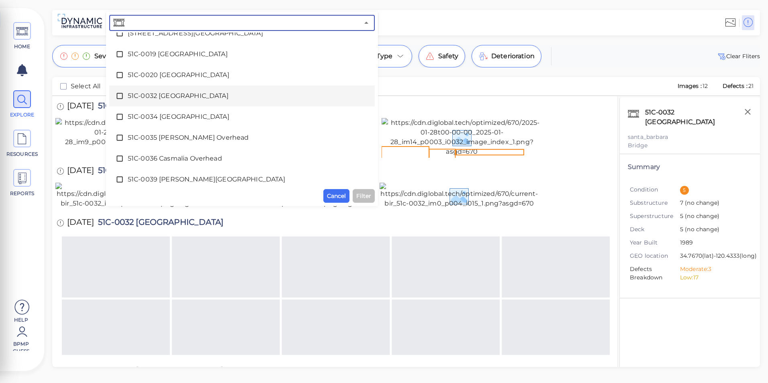
scroll to position [118, 0]
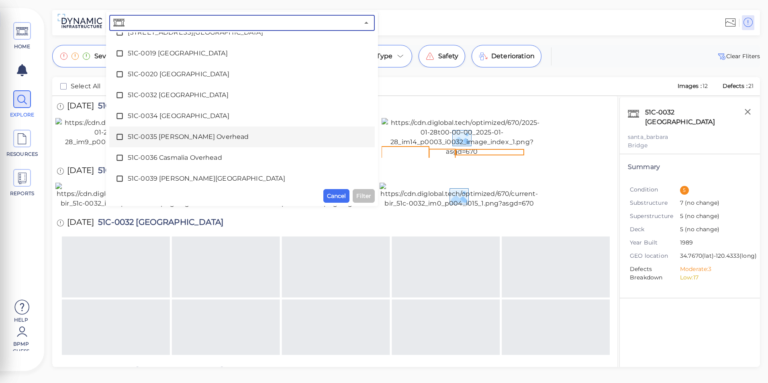
click at [232, 141] on span "51C-0035 [PERSON_NAME] Overhead" at bounding box center [242, 137] width 228 height 10
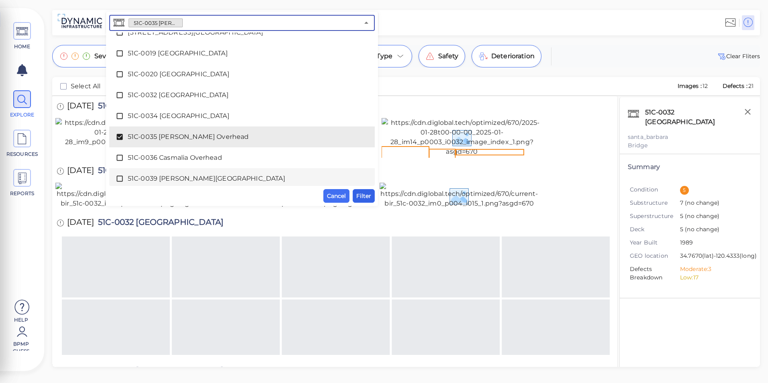
click at [361, 194] on span "Filter" at bounding box center [363, 196] width 15 height 10
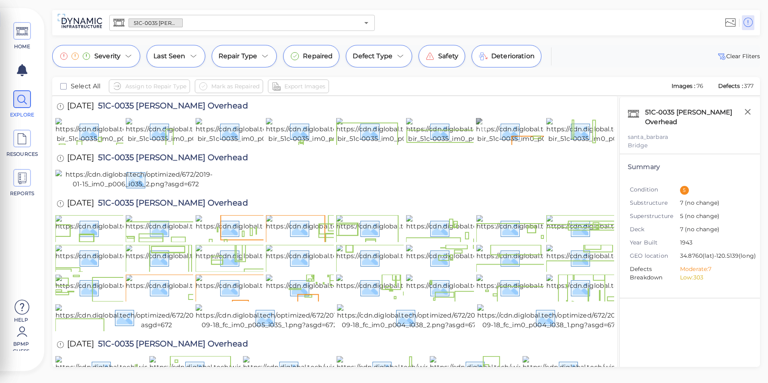
click at [517, 144] on img at bounding box center [552, 131] width 153 height 26
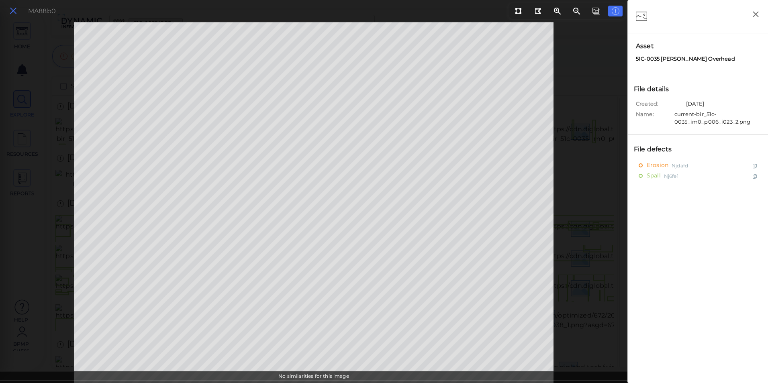
click at [14, 16] on button at bounding box center [13, 11] width 14 height 12
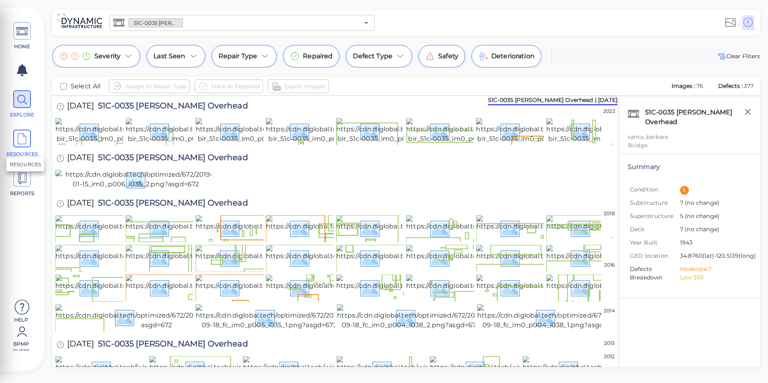
click at [31, 147] on span "RESOURCES" at bounding box center [22, 144] width 36 height 28
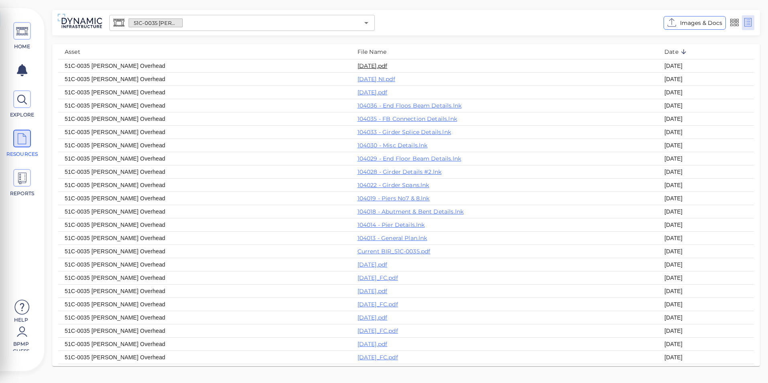
click at [357, 65] on link "[DATE].pdf" at bounding box center [372, 65] width 30 height 7
click at [21, 103] on icon at bounding box center [22, 100] width 12 height 18
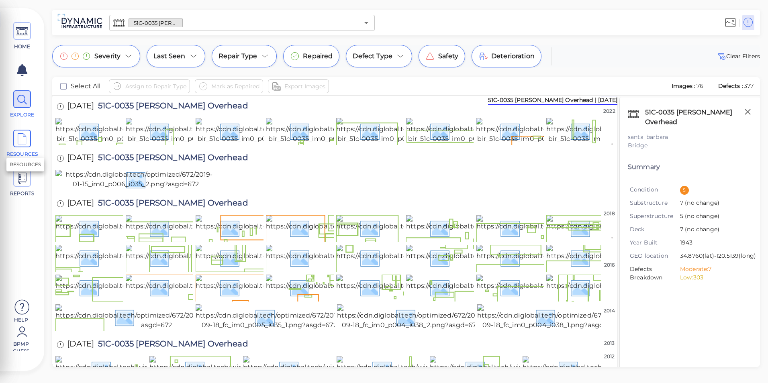
click at [31, 147] on span "RESOURCES" at bounding box center [22, 144] width 36 height 28
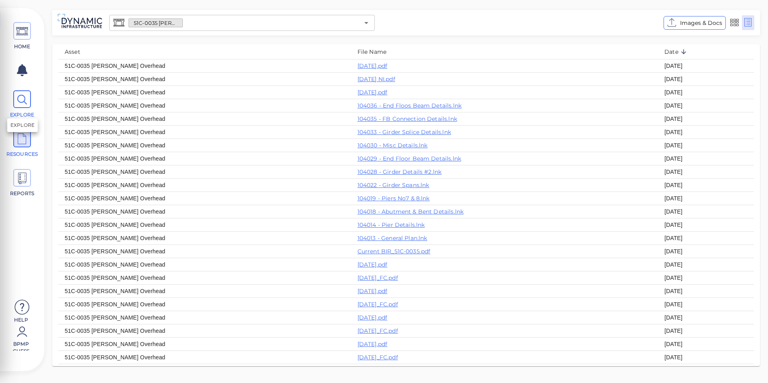
click at [26, 105] on icon at bounding box center [22, 100] width 12 height 18
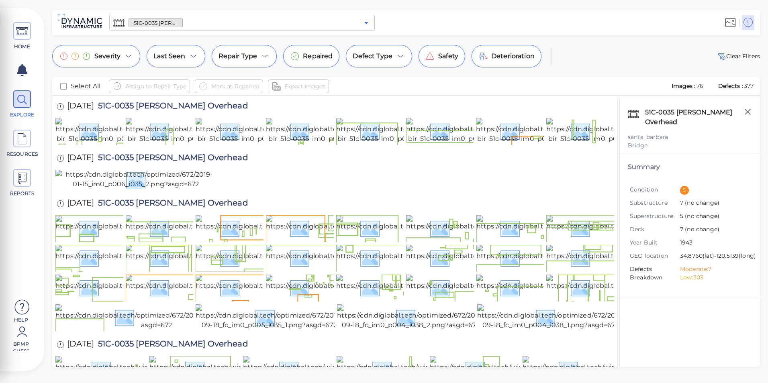
click at [367, 23] on icon "Open" at bounding box center [366, 23] width 10 height 10
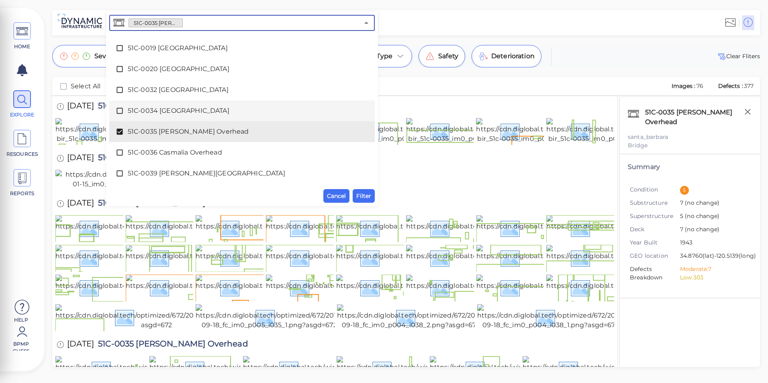
scroll to position [160, 0]
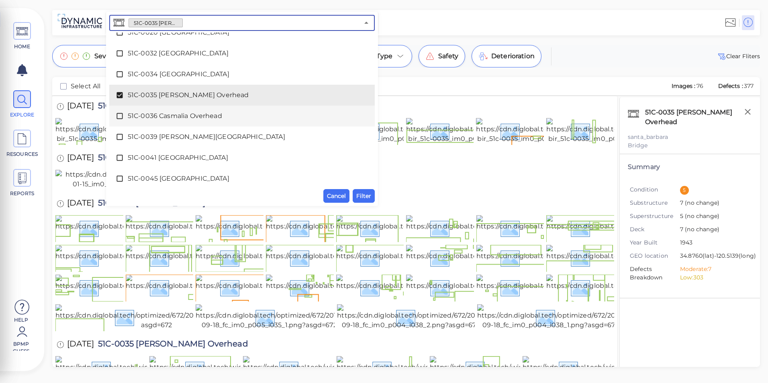
click at [168, 114] on span "51C-0036 Casmalia Overhead" at bounding box center [242, 116] width 228 height 10
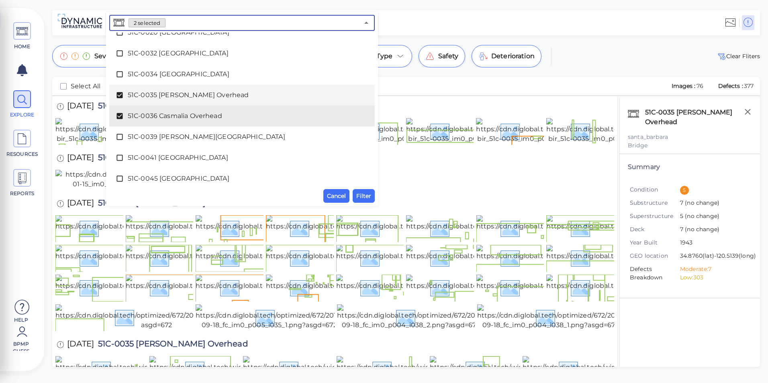
click at [169, 98] on span "51C-0035 [PERSON_NAME] Overhead" at bounding box center [242, 95] width 228 height 10
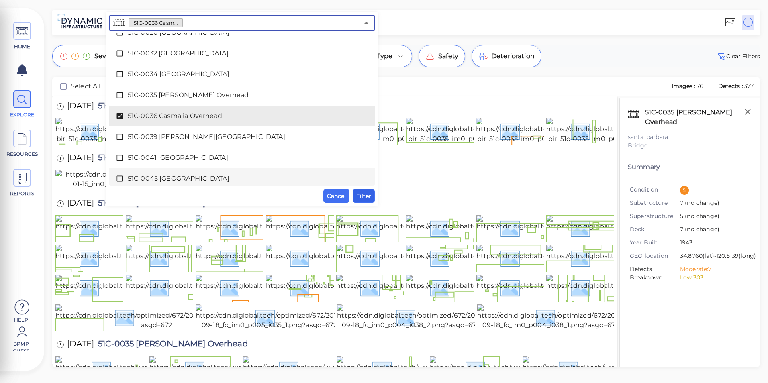
click at [366, 196] on span "Filter" at bounding box center [363, 196] width 15 height 10
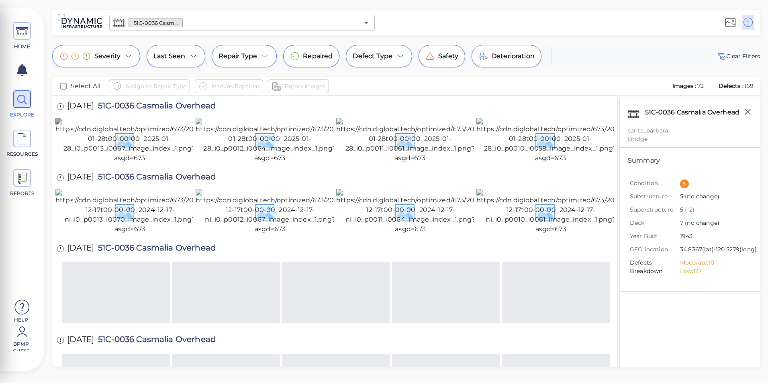
click at [147, 157] on img at bounding box center [129, 140] width 148 height 45
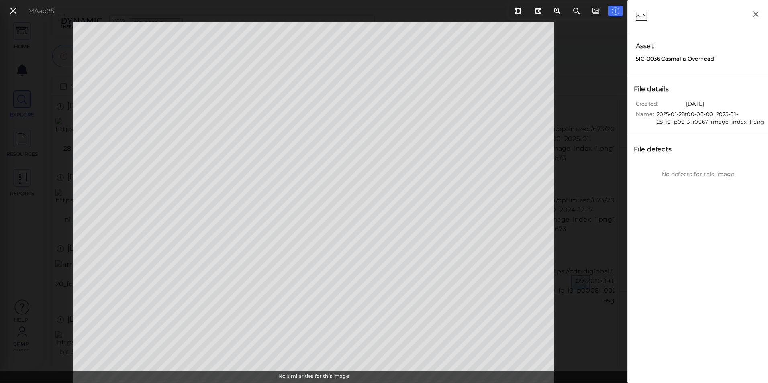
click at [692, 109] on span "[DATE]" at bounding box center [695, 105] width 18 height 10
click at [668, 148] on div "File defects" at bounding box center [657, 150] width 50 height 14
click at [538, 13] on icon at bounding box center [537, 11] width 6 height 7
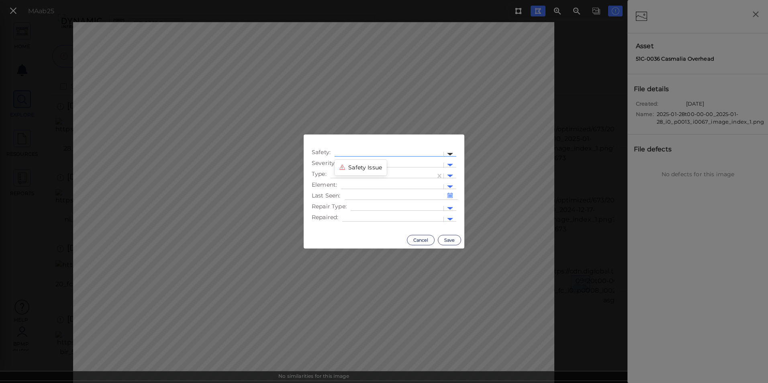
click at [452, 154] on div at bounding box center [450, 154] width 6 height 3
click at [448, 166] on div at bounding box center [450, 165] width 6 height 3
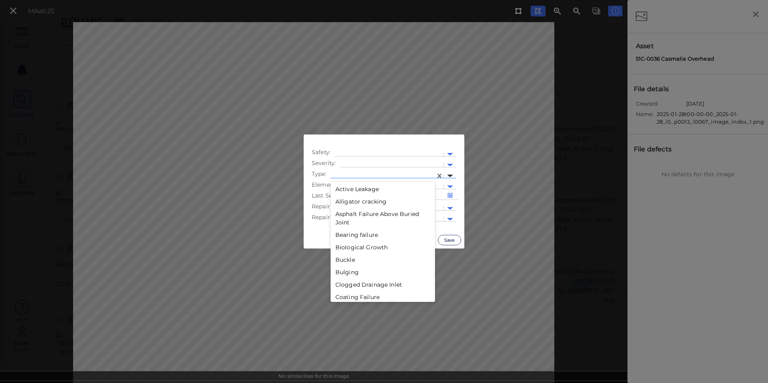
click at [449, 176] on div at bounding box center [450, 176] width 6 height 3
click at [342, 210] on div "Efflorescence" at bounding box center [382, 211] width 104 height 12
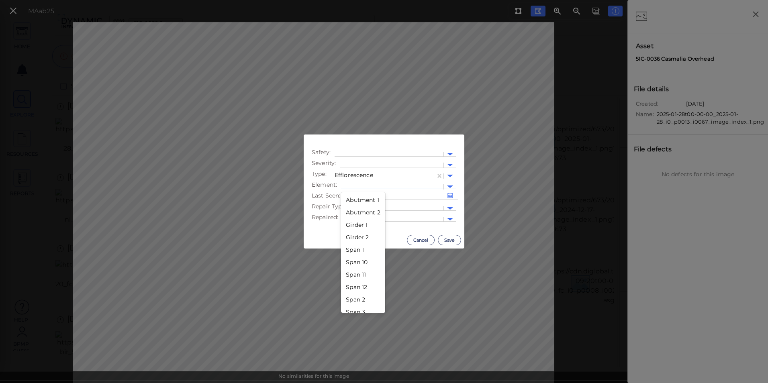
click at [448, 183] on div at bounding box center [450, 186] width 12 height 9
click at [451, 166] on div at bounding box center [450, 165] width 6 height 3
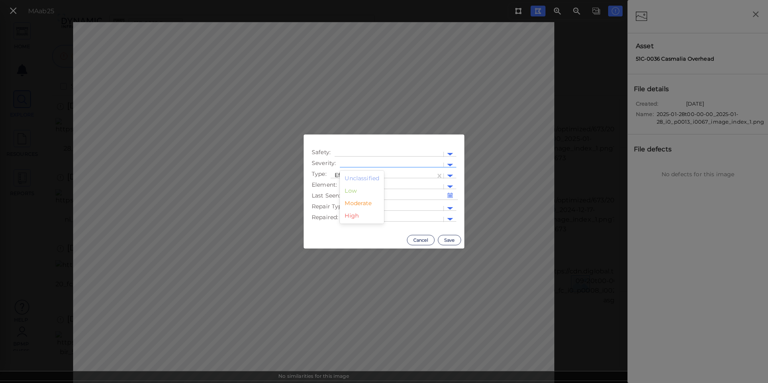
click at [363, 192] on div "Low" at bounding box center [362, 191] width 44 height 12
click at [444, 238] on button "Save" at bounding box center [449, 240] width 23 height 10
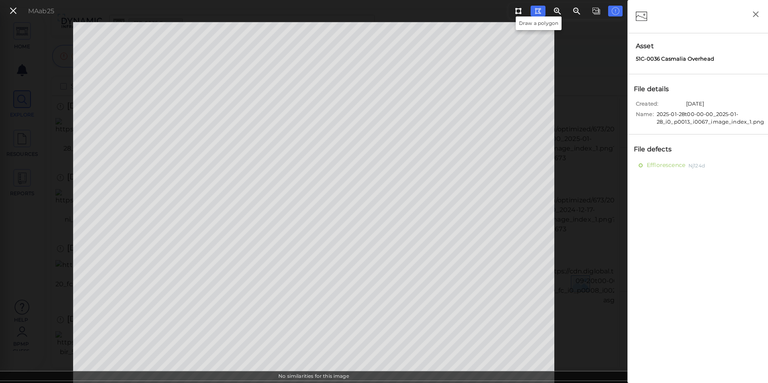
click at [539, 8] on icon at bounding box center [537, 11] width 6 height 7
click at [701, 169] on span "Nj124d" at bounding box center [698, 165] width 16 height 10
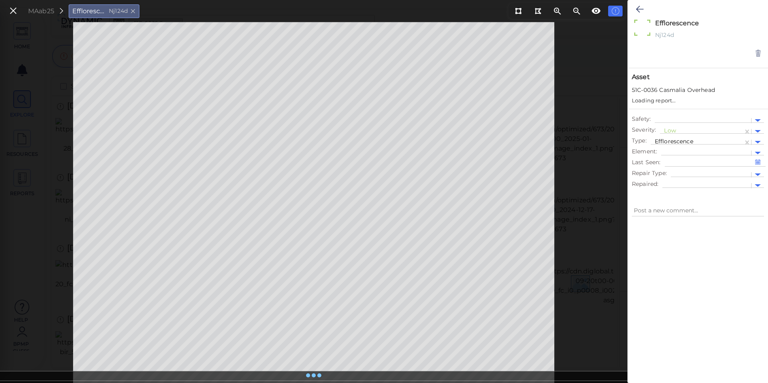
type textarea "x"
click at [63, 9] on icon at bounding box center [61, 11] width 6 height 8
click at [18, 10] on button at bounding box center [13, 11] width 14 height 12
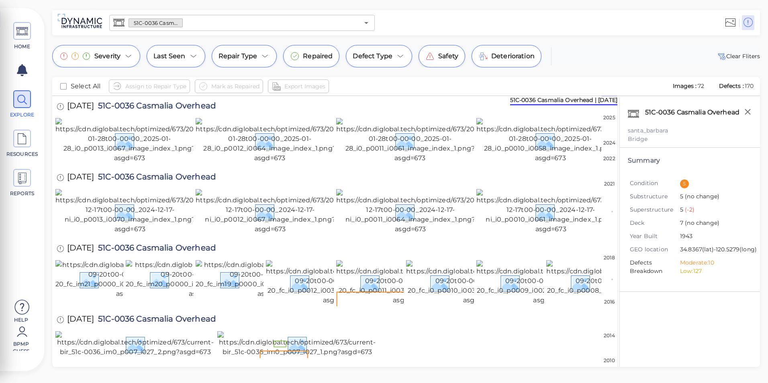
click at [689, 210] on span "(-2)" at bounding box center [688, 209] width 11 height 7
click at [691, 275] on li "Low: 127" at bounding box center [713, 271] width 66 height 8
click at [691, 210] on span "(-2)" at bounding box center [688, 209] width 11 height 7
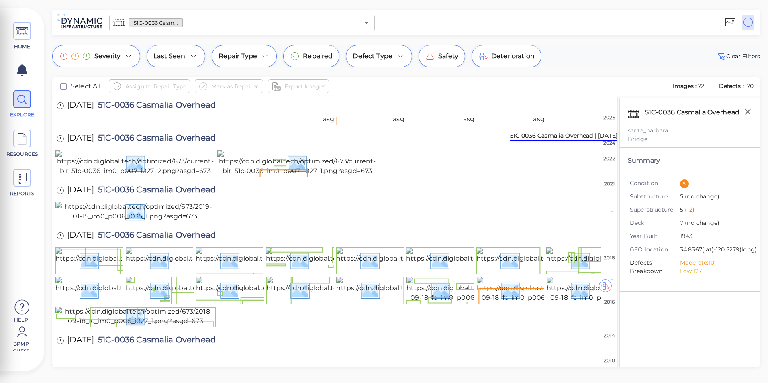
scroll to position [201, 0]
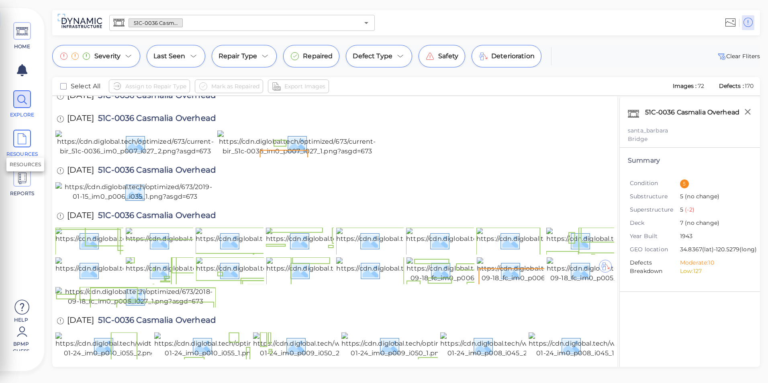
click at [20, 139] on icon at bounding box center [22, 139] width 12 height 18
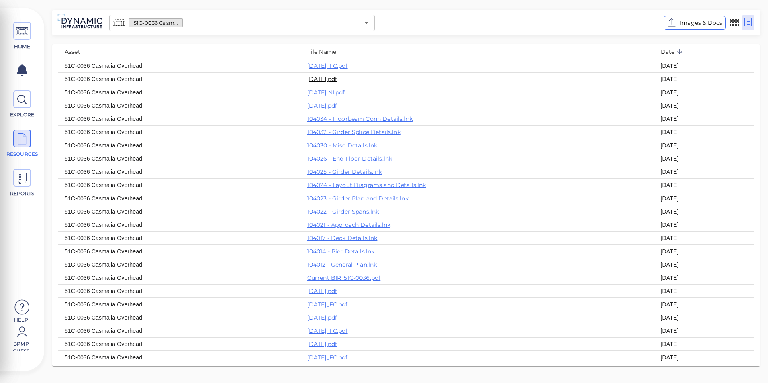
click at [316, 81] on link "[DATE].pdf" at bounding box center [322, 78] width 30 height 7
click at [321, 59] on th "[DATE]_FC.pdf" at bounding box center [477, 65] width 353 height 13
click at [321, 64] on link "[DATE]_FC.pdf" at bounding box center [327, 65] width 41 height 7
click at [28, 113] on span "EXPLORE" at bounding box center [22, 114] width 34 height 7
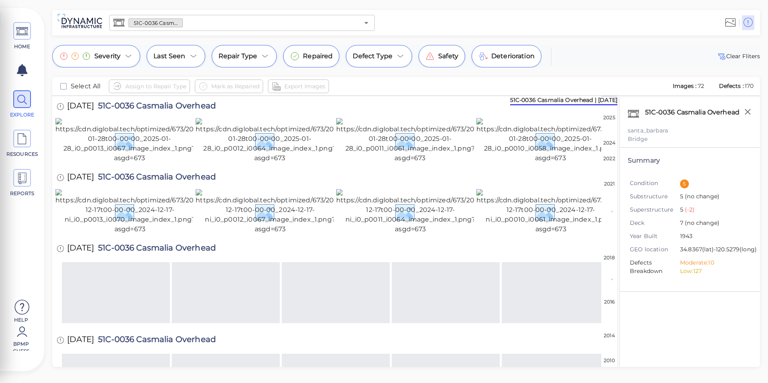
click at [687, 211] on span "(-2)" at bounding box center [688, 209] width 11 height 7
click at [690, 210] on span "(-2)" at bounding box center [688, 209] width 11 height 7
click at [654, 200] on span "Substructure" at bounding box center [654, 196] width 50 height 8
click at [607, 116] on div "51C-0036 Casmalia Overhead | [DATE]" at bounding box center [563, 113] width 107 height 9
click at [684, 183] on div "5" at bounding box center [684, 183] width 9 height 9
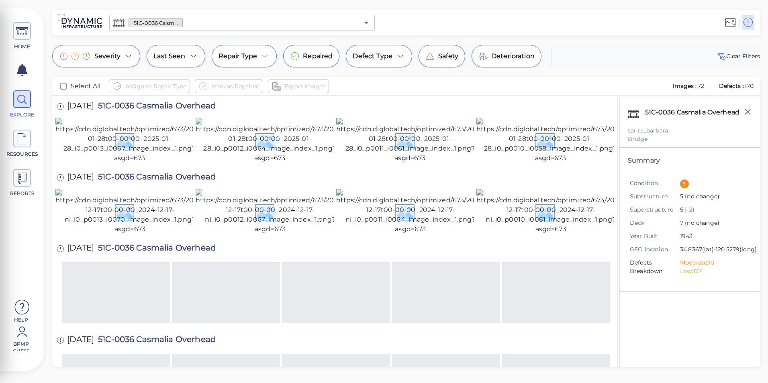
drag, startPoint x: 697, startPoint y: 111, endPoint x: 688, endPoint y: 88, distance: 24.5
click at [688, 88] on span "Images :" at bounding box center [685, 85] width 26 height 7
click at [753, 84] on span "170" at bounding box center [748, 85] width 9 height 7
click at [750, 58] on span "Clear Fliters" at bounding box center [737, 56] width 43 height 10
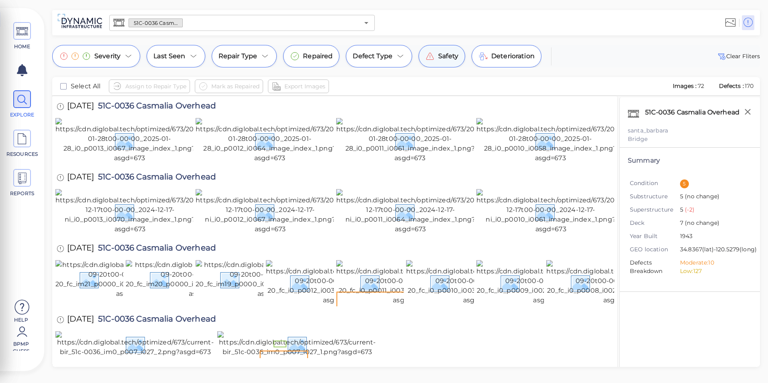
click at [449, 53] on span "Safety" at bounding box center [448, 56] width 20 height 10
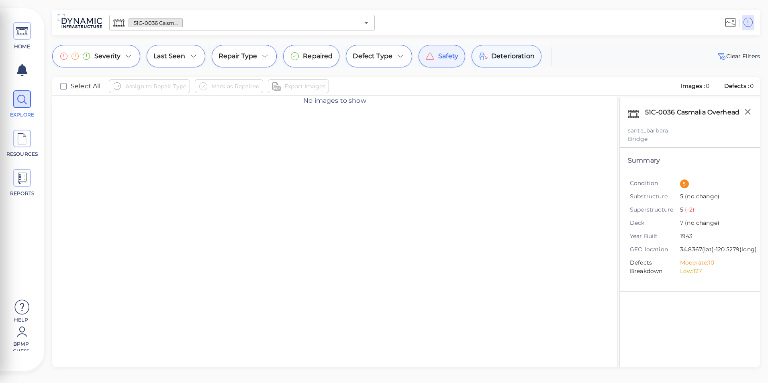
click at [508, 53] on span "Deterioration" at bounding box center [512, 56] width 43 height 10
click at [475, 57] on div "Deterioration" at bounding box center [506, 56] width 70 height 22
click at [450, 65] on div "Safety" at bounding box center [441, 56] width 47 height 22
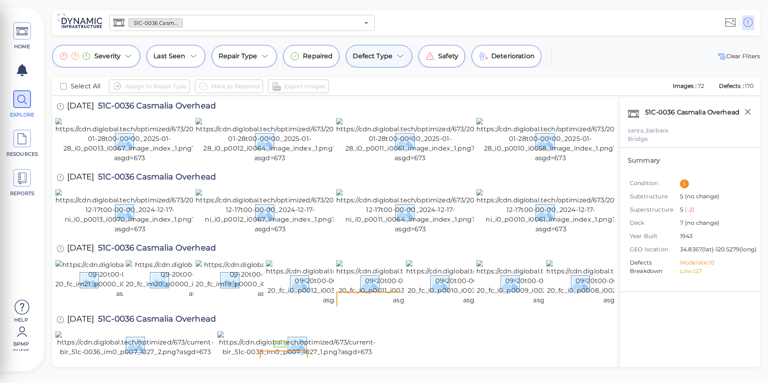
click at [392, 50] on div "Defect Type" at bounding box center [379, 56] width 66 height 22
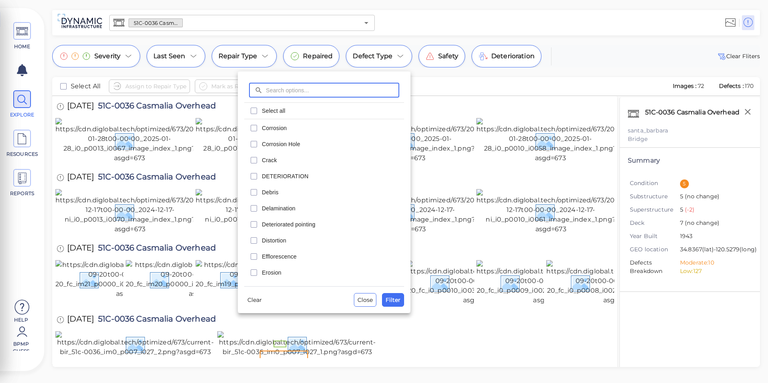
scroll to position [80, 0]
click at [140, 184] on div at bounding box center [384, 191] width 768 height 383
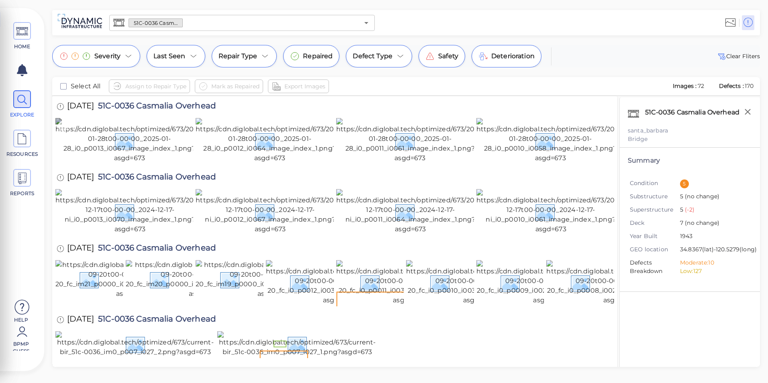
click at [153, 163] on img at bounding box center [129, 140] width 148 height 45
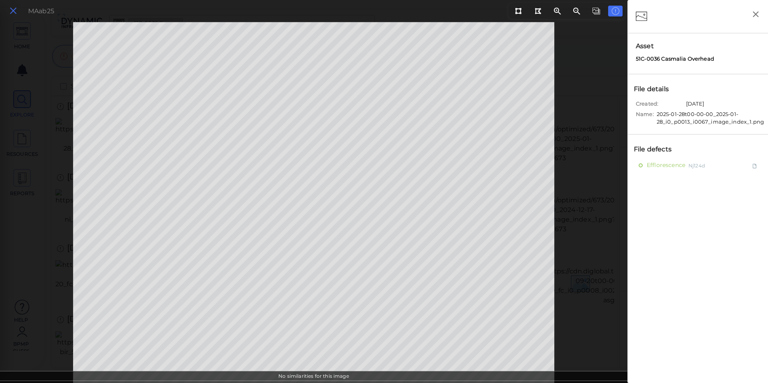
click at [14, 10] on icon at bounding box center [13, 11] width 9 height 11
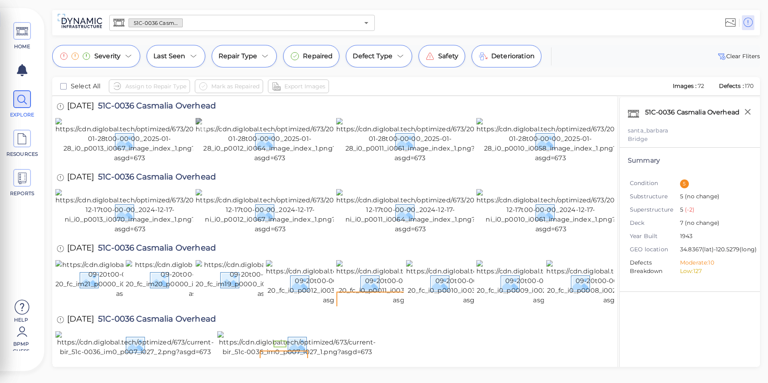
click at [278, 163] on img at bounding box center [270, 140] width 148 height 45
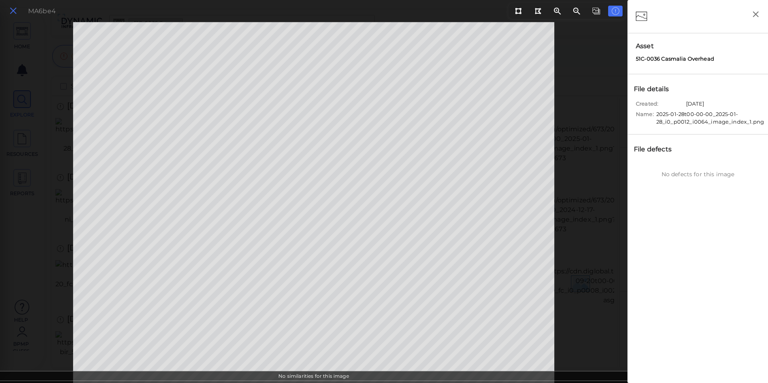
click at [20, 12] on button at bounding box center [13, 11] width 14 height 12
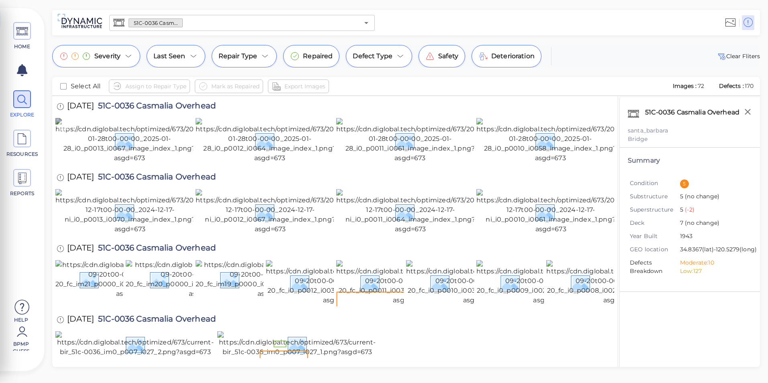
click at [142, 162] on img at bounding box center [129, 140] width 148 height 45
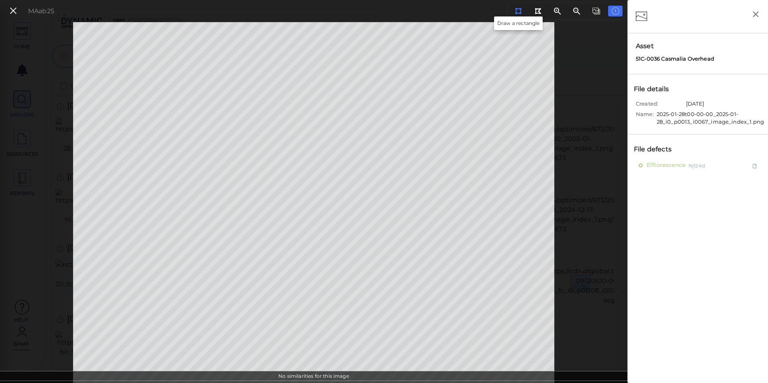
click at [517, 9] on icon at bounding box center [518, 11] width 6 height 6
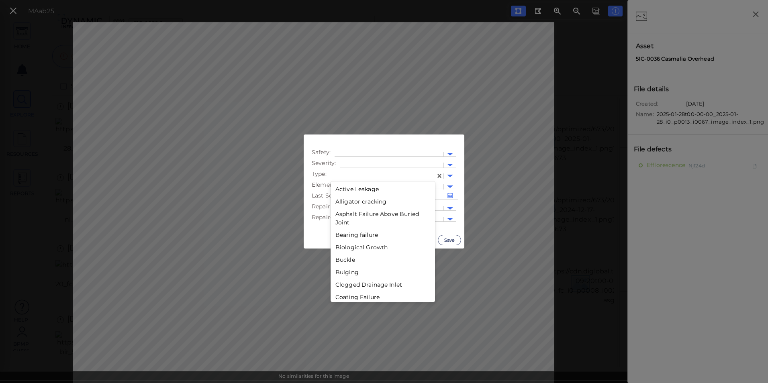
click at [449, 173] on div at bounding box center [450, 175] width 12 height 9
click at [365, 200] on div "Corrosion" at bounding box center [382, 201] width 104 height 12
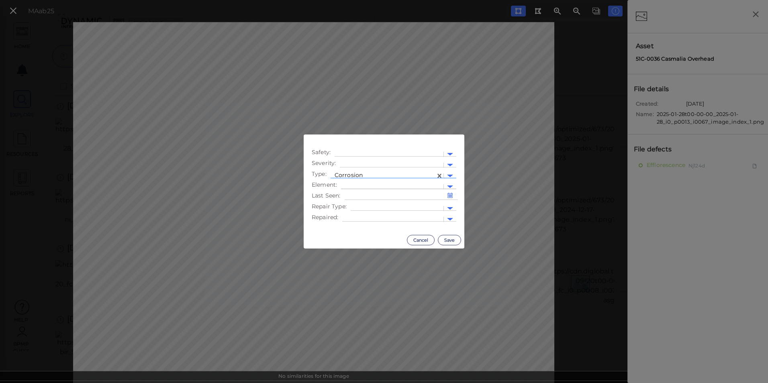
click at [445, 187] on div at bounding box center [450, 186] width 12 height 9
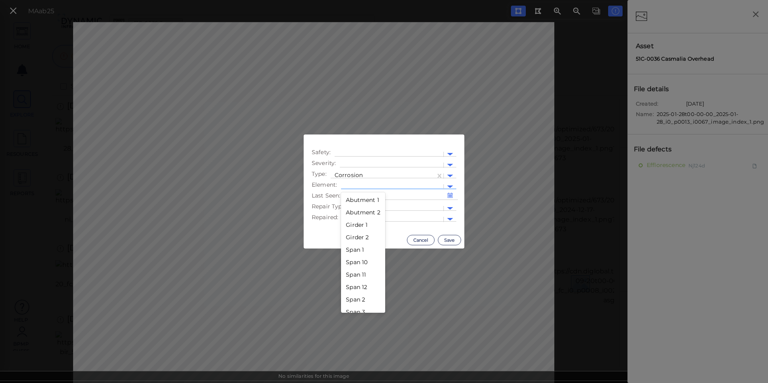
click at [453, 194] on input at bounding box center [400, 195] width 113 height 8
select select "8"
select select "2025"
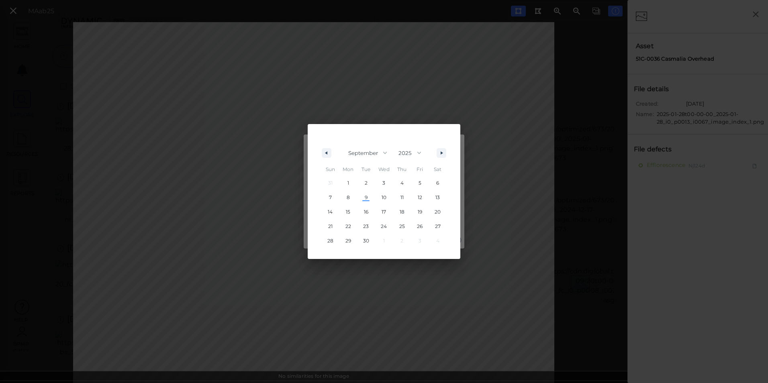
click at [452, 194] on div "January February March April May June July August September October November [D…" at bounding box center [384, 191] width 153 height 135
click at [459, 193] on div "January February March April May June July August September October November [D…" at bounding box center [384, 191] width 153 height 135
click at [435, 128] on div "January February March April May June July August September October November [D…" at bounding box center [384, 191] width 153 height 135
click at [404, 106] on div "January February March April May June July August September October November [D…" at bounding box center [384, 191] width 764 height 379
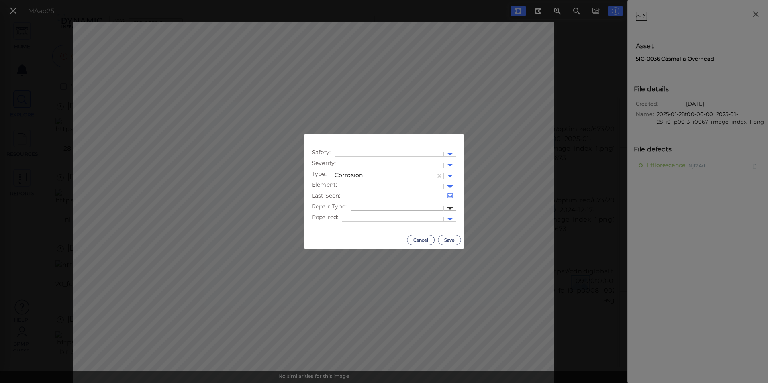
click at [448, 208] on div at bounding box center [450, 208] width 6 height 3
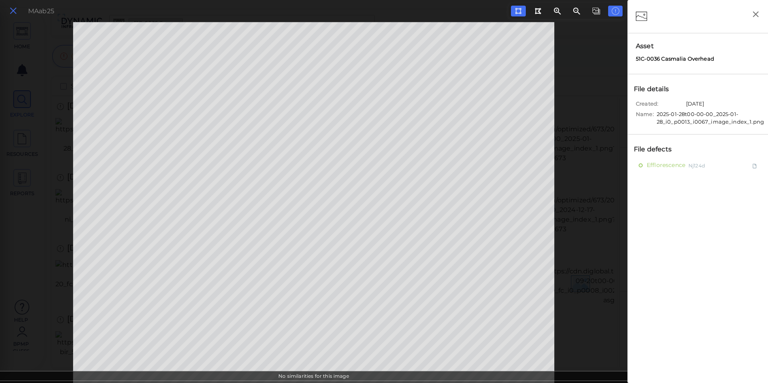
click at [10, 7] on icon at bounding box center [13, 11] width 9 height 11
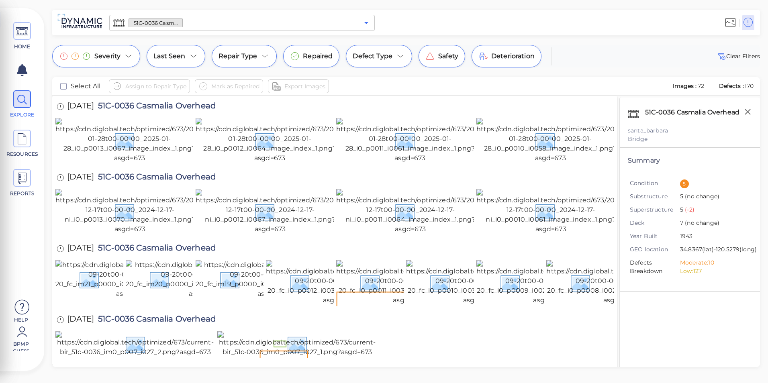
click at [368, 25] on icon "Open" at bounding box center [366, 23] width 10 height 10
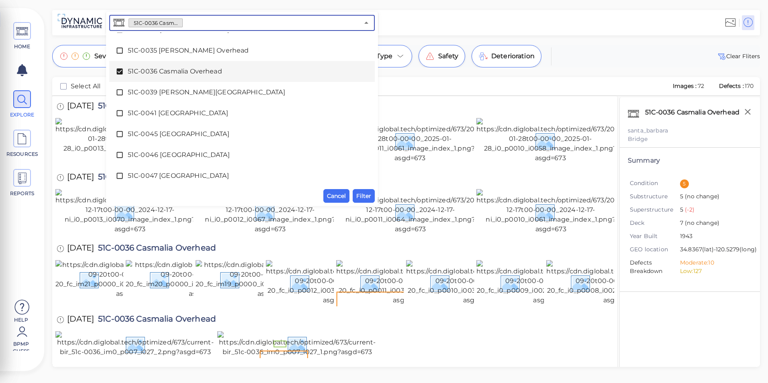
scroll to position [221, 0]
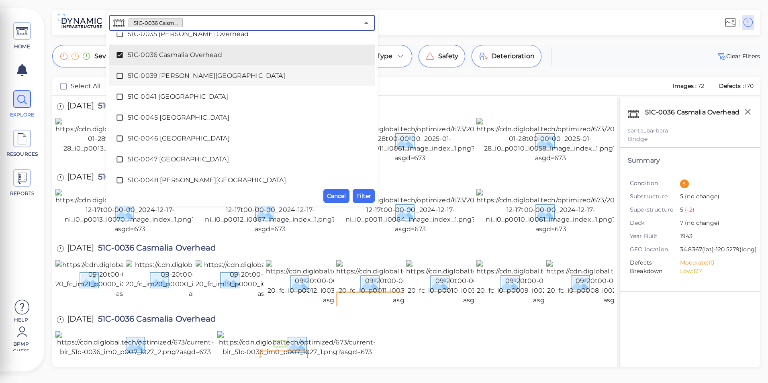
click at [151, 73] on span "51C-0039 [PERSON_NAME][GEOGRAPHIC_DATA]" at bounding box center [242, 76] width 228 height 10
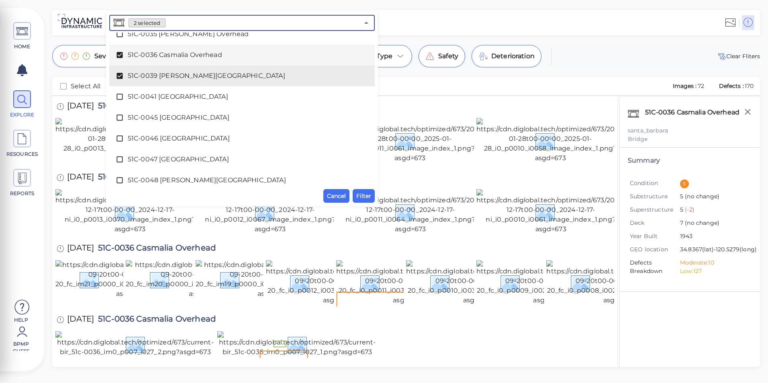
click at [146, 58] on span "51C-0036 Casmalia Overhead" at bounding box center [242, 55] width 228 height 10
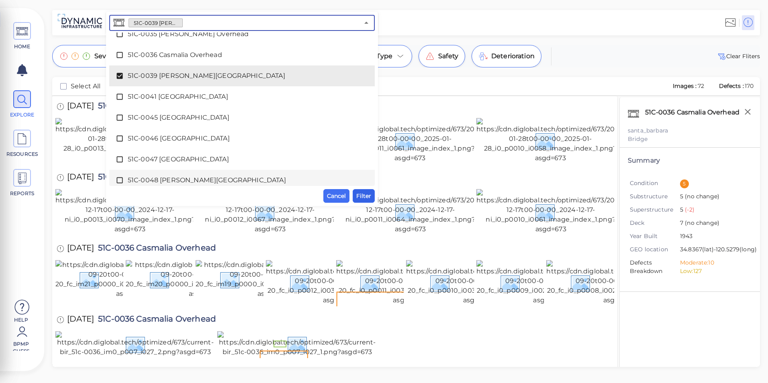
click at [361, 196] on span "Filter" at bounding box center [363, 196] width 15 height 10
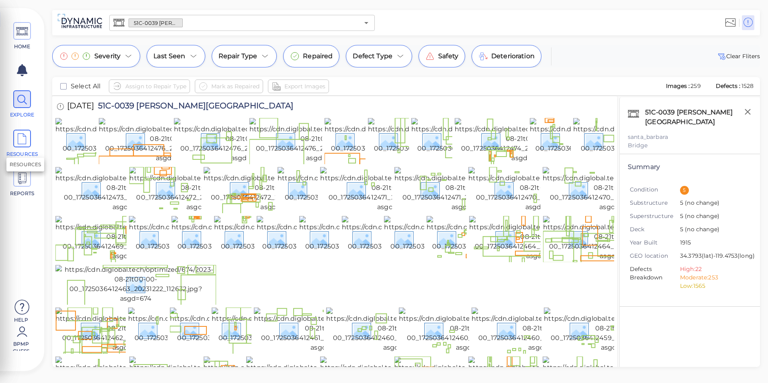
click at [23, 140] on icon at bounding box center [22, 139] width 12 height 18
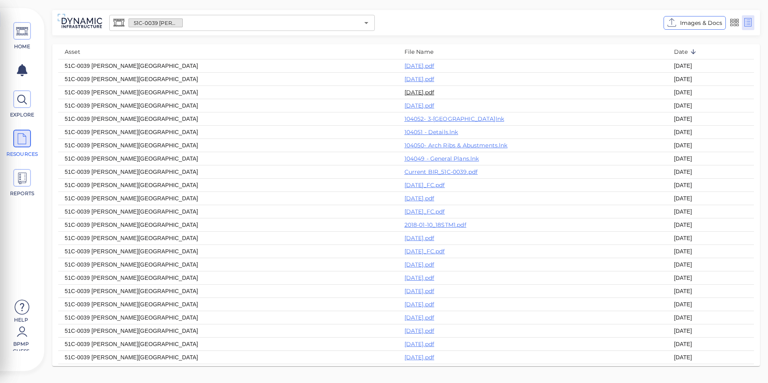
click at [404, 92] on link "[DATE].pdf" at bounding box center [419, 92] width 30 height 7
click at [688, 25] on span "Images & Docs" at bounding box center [701, 23] width 42 height 10
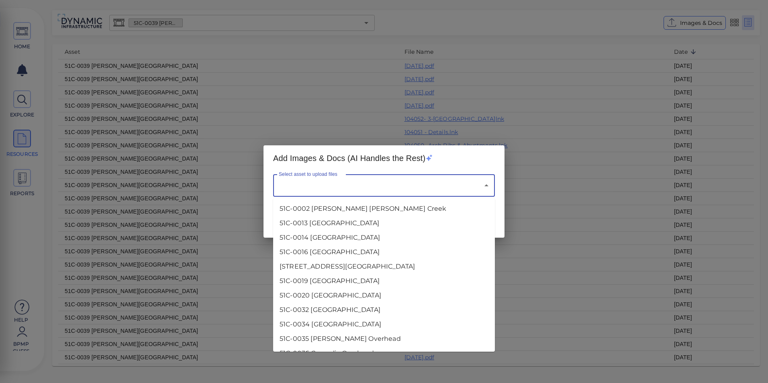
click at [391, 178] on input "Select asset to upload files" at bounding box center [373, 185] width 192 height 15
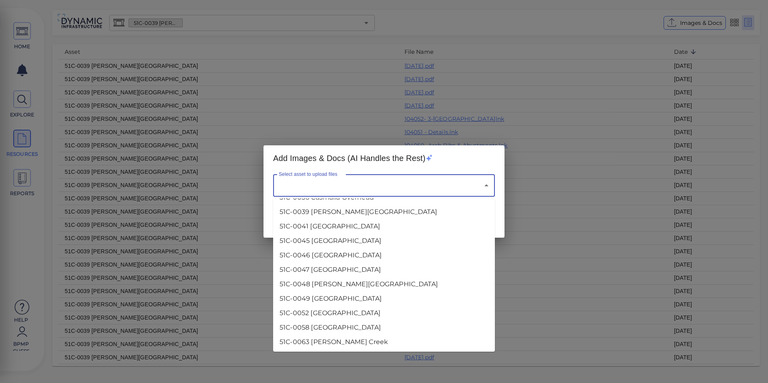
scroll to position [161, 0]
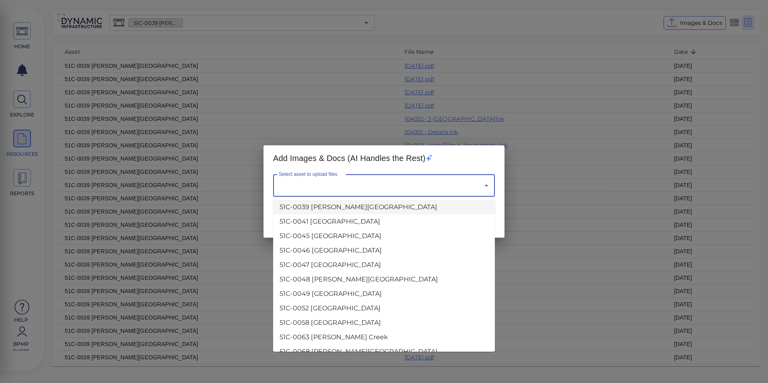
click at [335, 208] on li "51C-0039 [PERSON_NAME][GEOGRAPHIC_DATA]" at bounding box center [384, 207] width 222 height 14
type input "51C-0039 [PERSON_NAME][GEOGRAPHIC_DATA]"
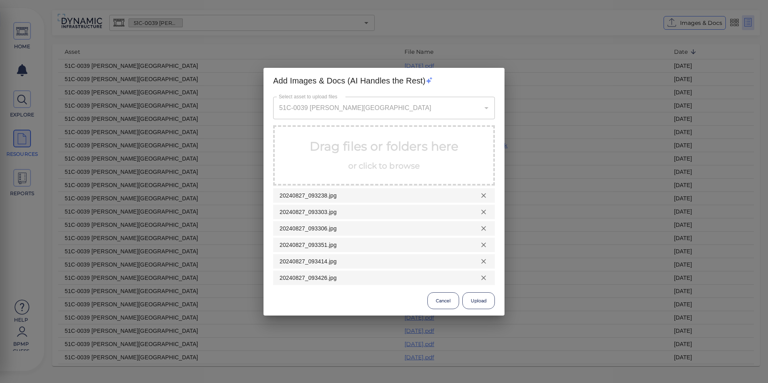
scroll to position [0, 0]
click at [490, 298] on button "Upload" at bounding box center [478, 300] width 33 height 17
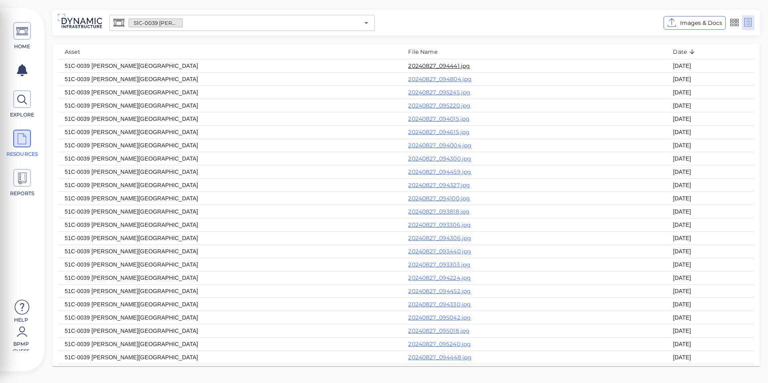
click at [408, 68] on link "20240827_094441.jpg" at bounding box center [439, 65] width 62 height 7
click at [366, 25] on icon "Open" at bounding box center [366, 23] width 10 height 10
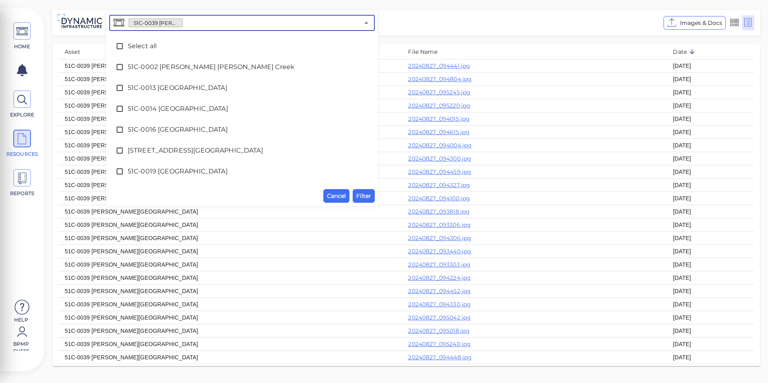
scroll to position [121, 0]
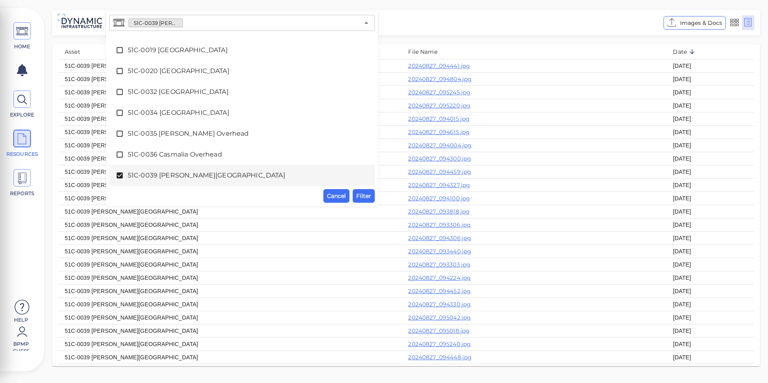
click at [182, 176] on span "51C-0039 [PERSON_NAME][GEOGRAPHIC_DATA]" at bounding box center [242, 176] width 228 height 10
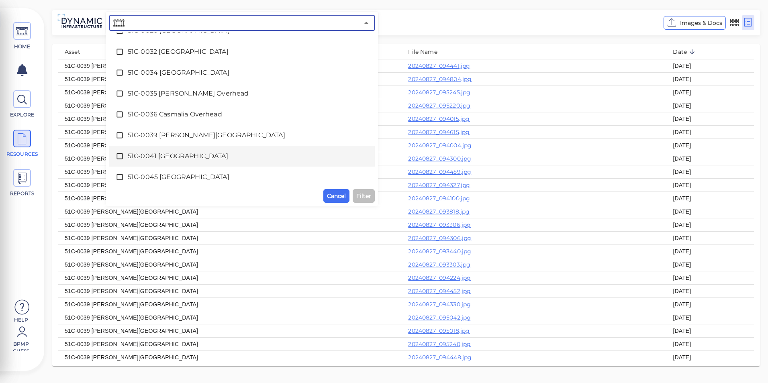
click at [163, 153] on span "51C-0041 [GEOGRAPHIC_DATA]" at bounding box center [242, 156] width 228 height 10
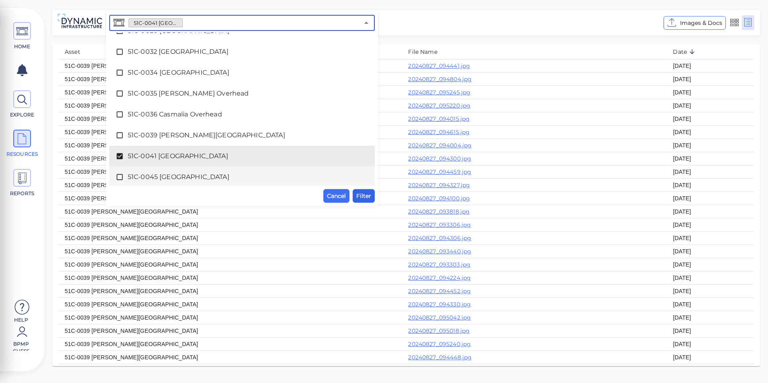
click at [367, 199] on span "Filter" at bounding box center [363, 196] width 15 height 10
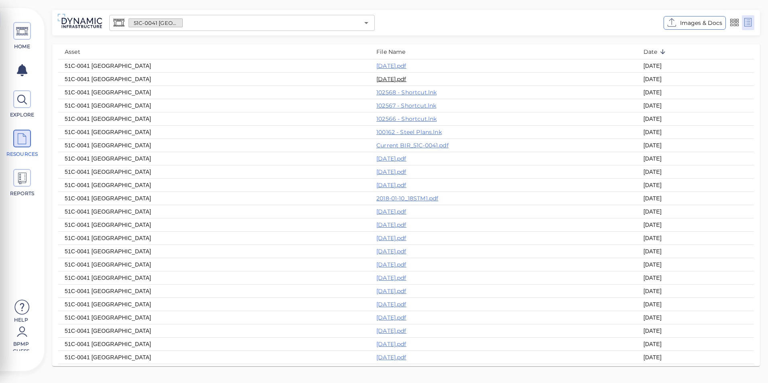
click at [376, 78] on link "[DATE].pdf" at bounding box center [391, 78] width 30 height 7
click at [16, 336] on icon at bounding box center [22, 332] width 16 height 24
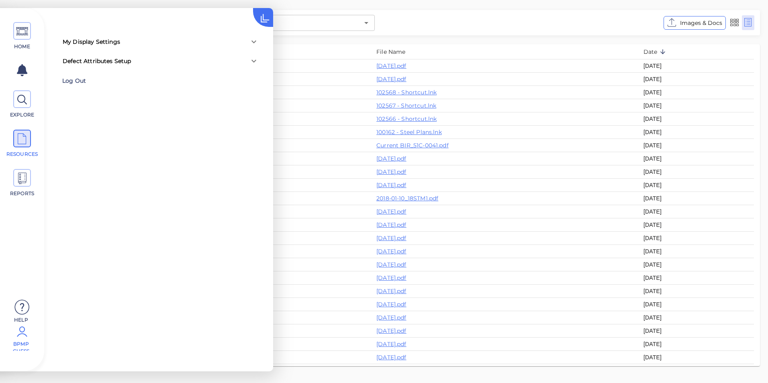
click at [77, 77] on div "Log Out" at bounding box center [114, 81] width 104 height 12
